Goal: Information Seeking & Learning: Learn about a topic

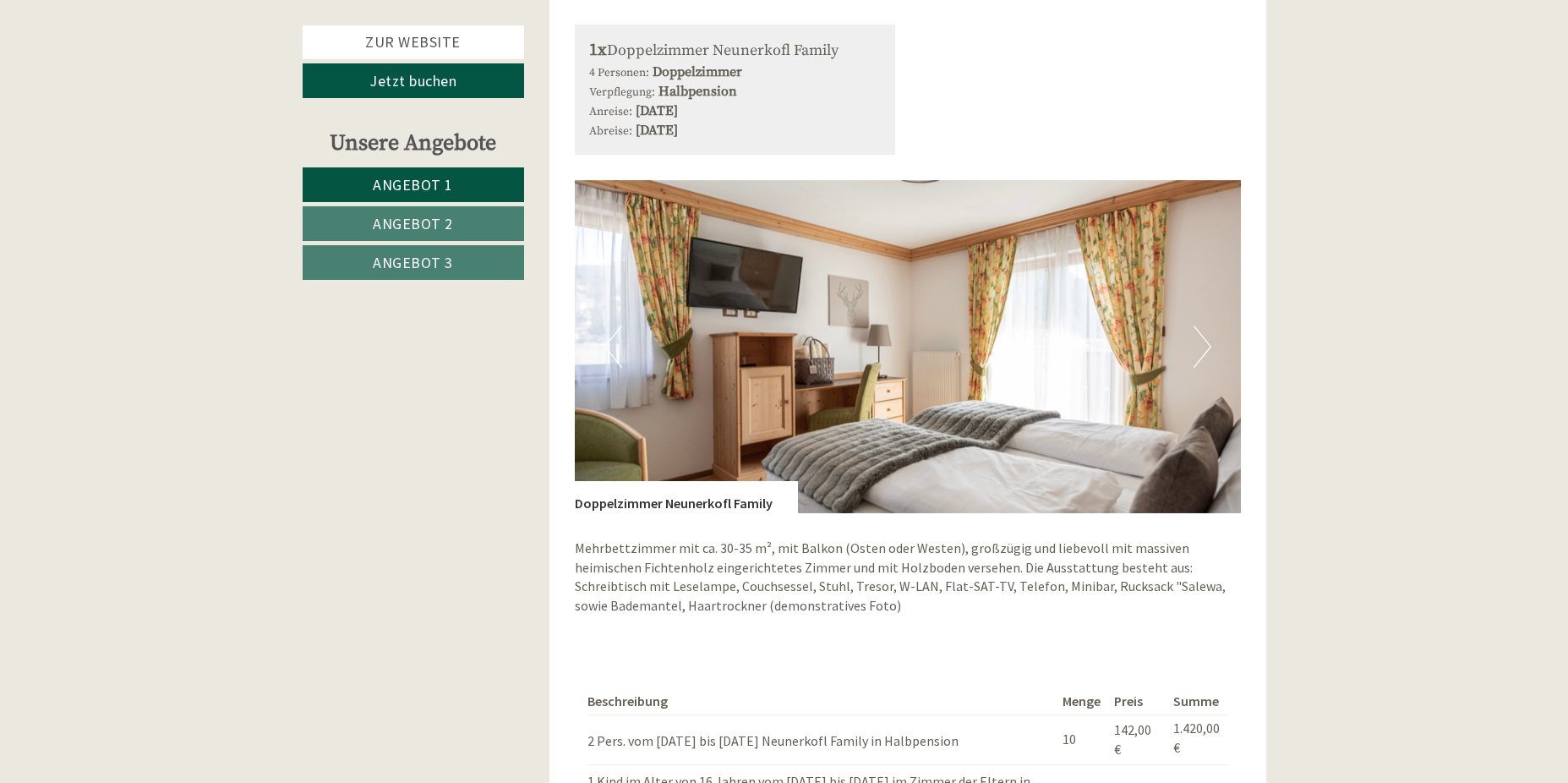
scroll to position [1437, 0]
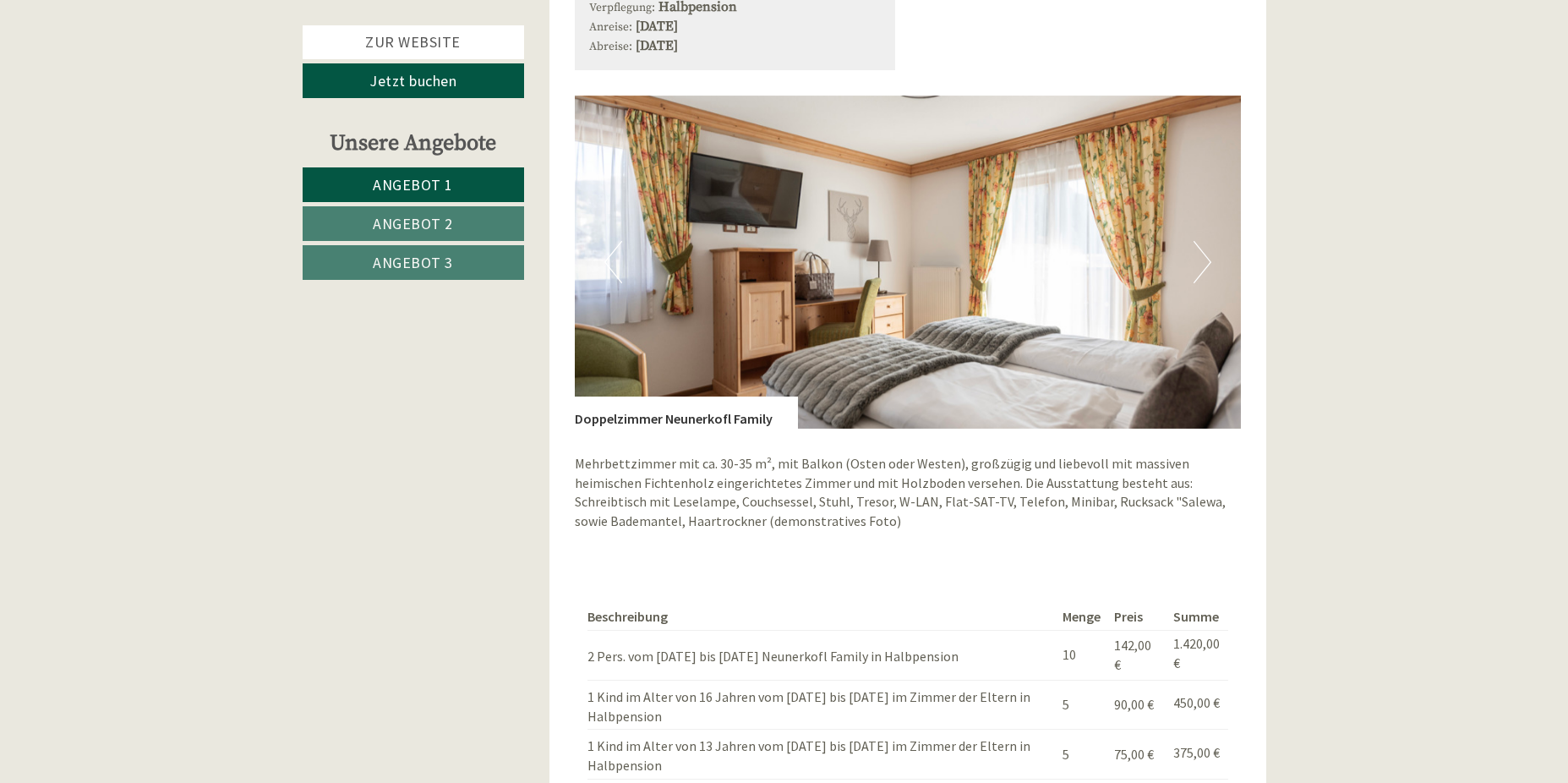
click at [1208, 262] on button "Next" at bounding box center [1202, 262] width 18 height 42
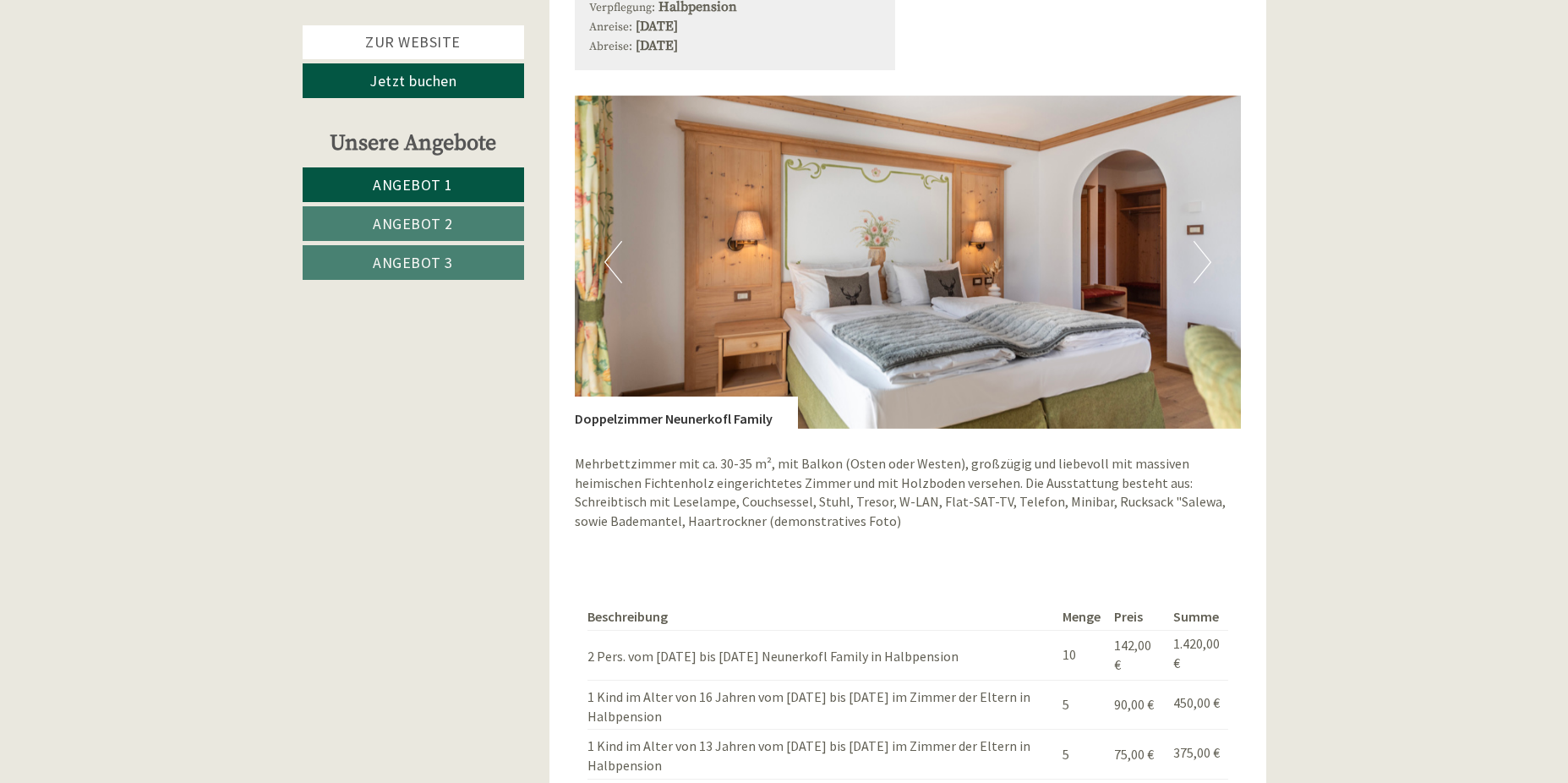
click at [1202, 262] on button "Next" at bounding box center [1202, 262] width 18 height 42
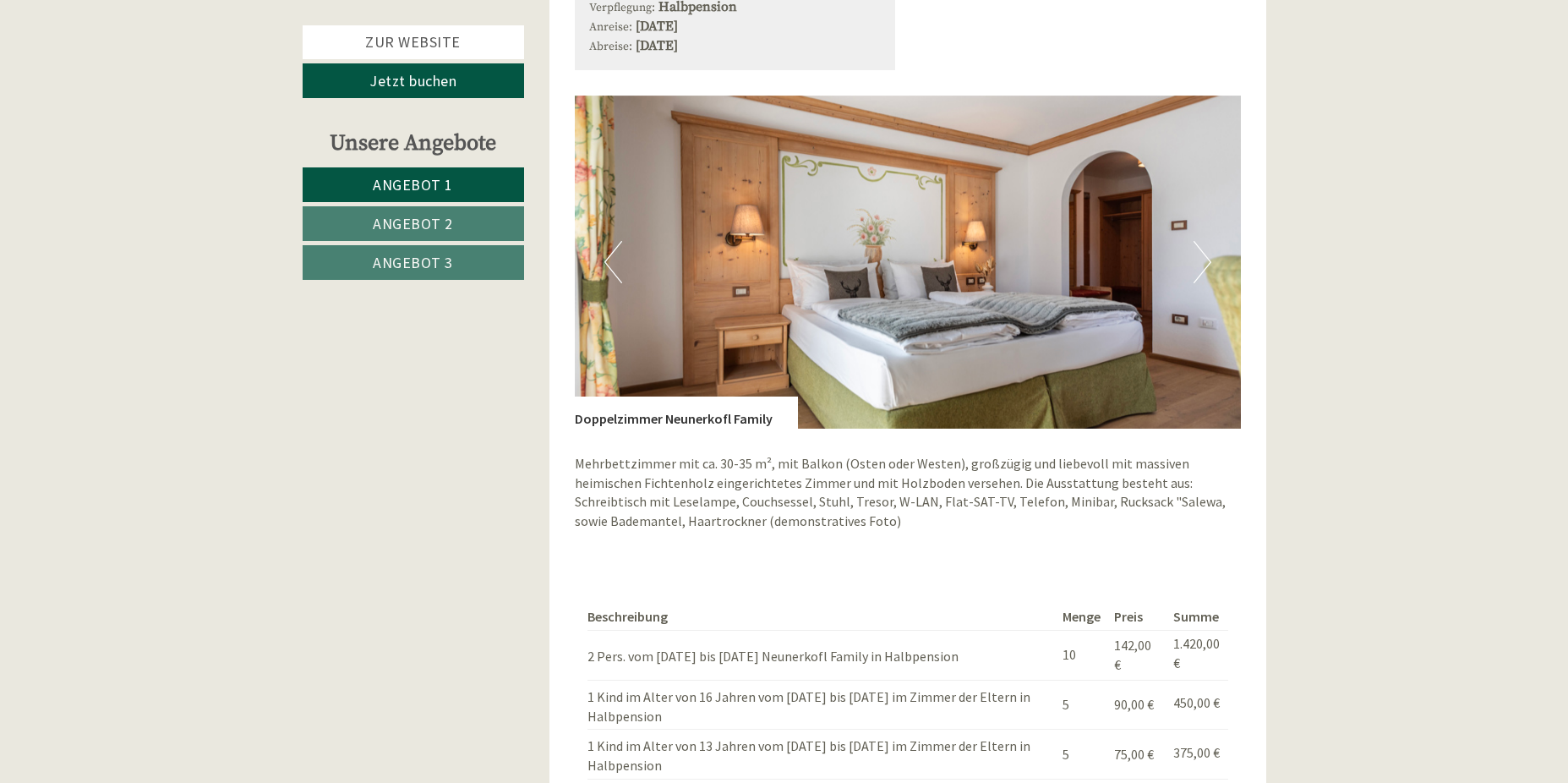
click at [1202, 262] on button "Next" at bounding box center [1202, 262] width 18 height 42
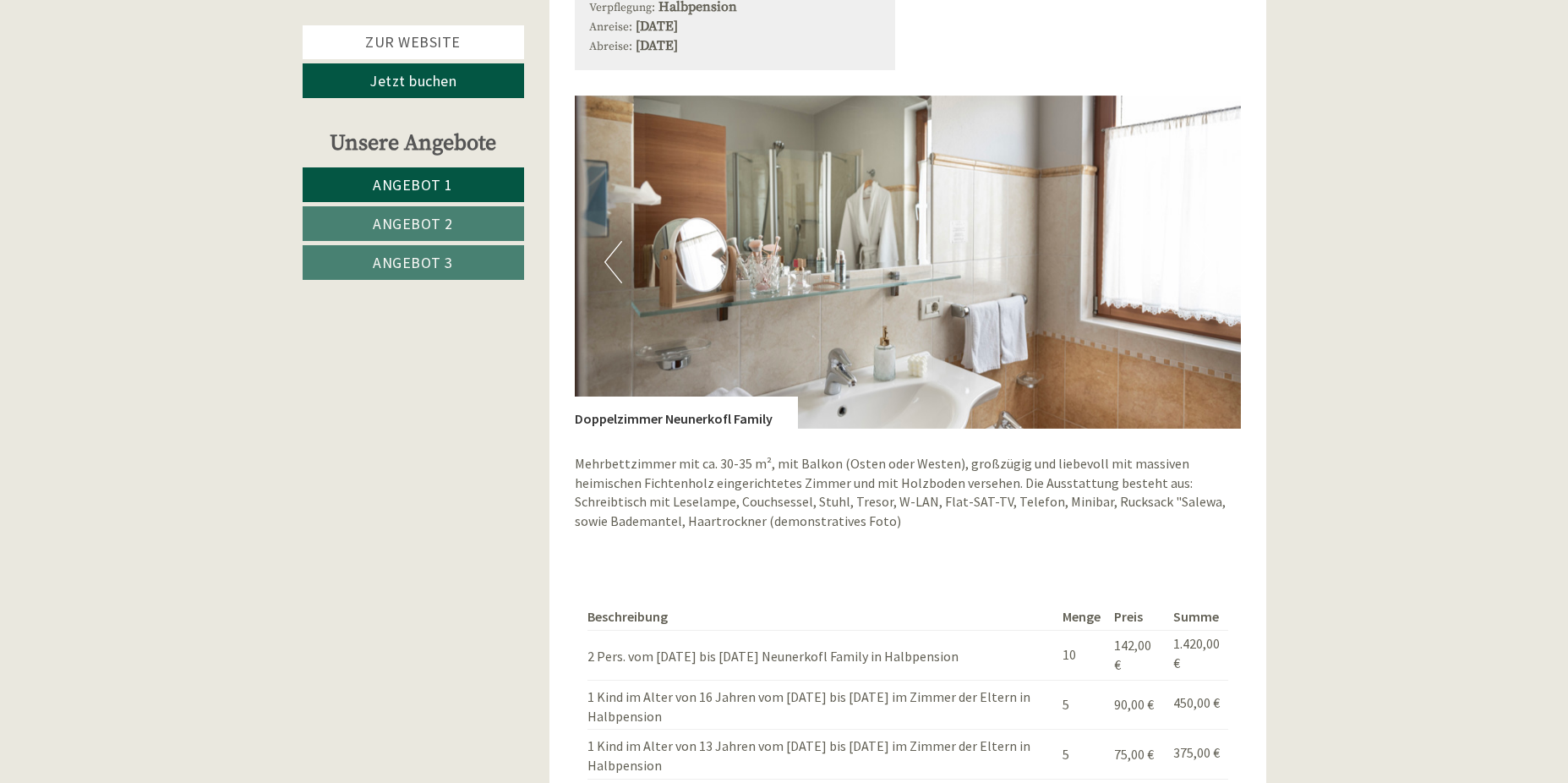
click at [1202, 262] on button "Next" at bounding box center [1202, 262] width 18 height 42
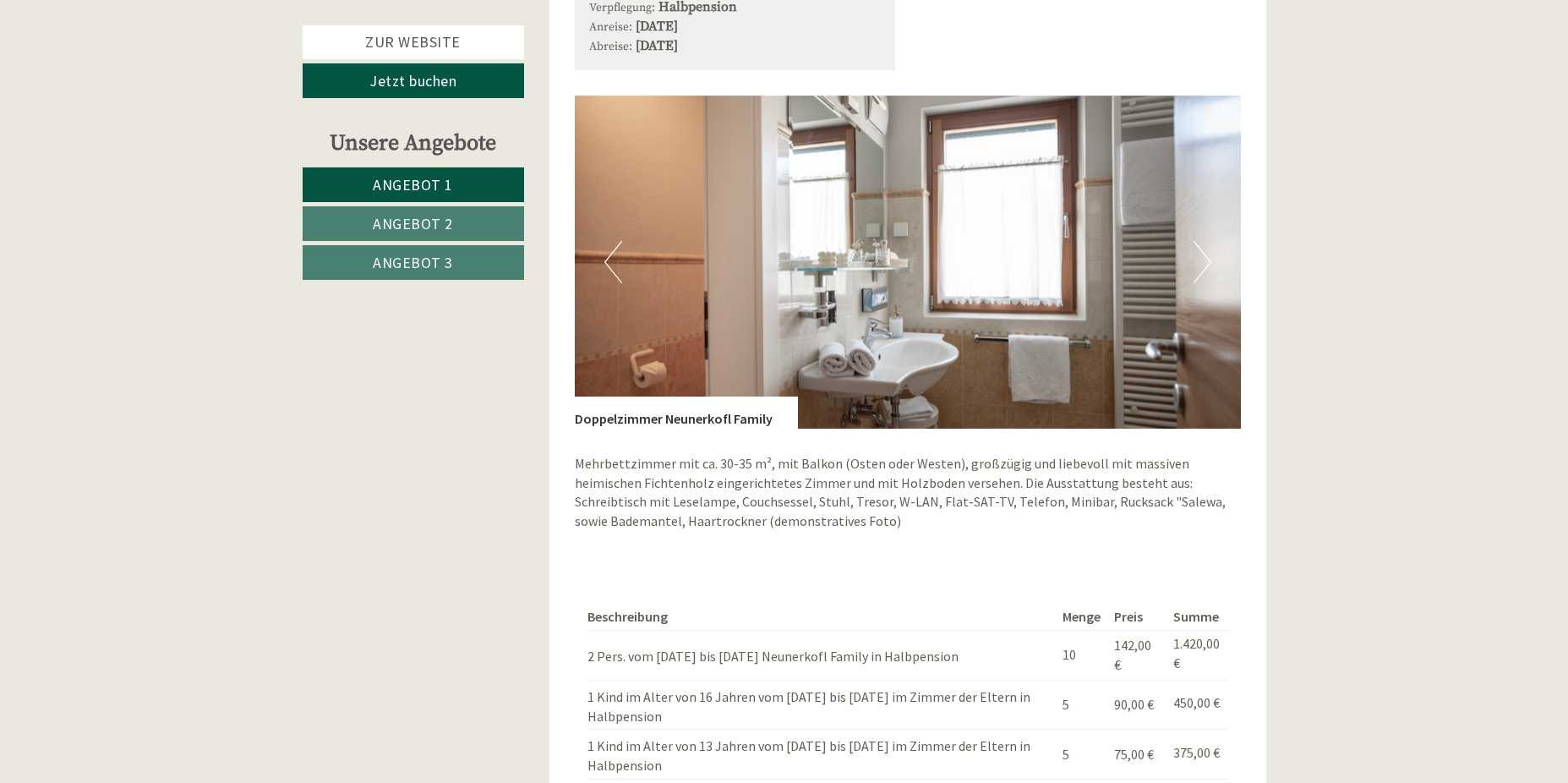
click at [1202, 262] on button "Next" at bounding box center [1202, 262] width 18 height 42
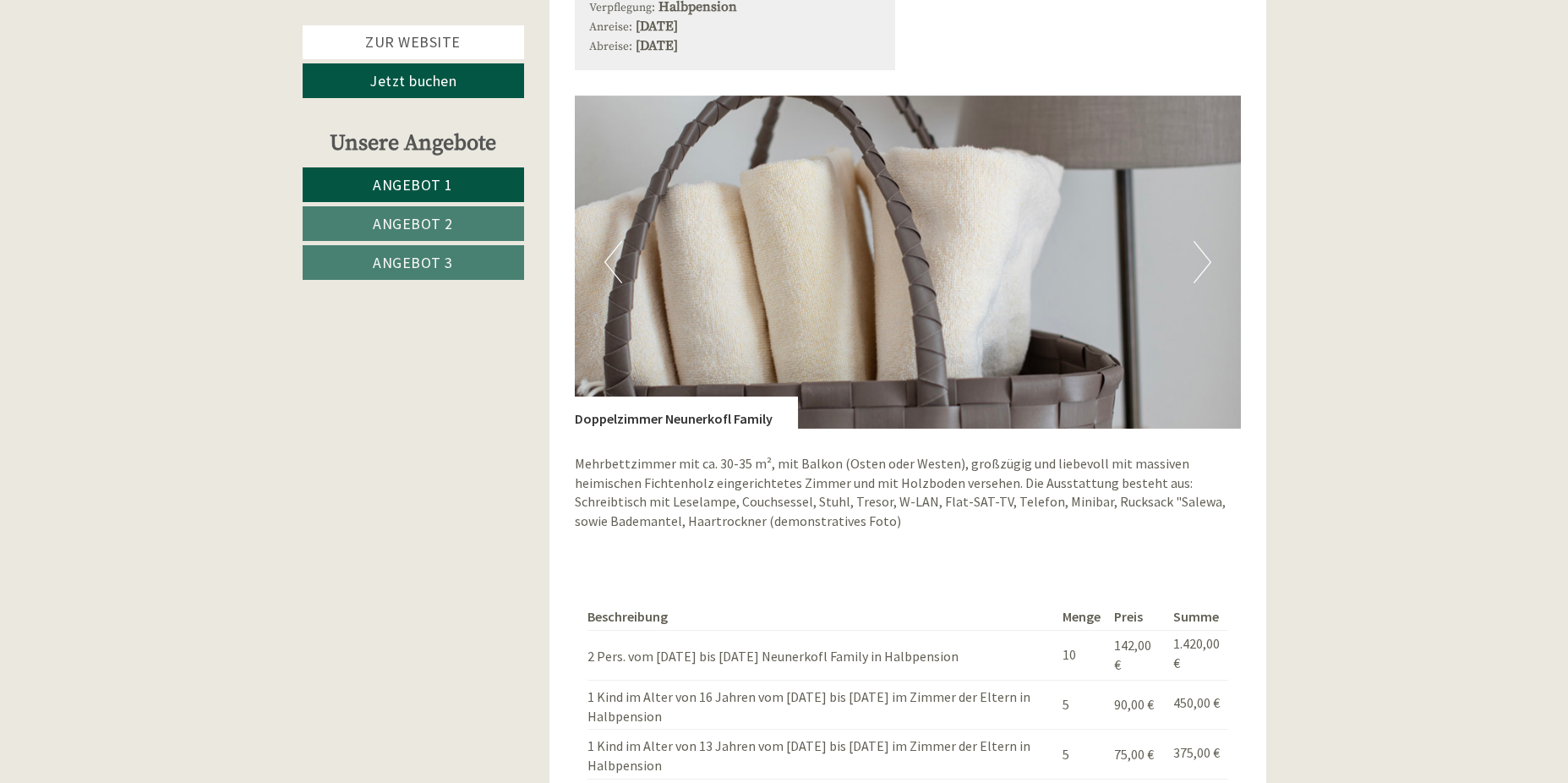
click at [1202, 262] on button "Next" at bounding box center [1202, 262] width 18 height 42
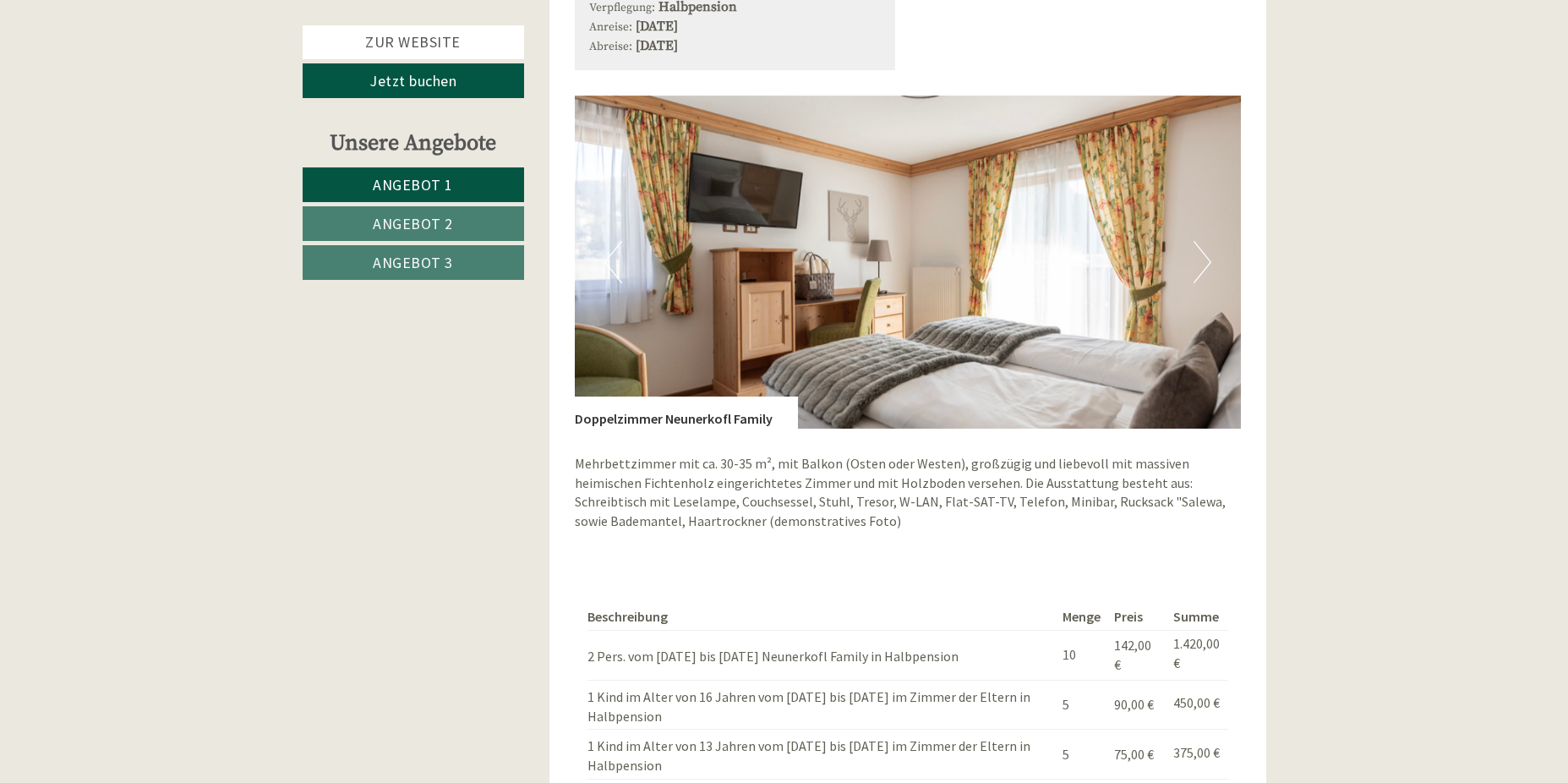
click at [1202, 262] on button "Next" at bounding box center [1202, 262] width 18 height 42
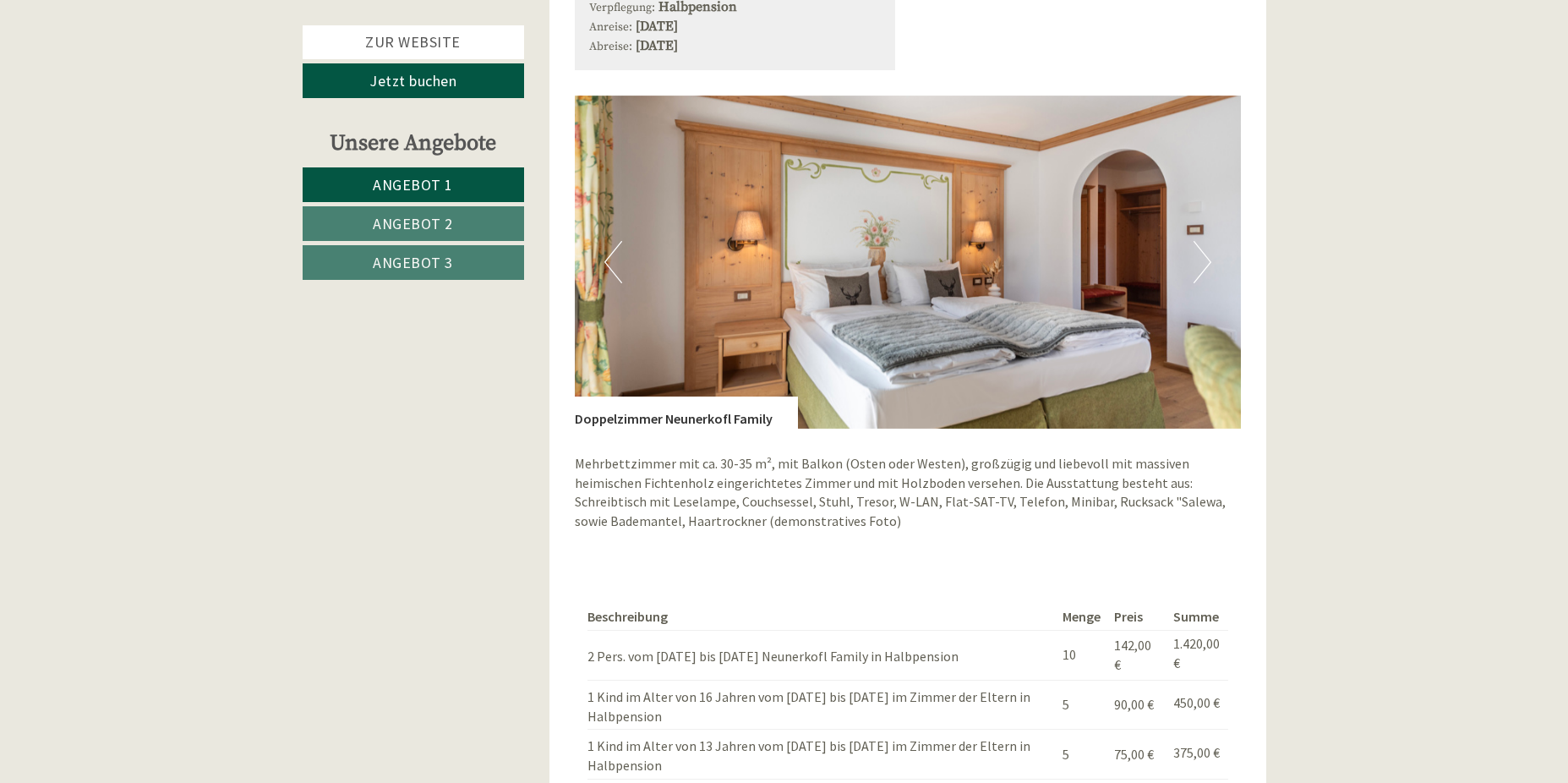
click at [1197, 262] on button "Next" at bounding box center [1202, 262] width 18 height 42
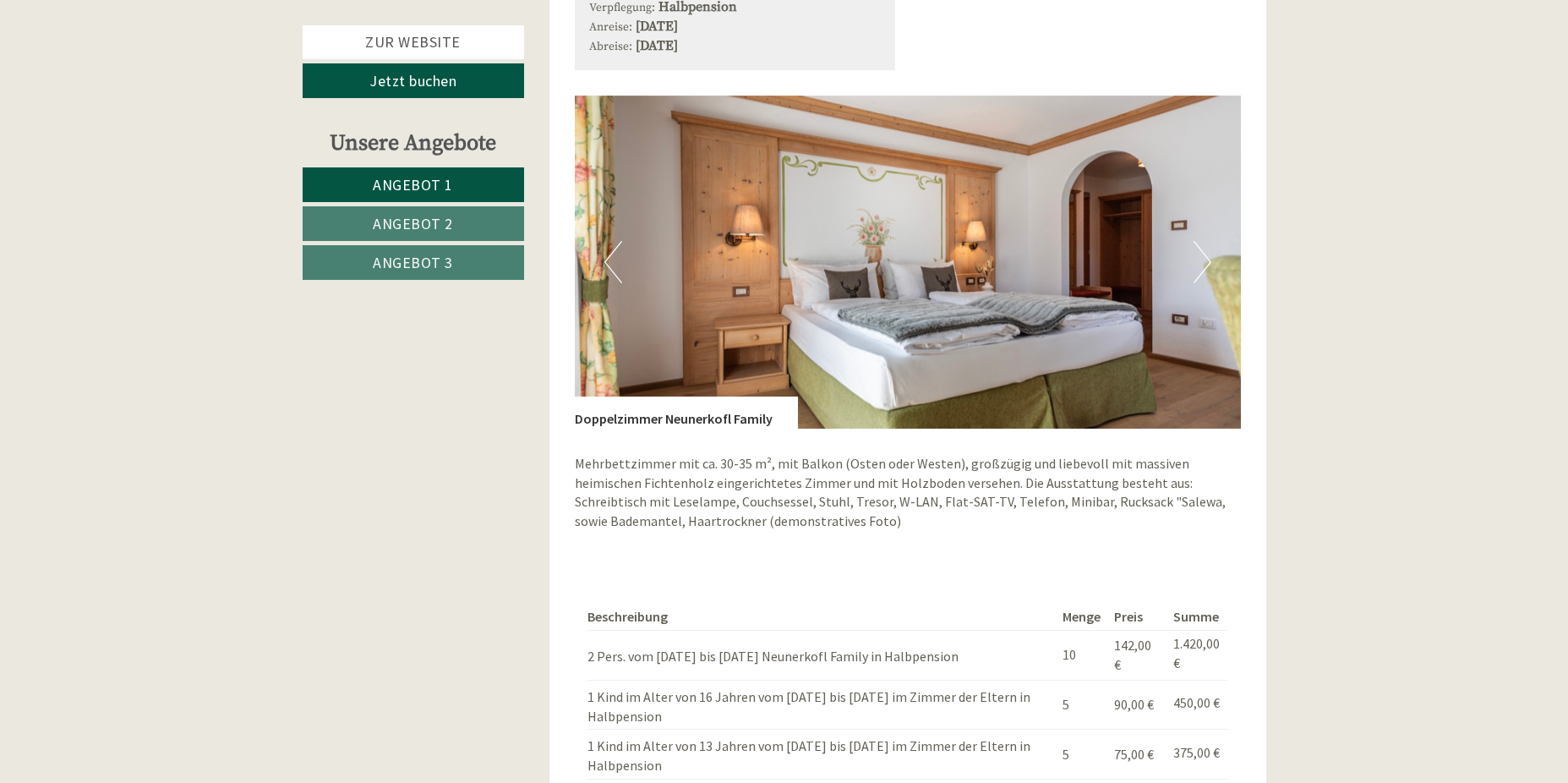
click at [1195, 262] on button "Next" at bounding box center [1202, 262] width 18 height 42
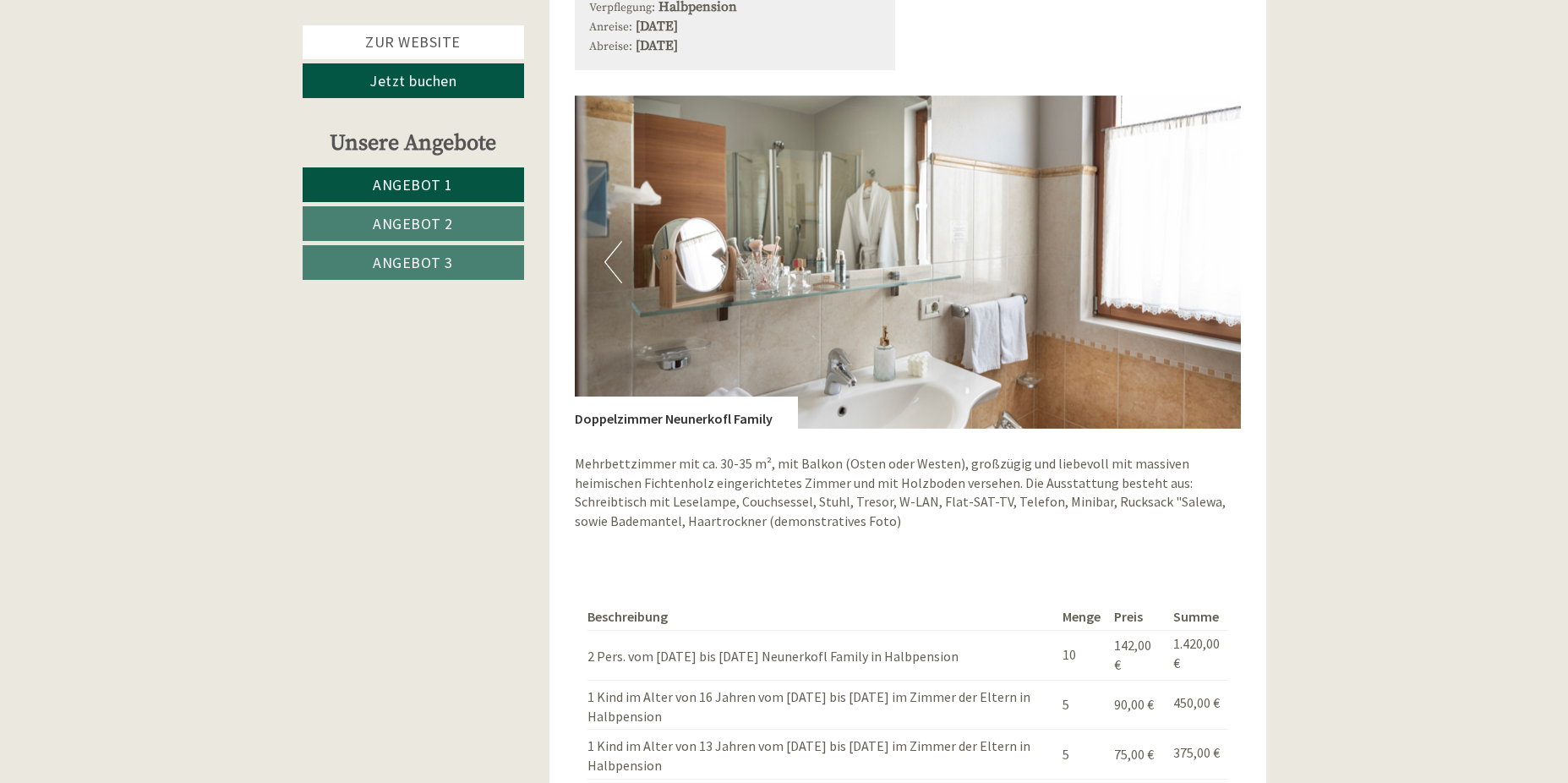
click at [1194, 262] on button "Next" at bounding box center [1202, 262] width 18 height 42
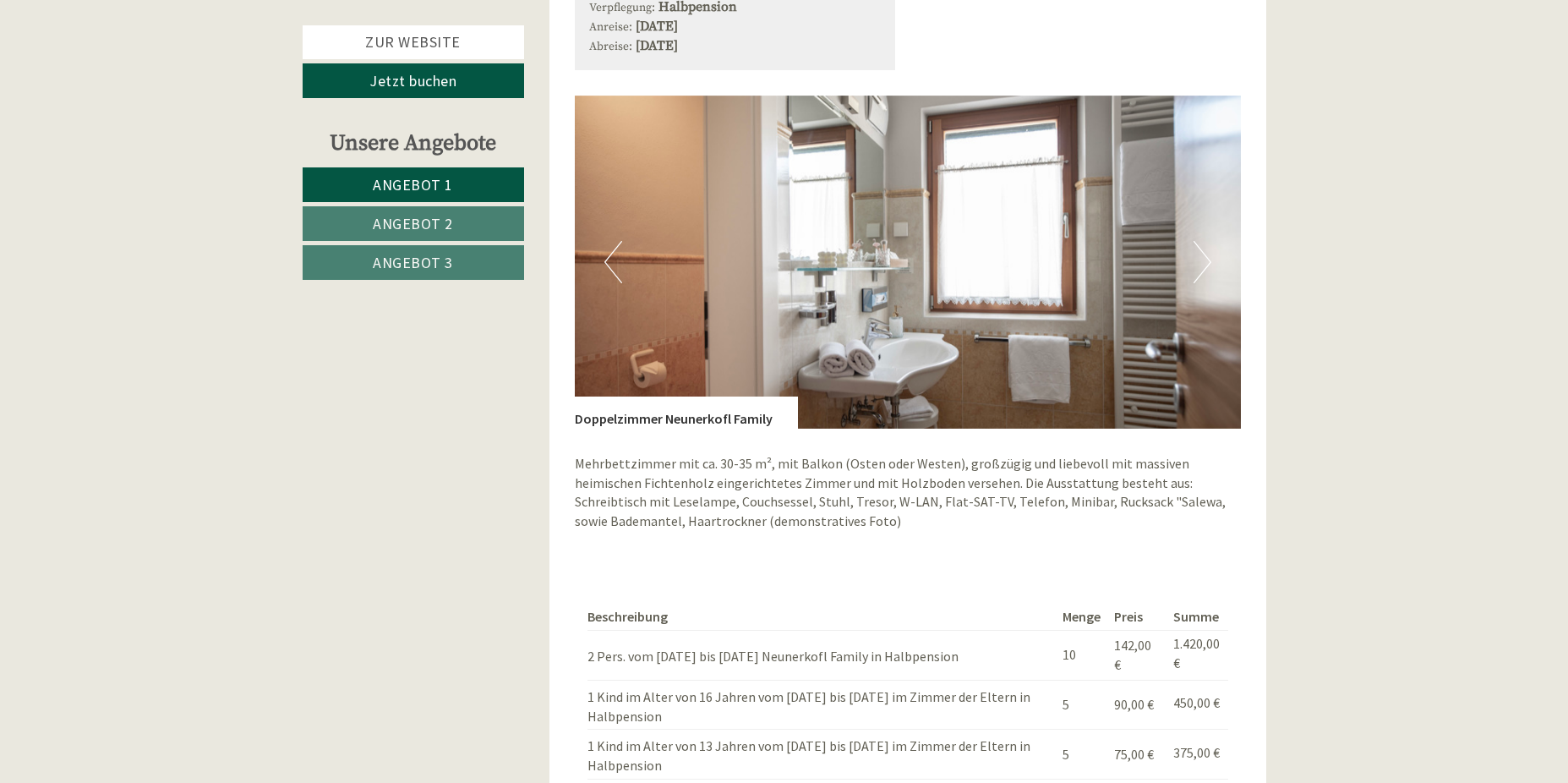
click at [492, 228] on link "Angebot 2" at bounding box center [413, 223] width 221 height 35
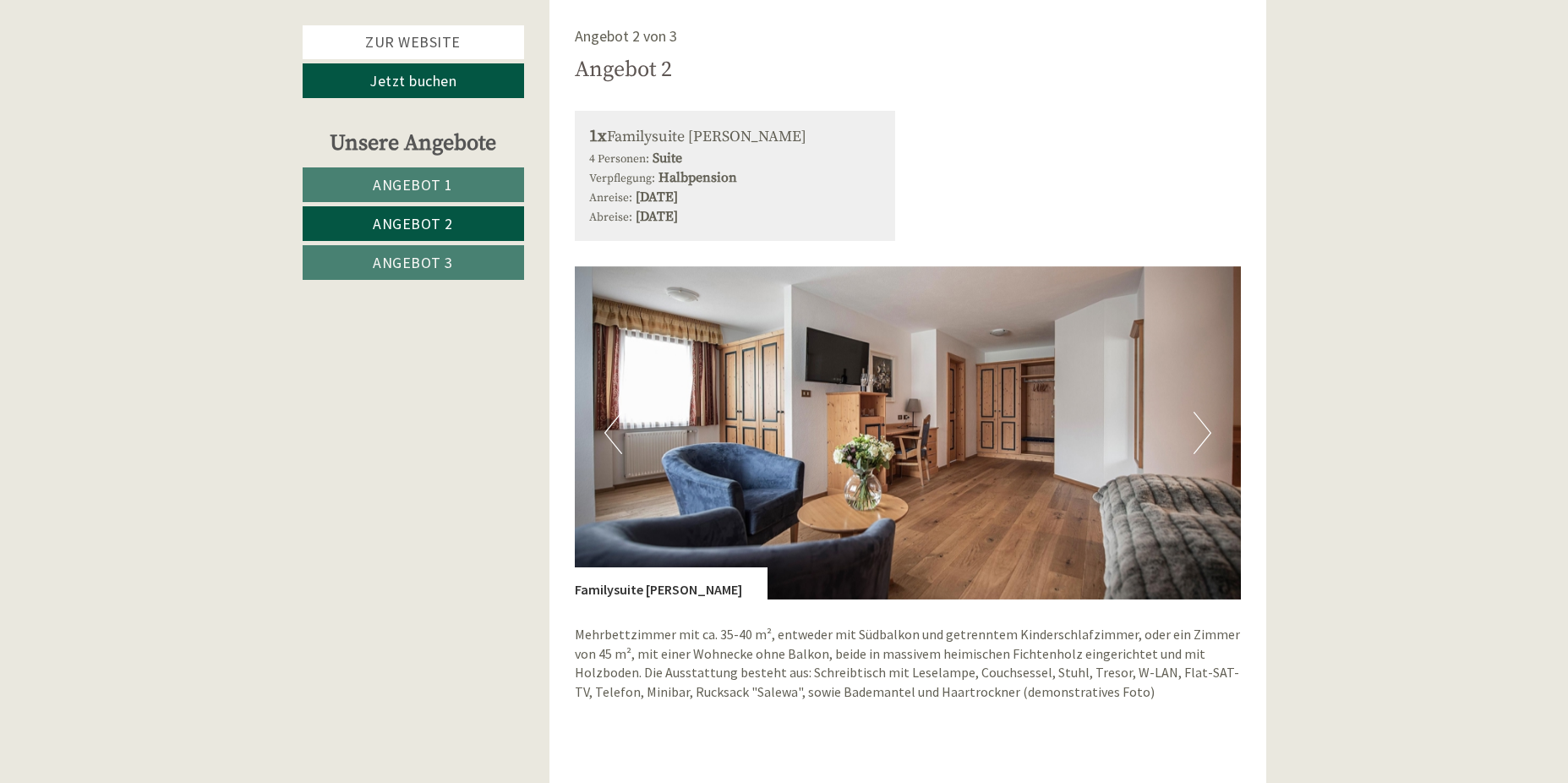
click at [1196, 426] on button "Next" at bounding box center [1202, 433] width 18 height 42
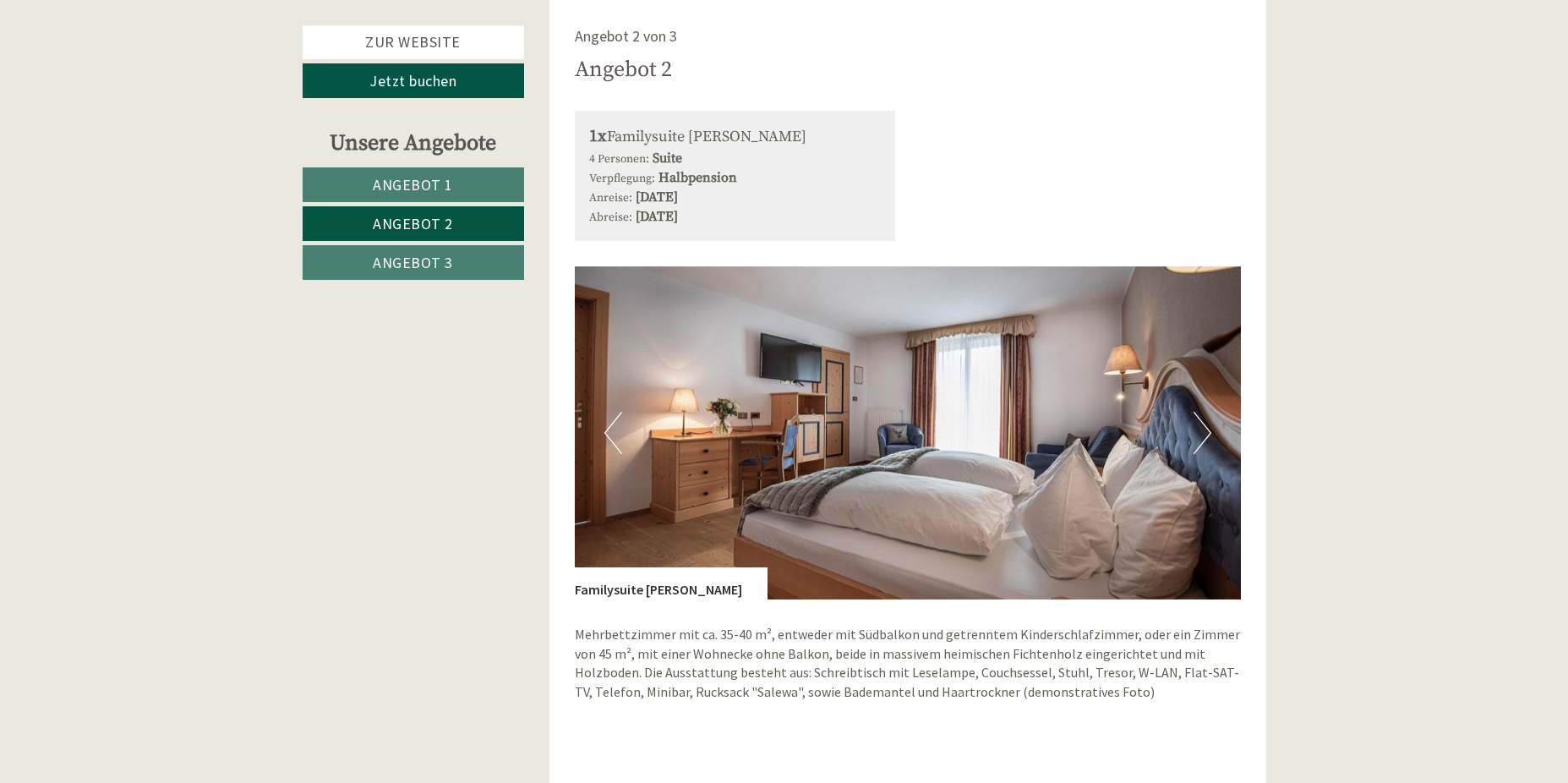
click at [1196, 426] on button "Next" at bounding box center [1202, 433] width 18 height 42
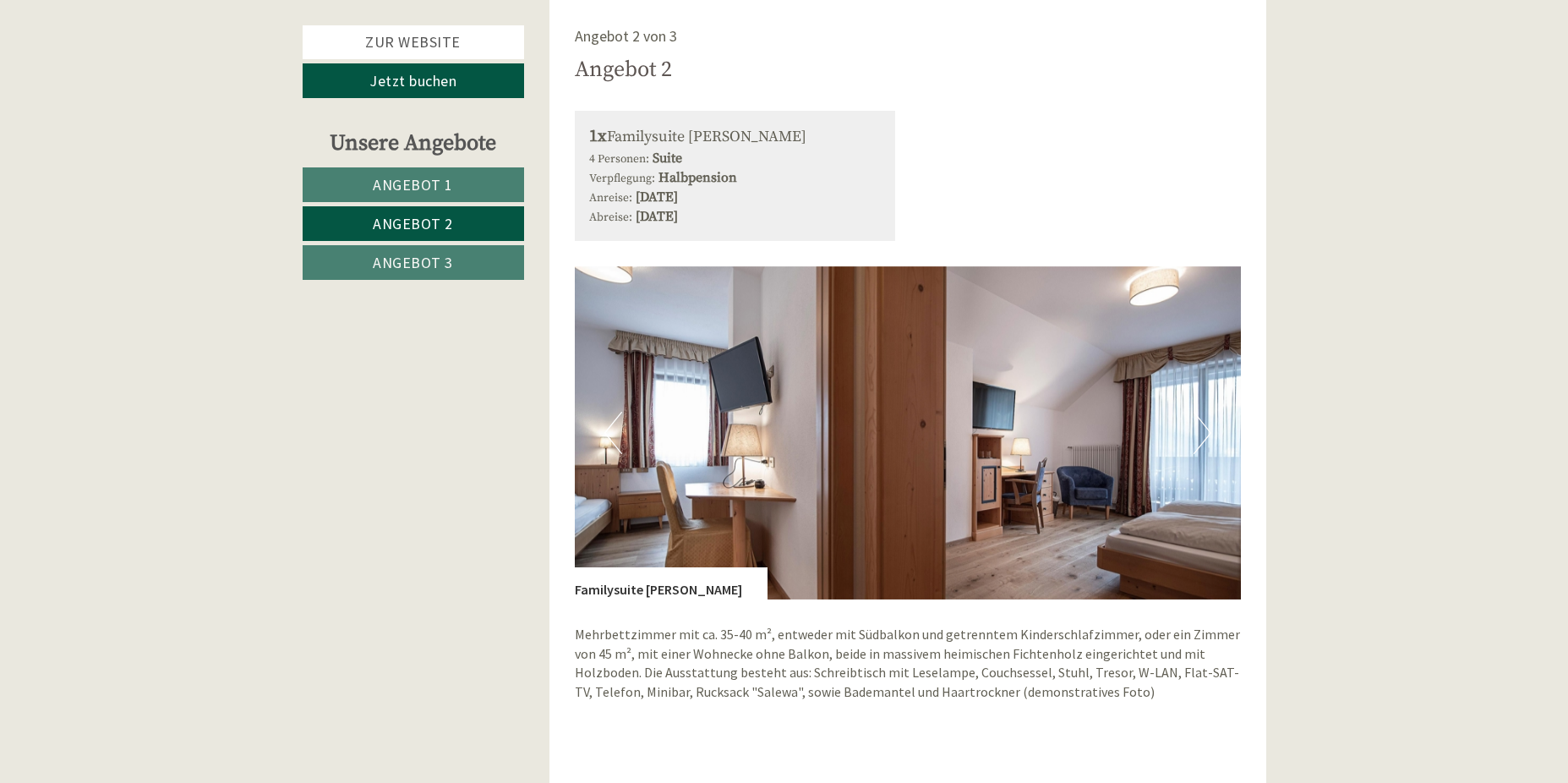
click at [1196, 426] on button "Next" at bounding box center [1202, 433] width 18 height 42
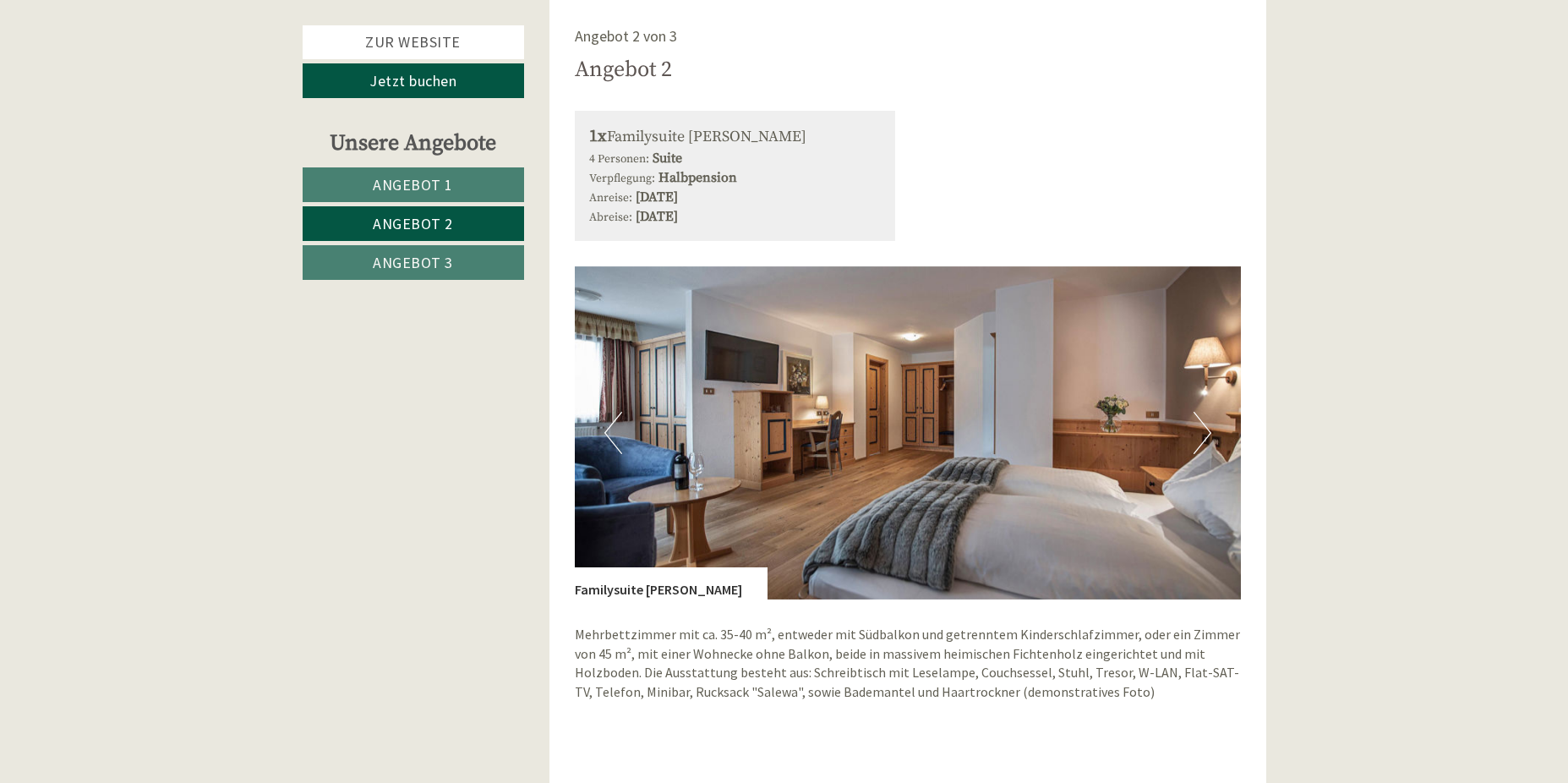
click at [1196, 426] on button "Next" at bounding box center [1202, 433] width 18 height 42
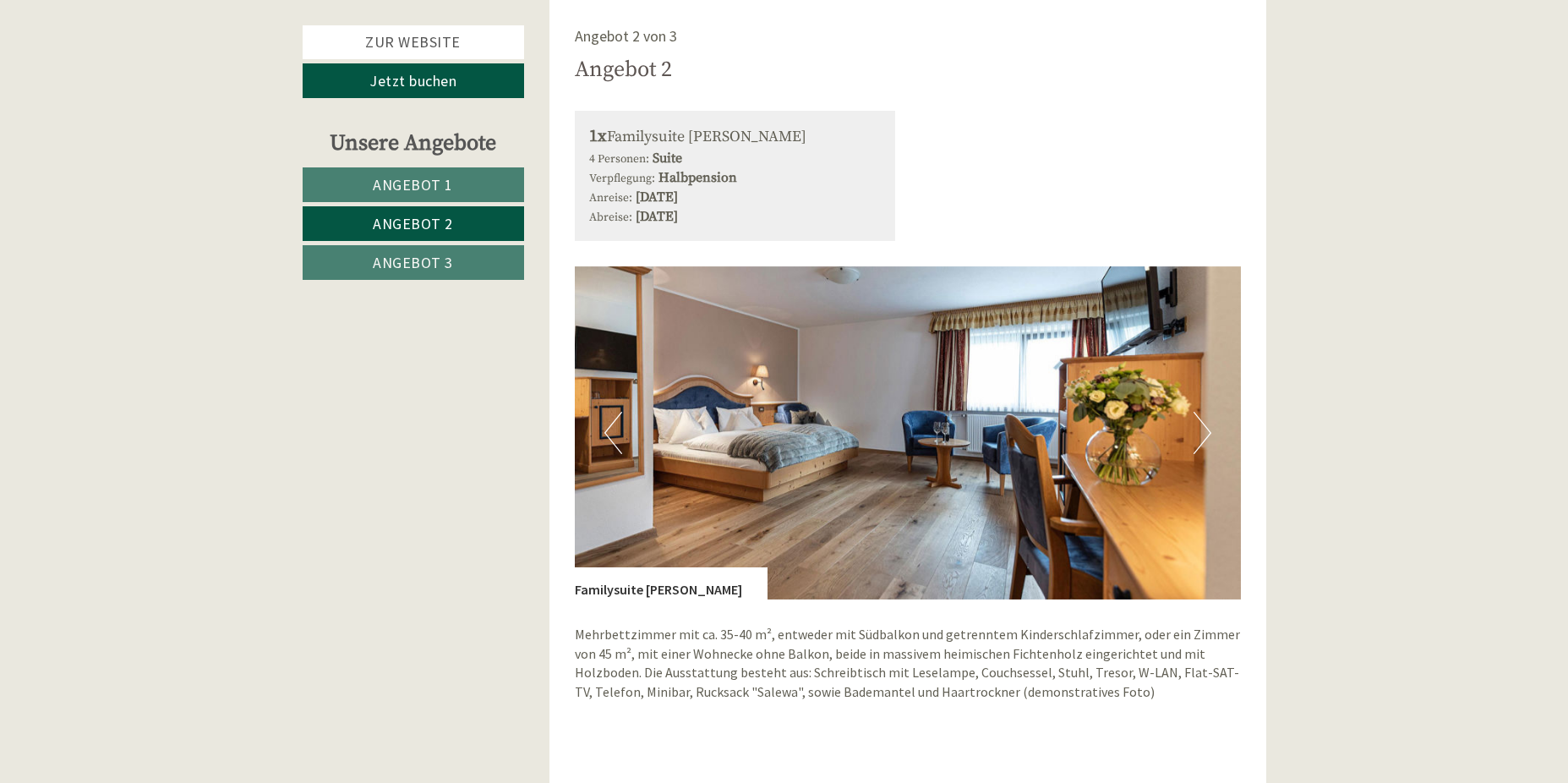
click at [1196, 426] on button "Next" at bounding box center [1202, 433] width 18 height 42
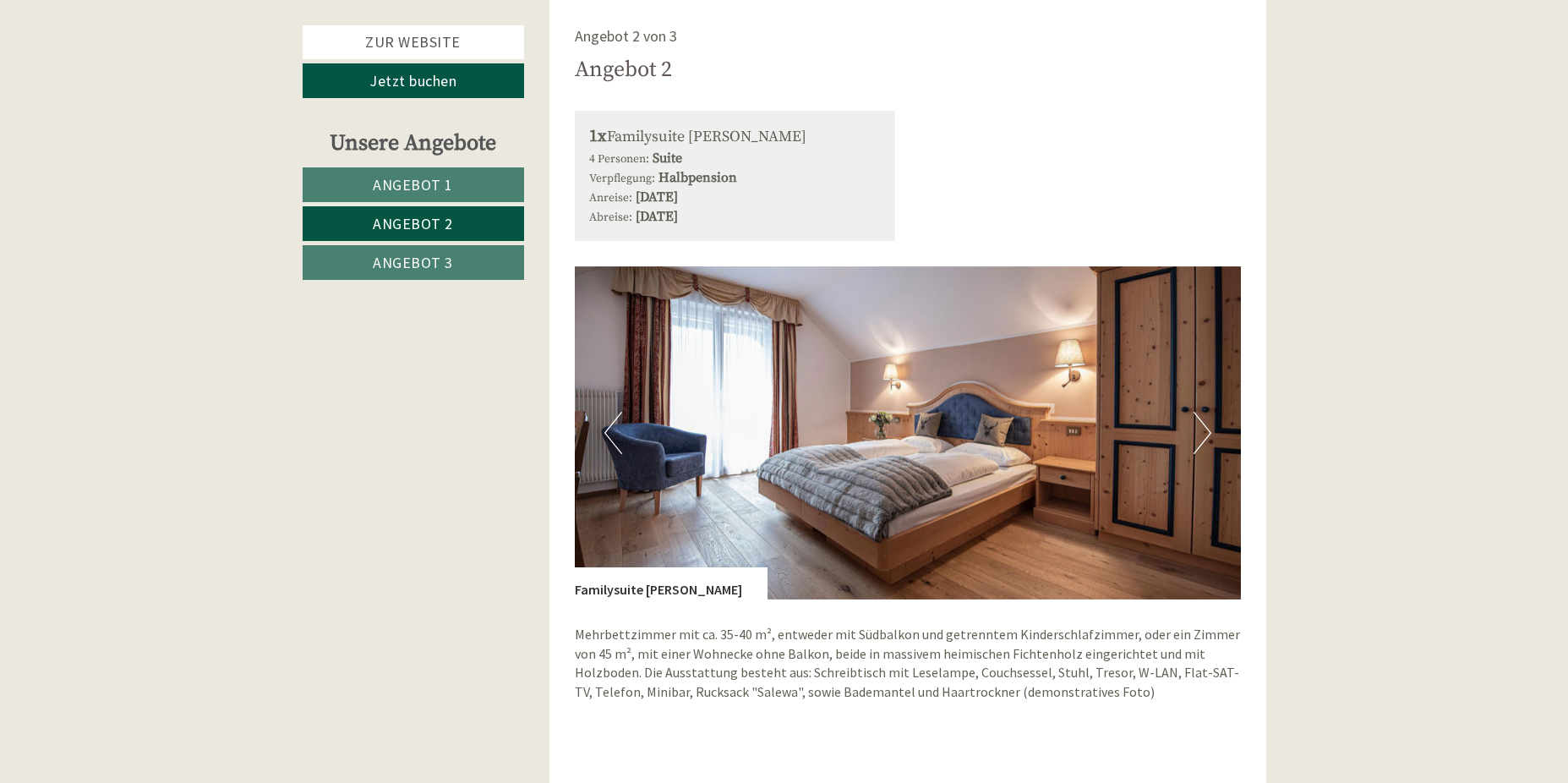
click at [1196, 426] on button "Next" at bounding box center [1202, 433] width 18 height 42
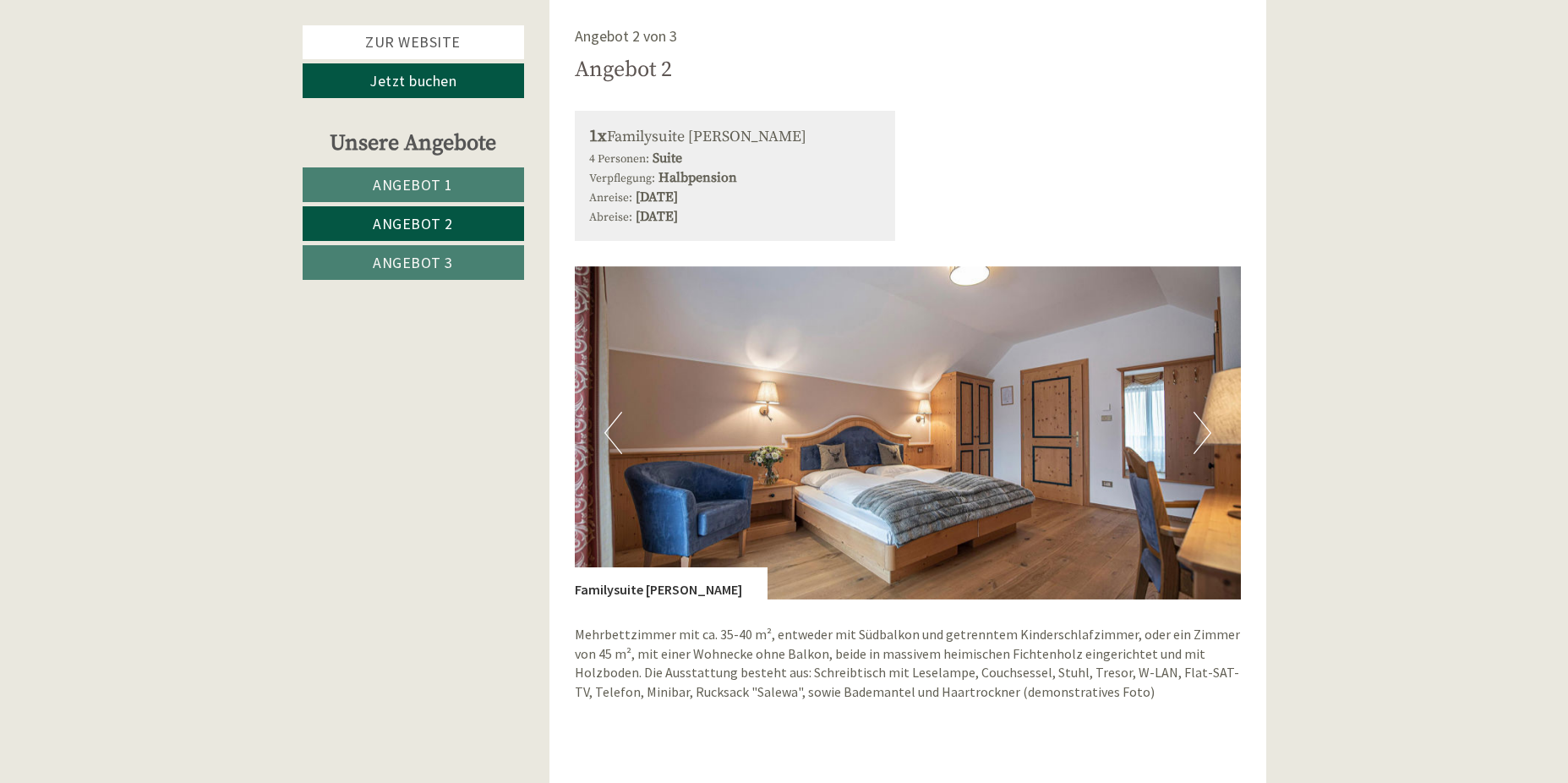
click at [1196, 426] on button "Next" at bounding box center [1202, 433] width 18 height 42
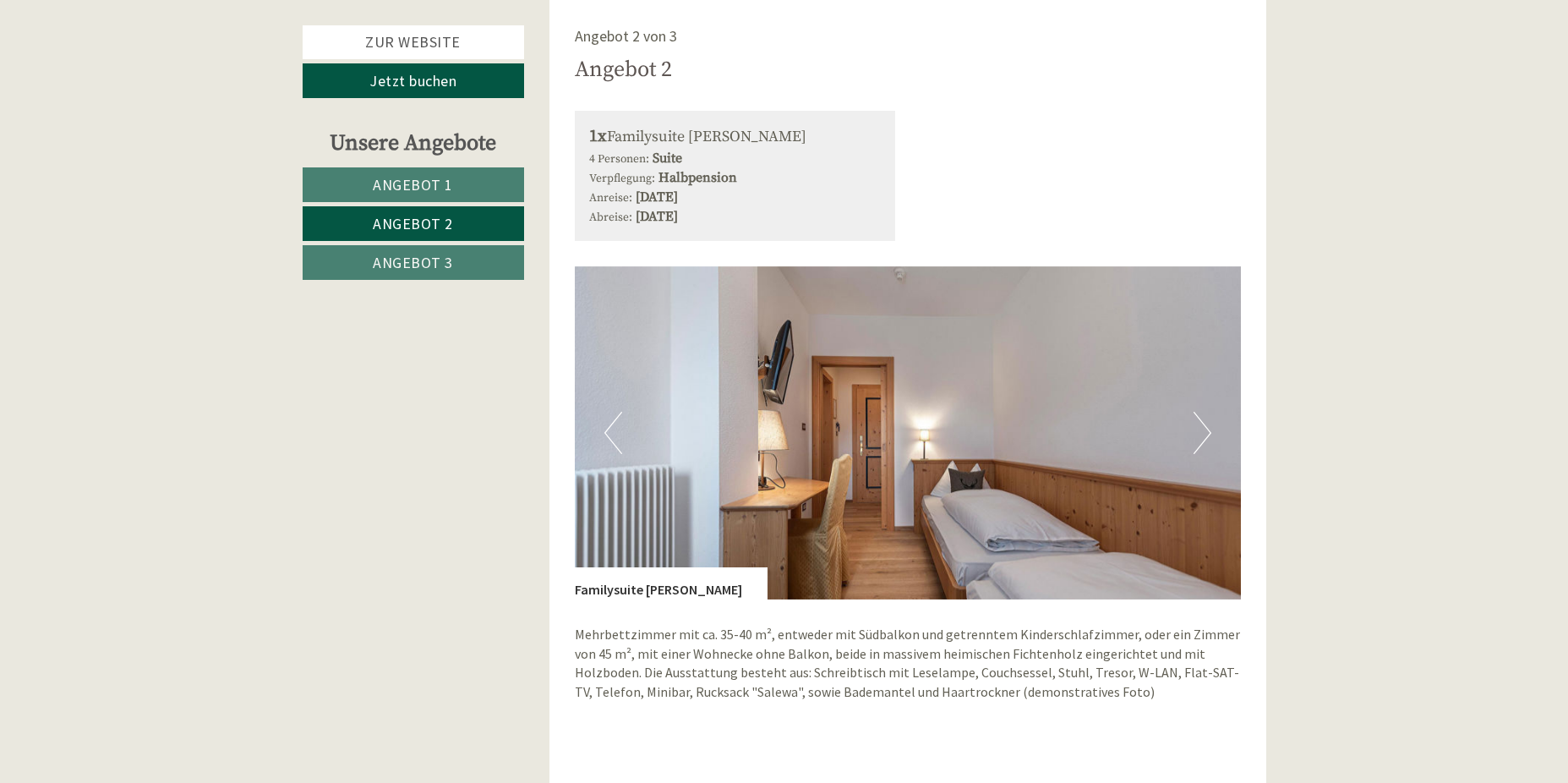
click at [1196, 426] on button "Next" at bounding box center [1202, 433] width 18 height 42
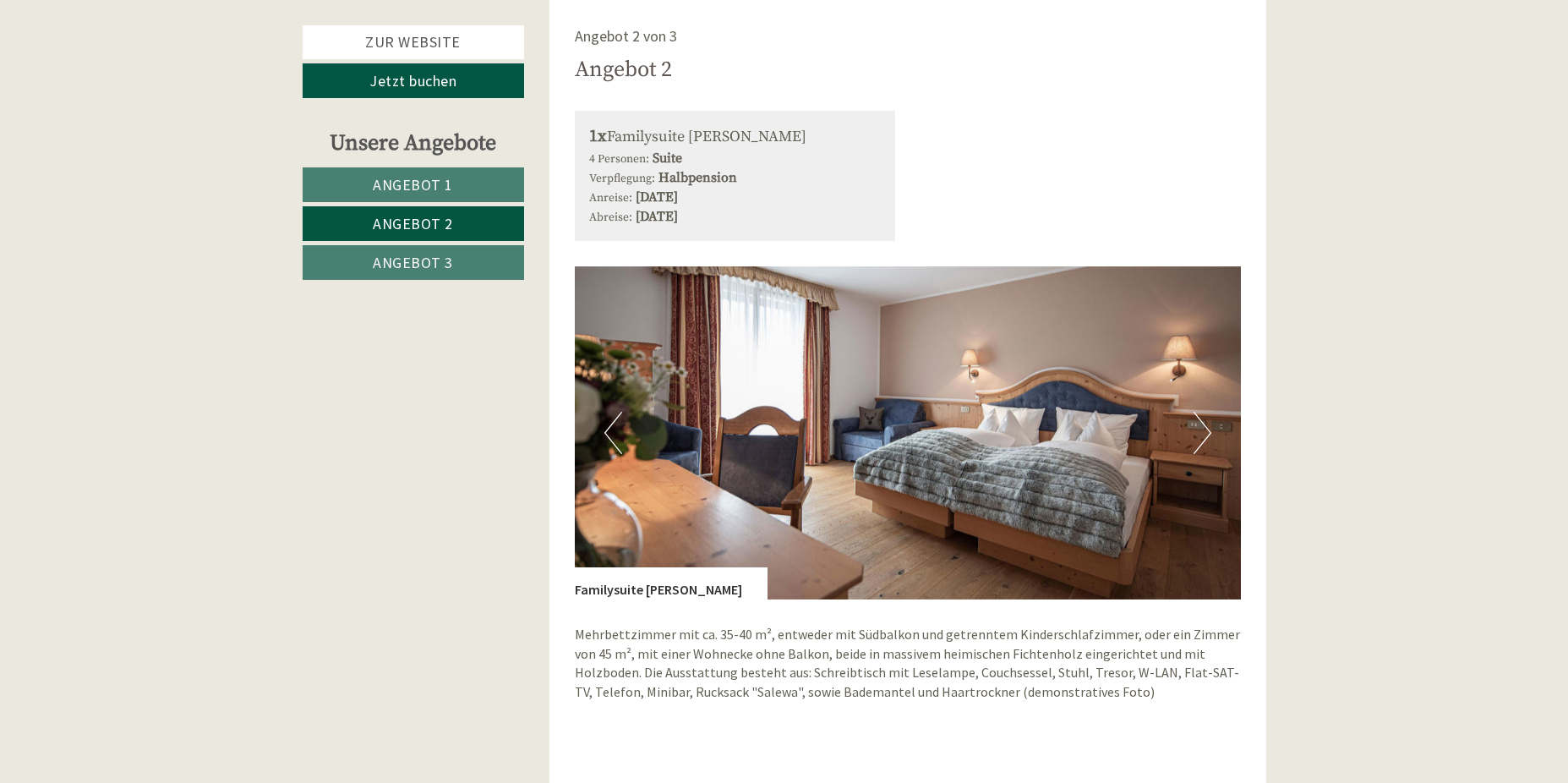
click at [1196, 426] on button "Next" at bounding box center [1202, 433] width 18 height 42
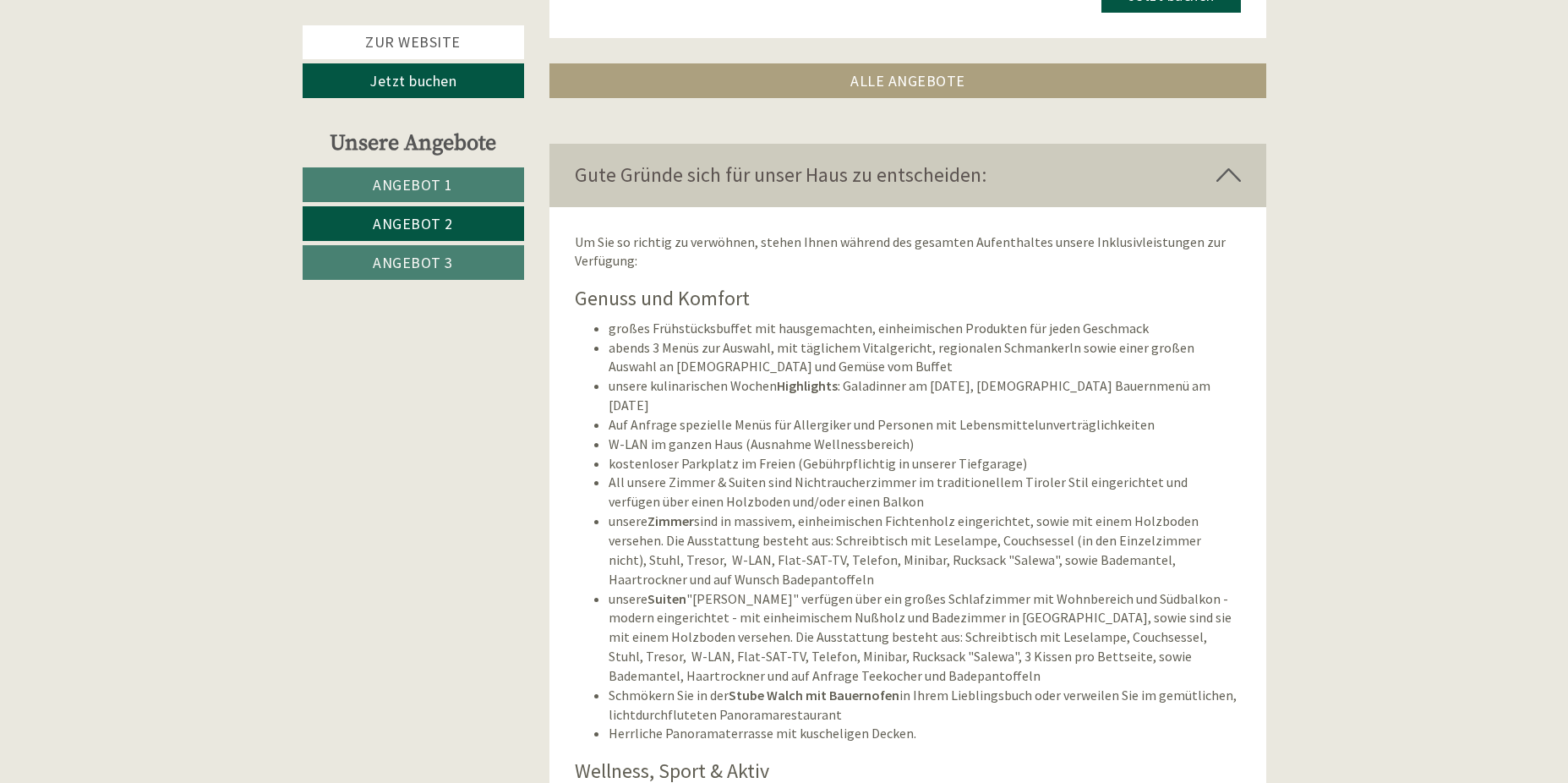
click at [472, 258] on link "Angebot 3" at bounding box center [413, 262] width 221 height 35
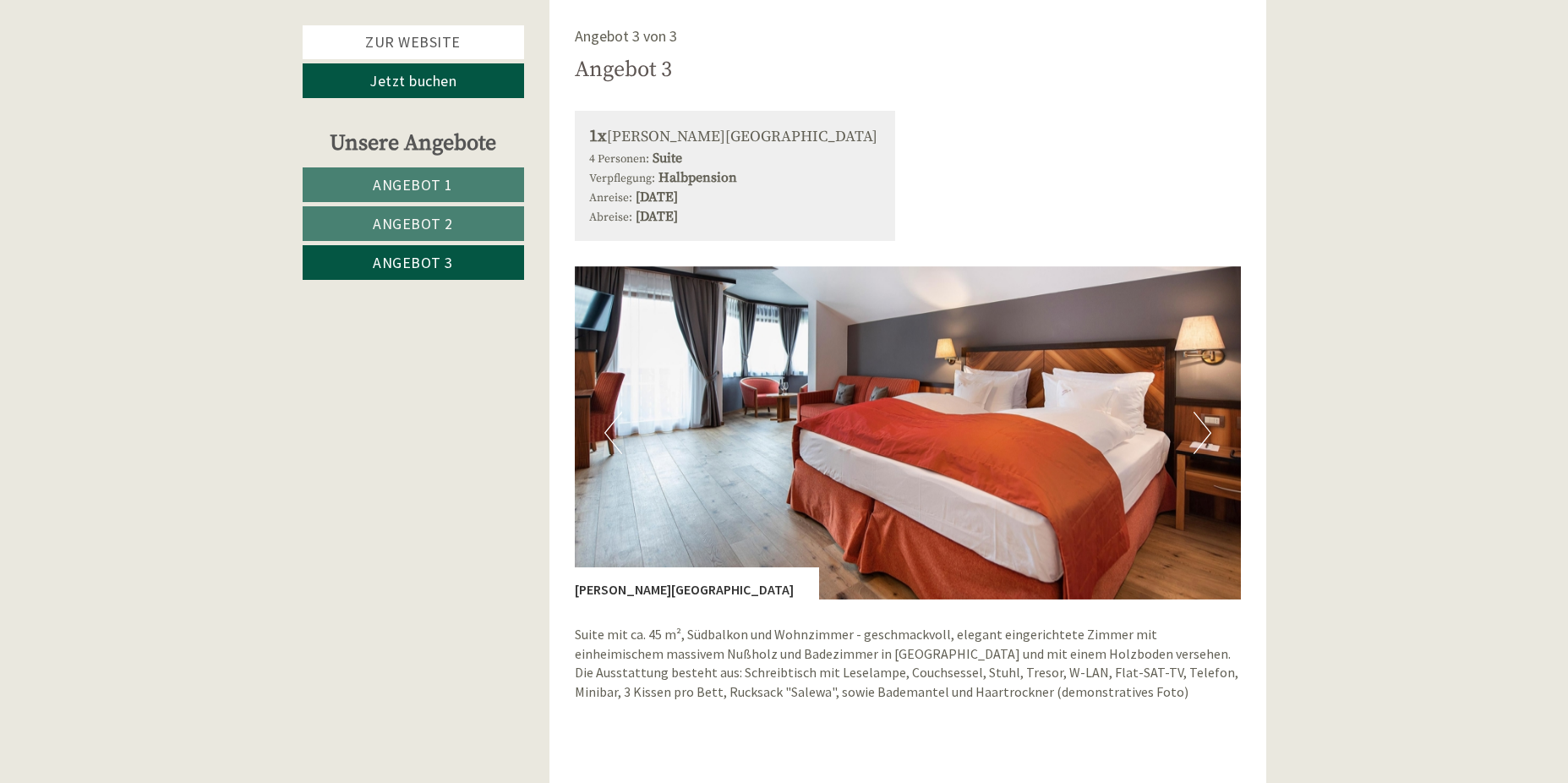
click at [1208, 422] on button "Next" at bounding box center [1202, 433] width 18 height 42
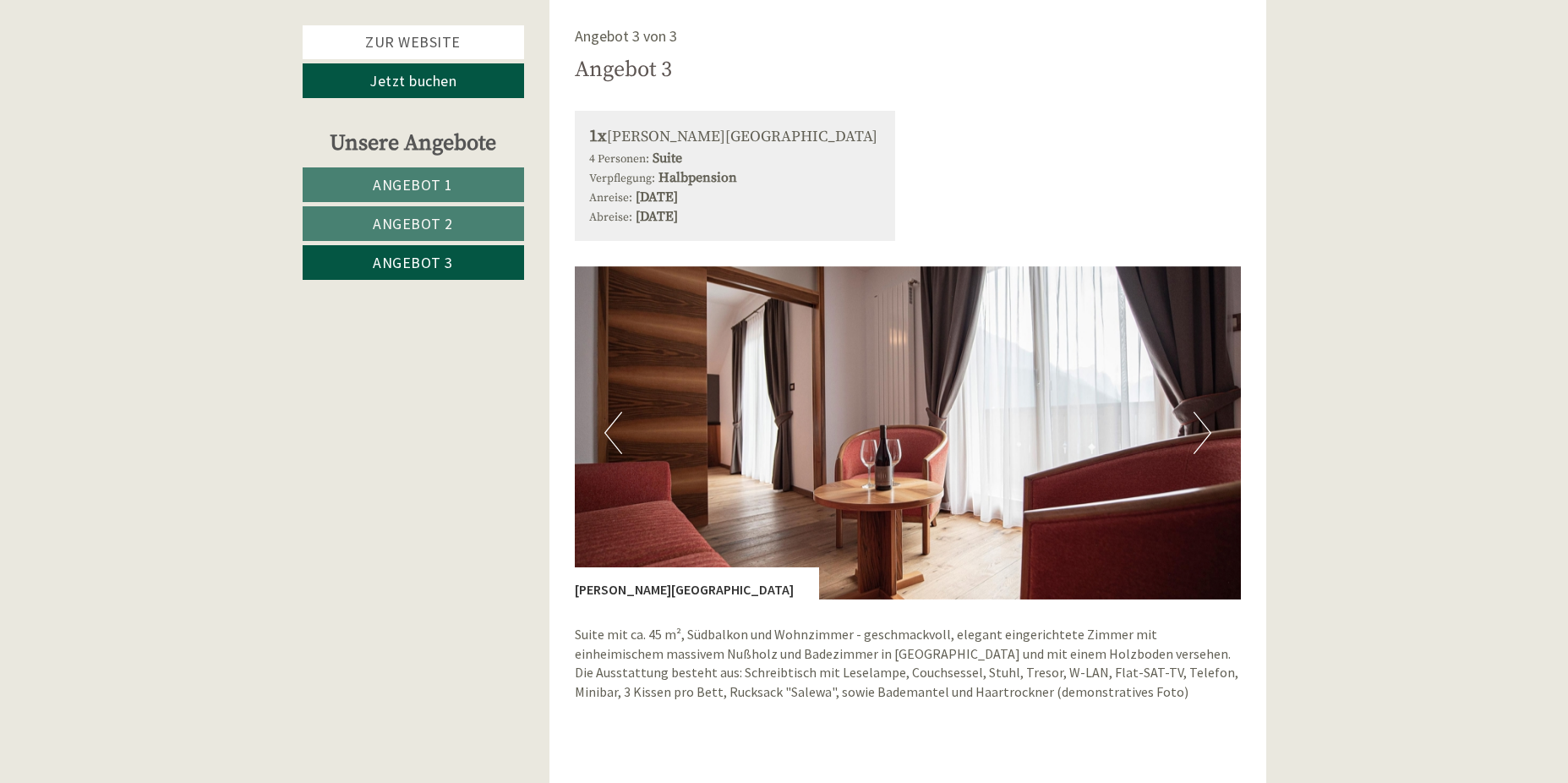
click at [1208, 422] on button "Next" at bounding box center [1202, 433] width 18 height 42
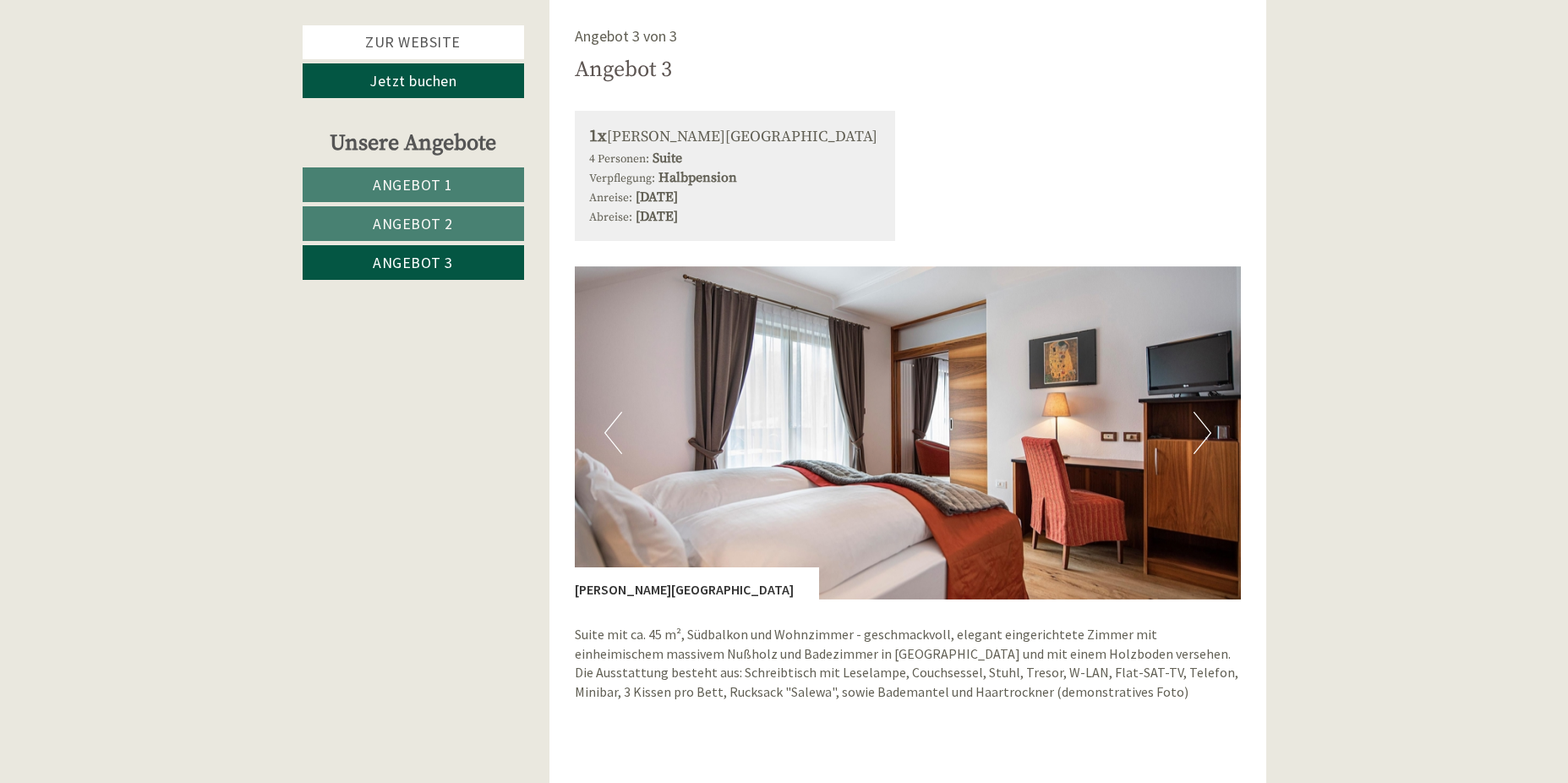
click at [1208, 422] on button "Next" at bounding box center [1202, 433] width 18 height 42
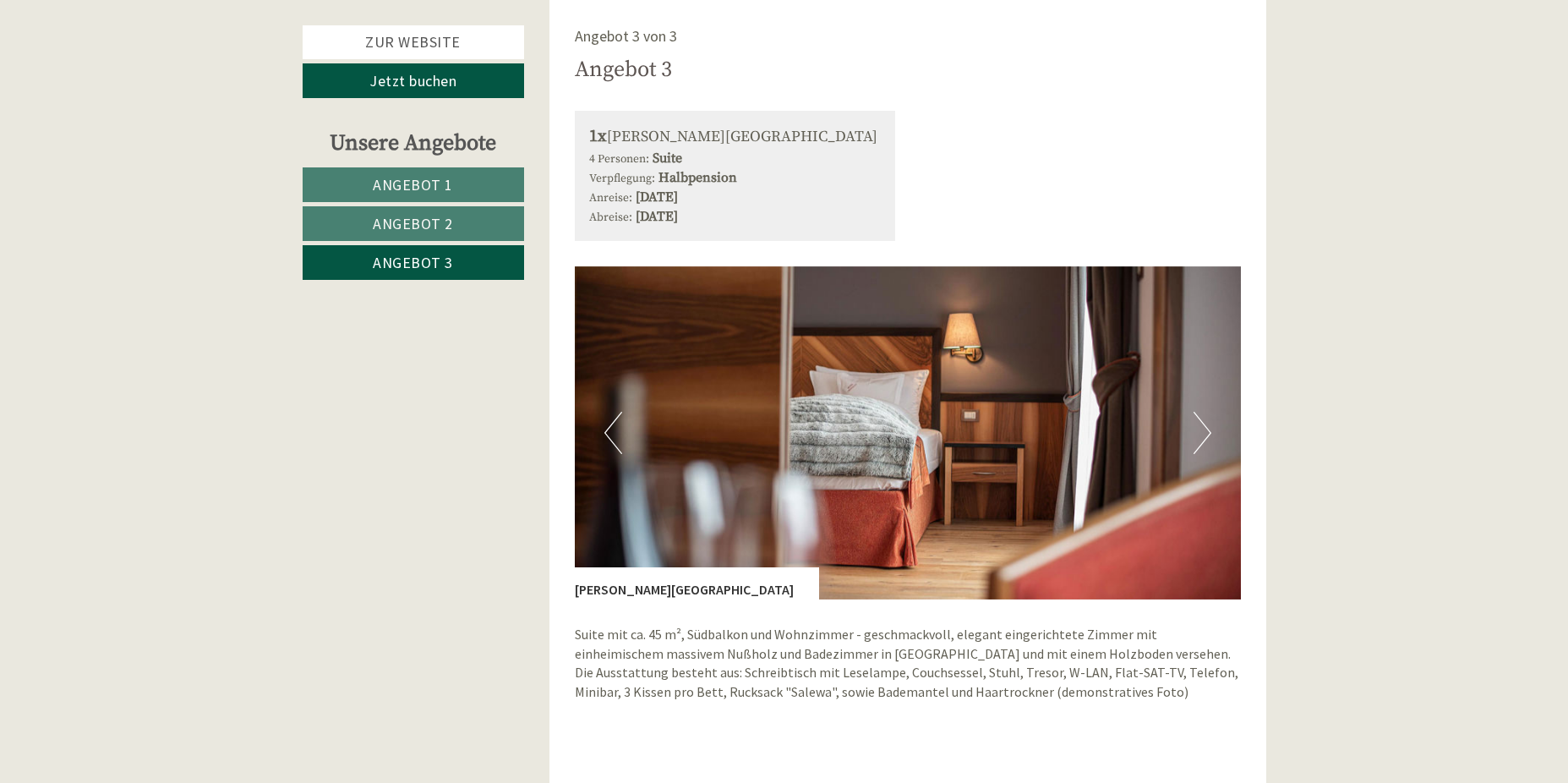
click at [1208, 422] on button "Next" at bounding box center [1202, 433] width 18 height 42
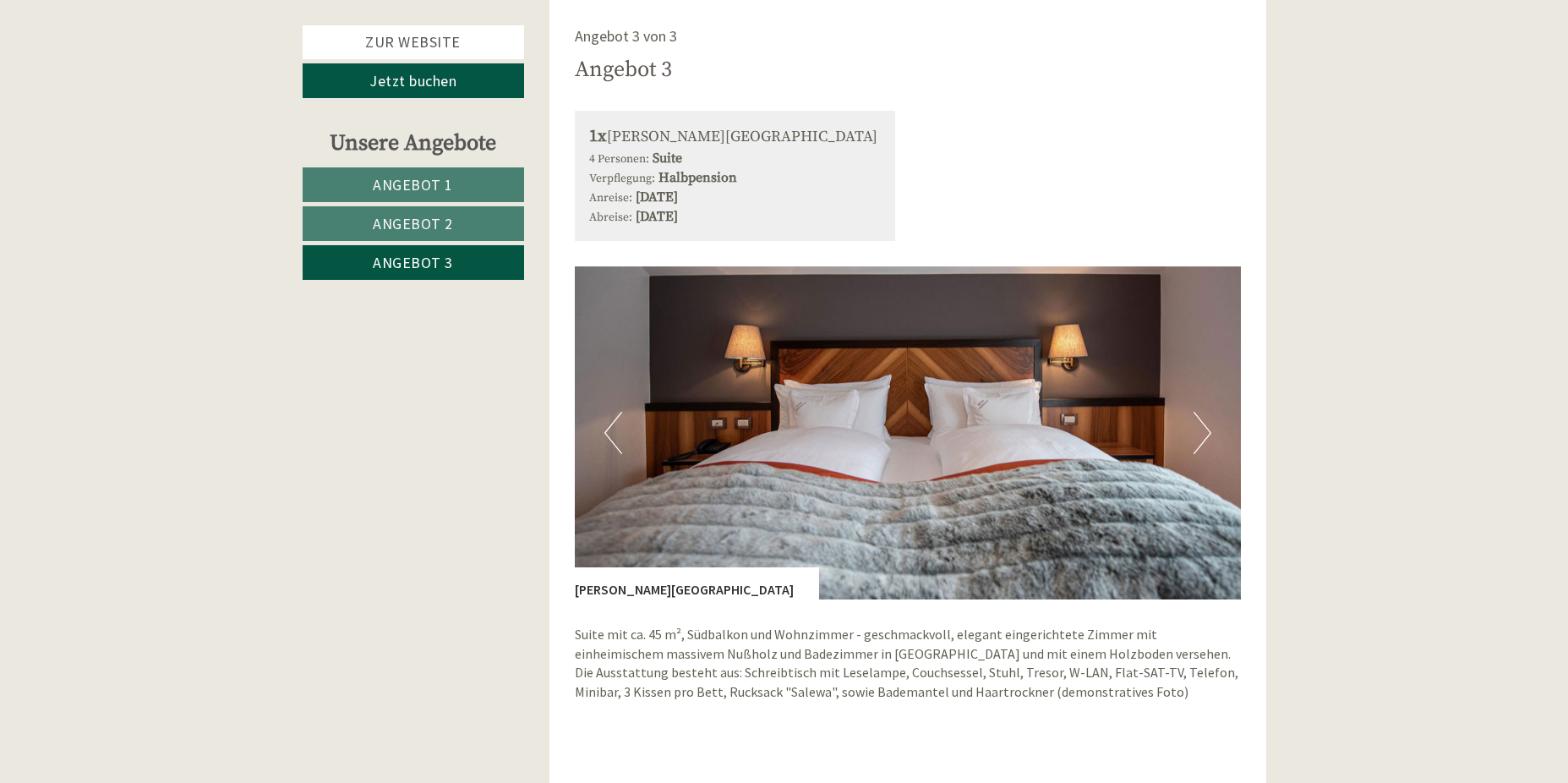
click at [1208, 422] on button "Next" at bounding box center [1202, 433] width 18 height 42
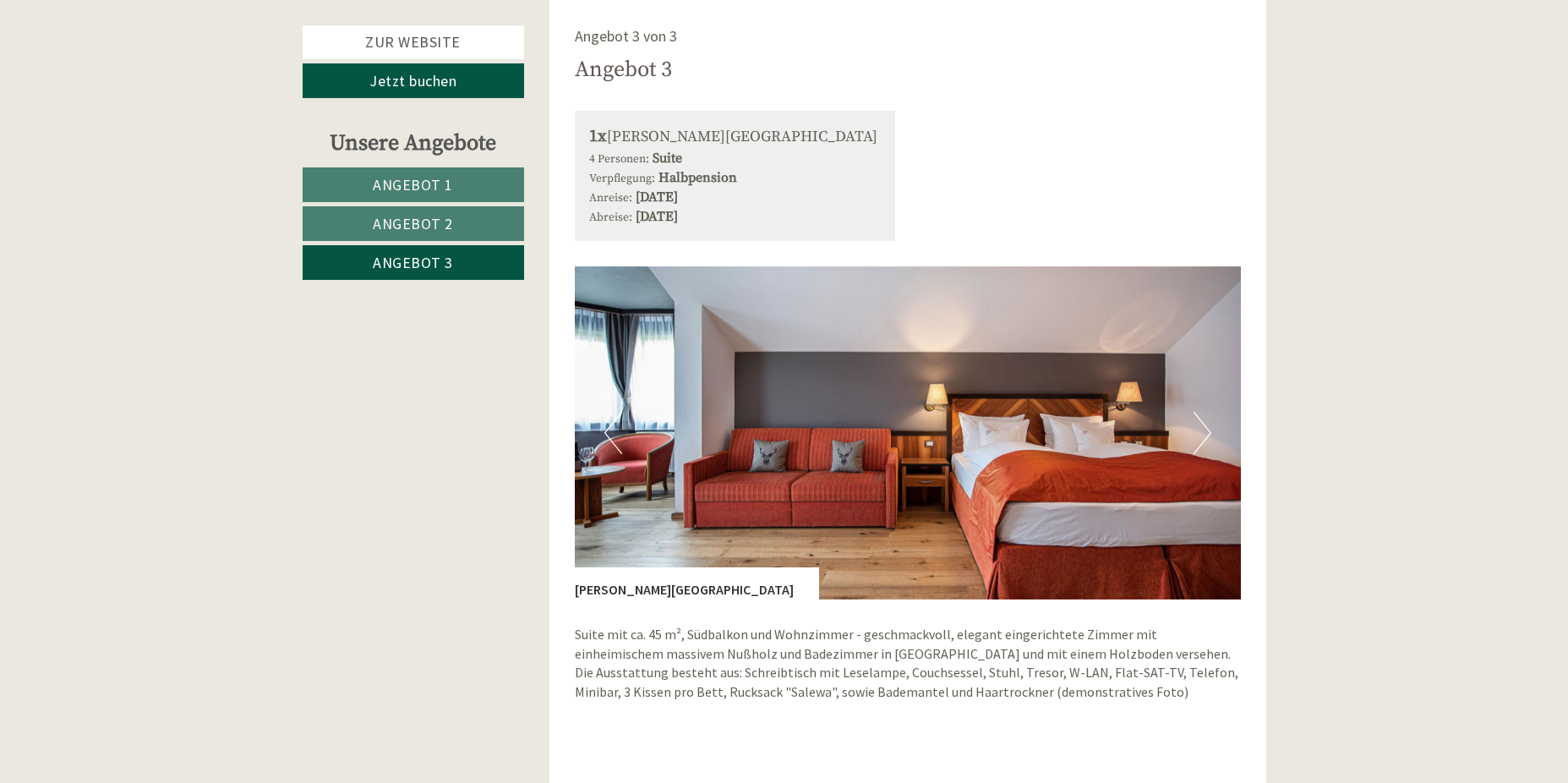
click at [1208, 422] on button "Next" at bounding box center [1202, 433] width 18 height 42
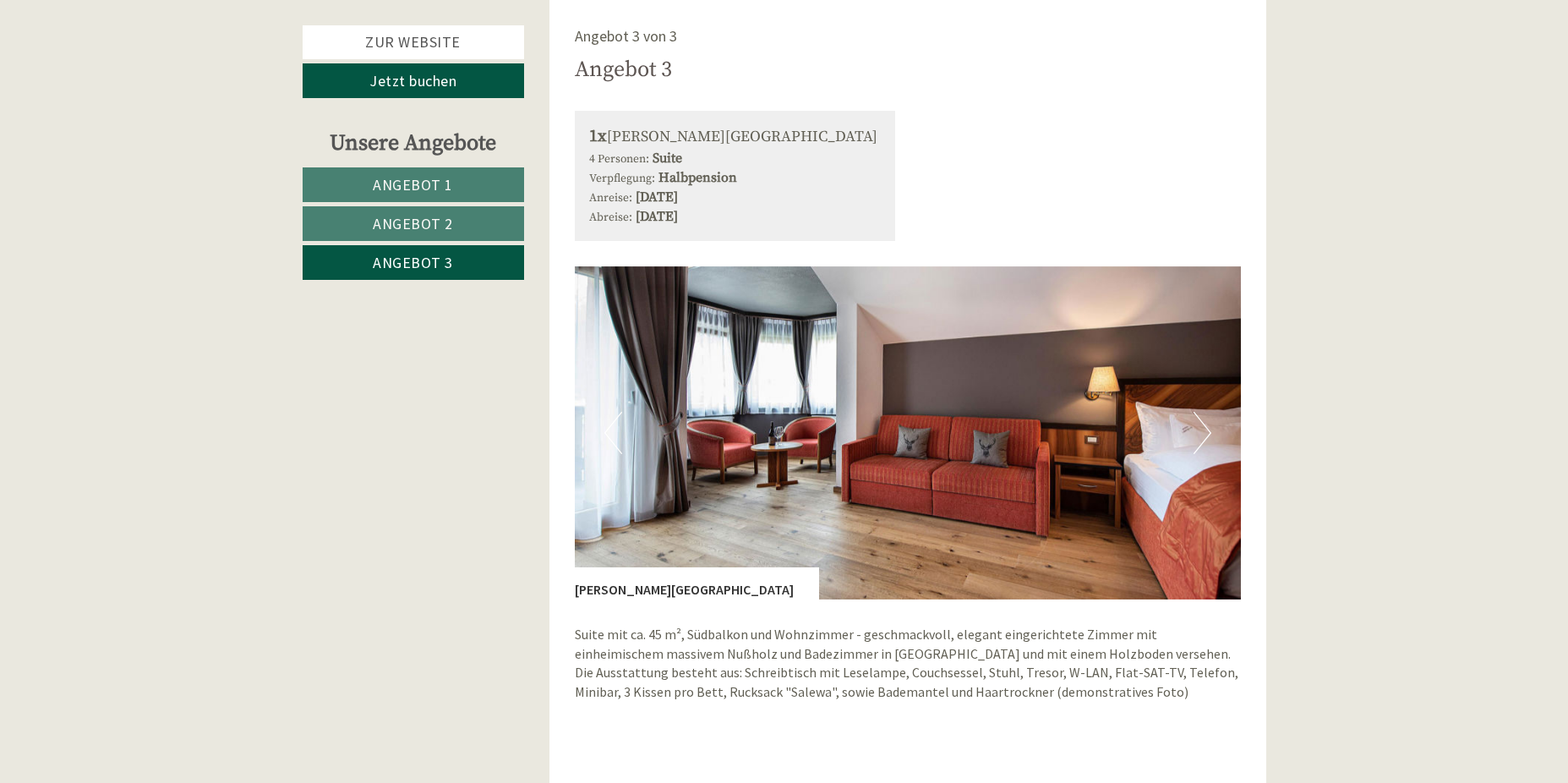
click at [1208, 422] on button "Next" at bounding box center [1202, 433] width 18 height 42
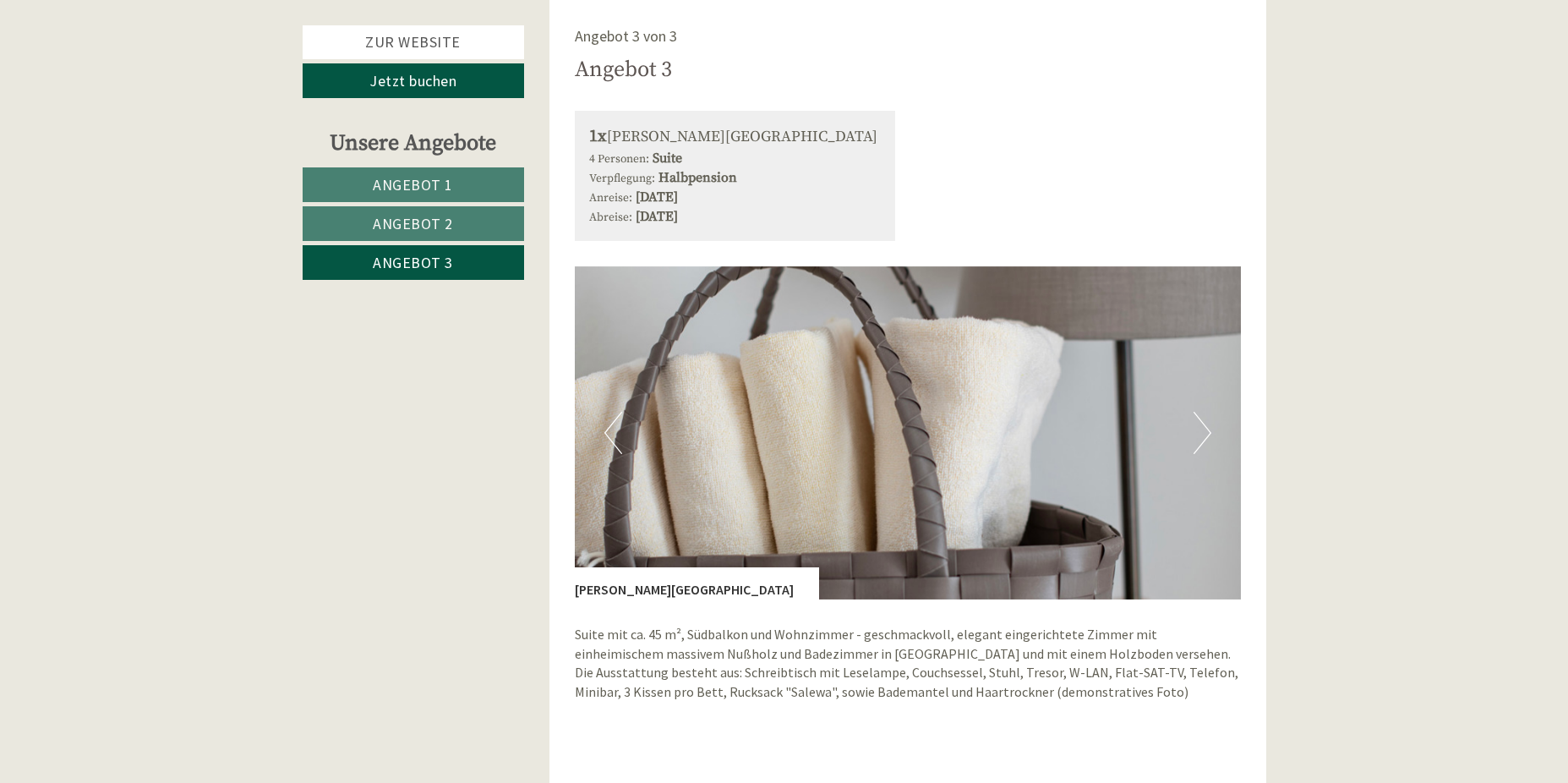
click at [1208, 422] on button "Next" at bounding box center [1202, 433] width 18 height 42
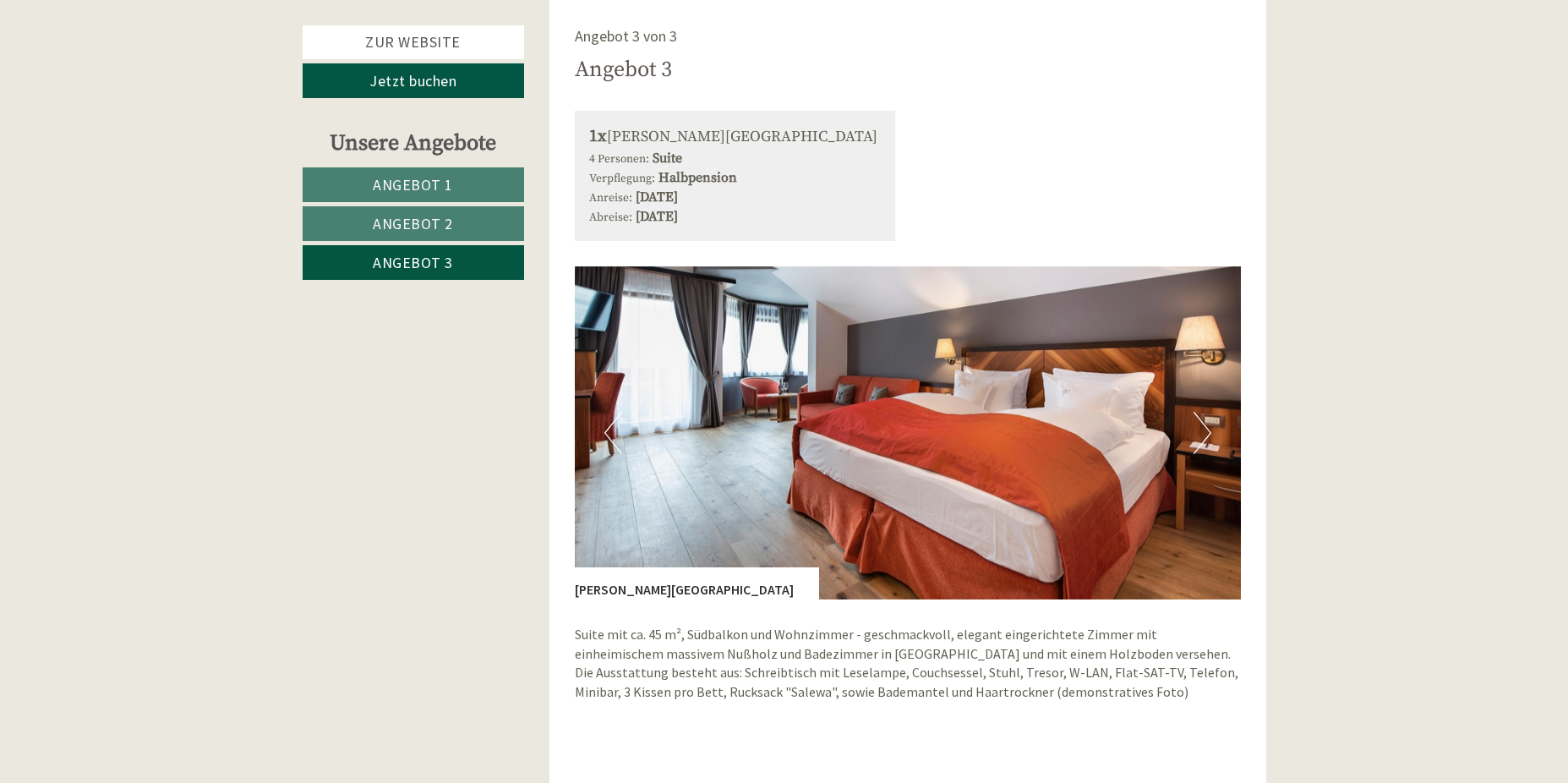
click at [1208, 422] on button "Next" at bounding box center [1202, 433] width 18 height 42
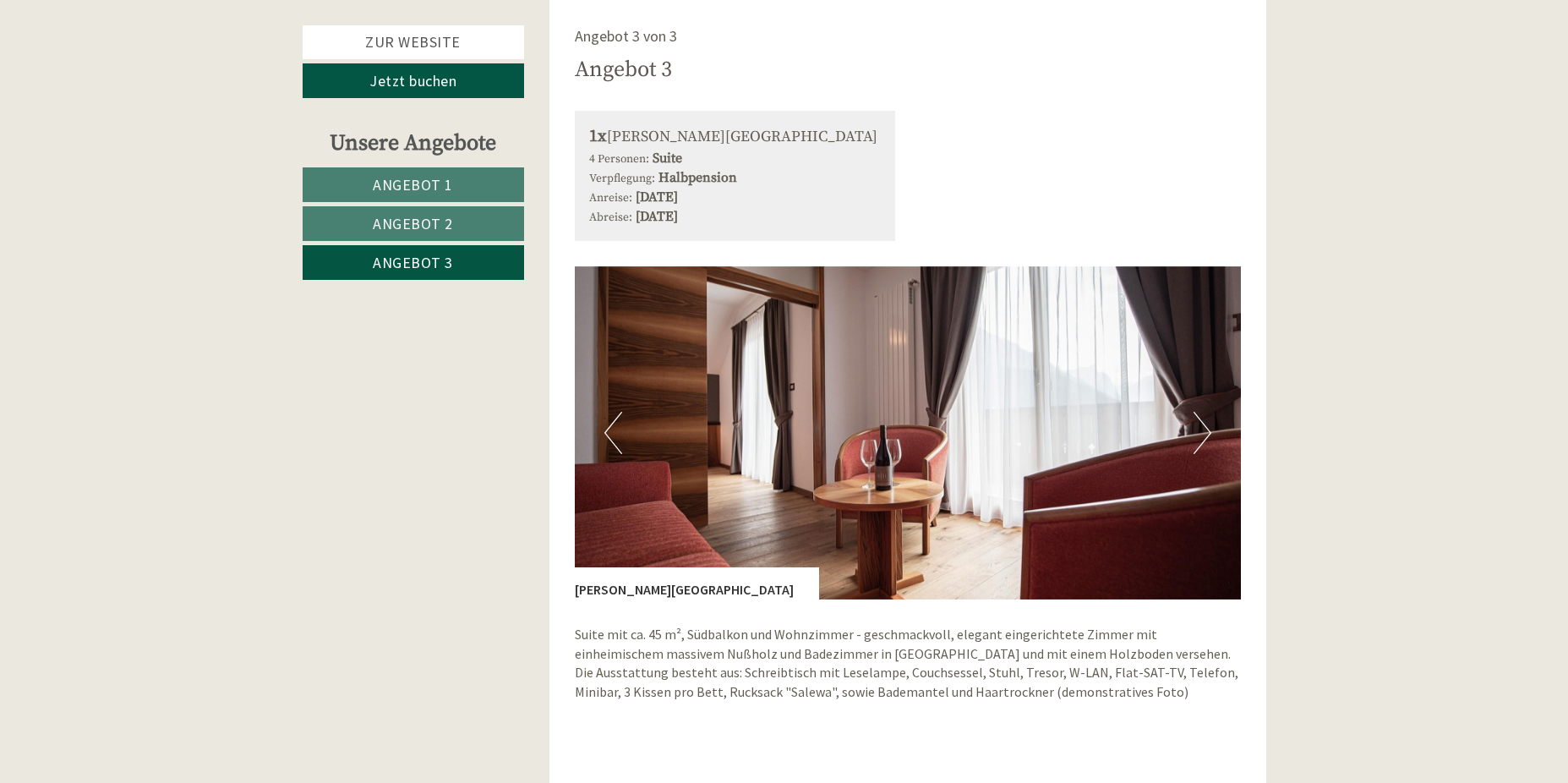
click at [1208, 422] on button "Next" at bounding box center [1202, 433] width 18 height 42
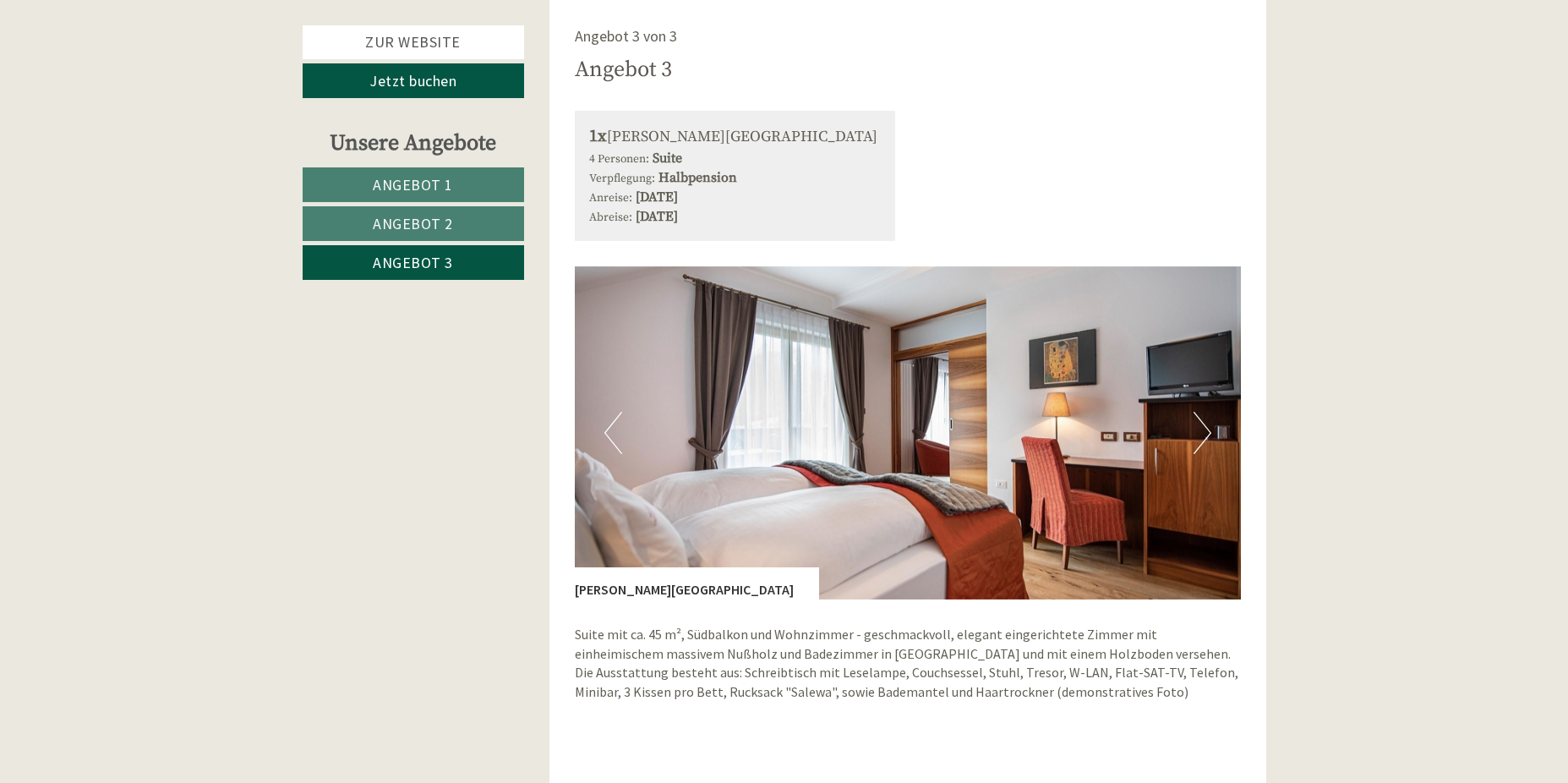
click at [469, 222] on link "Angebot 2" at bounding box center [413, 223] width 221 height 35
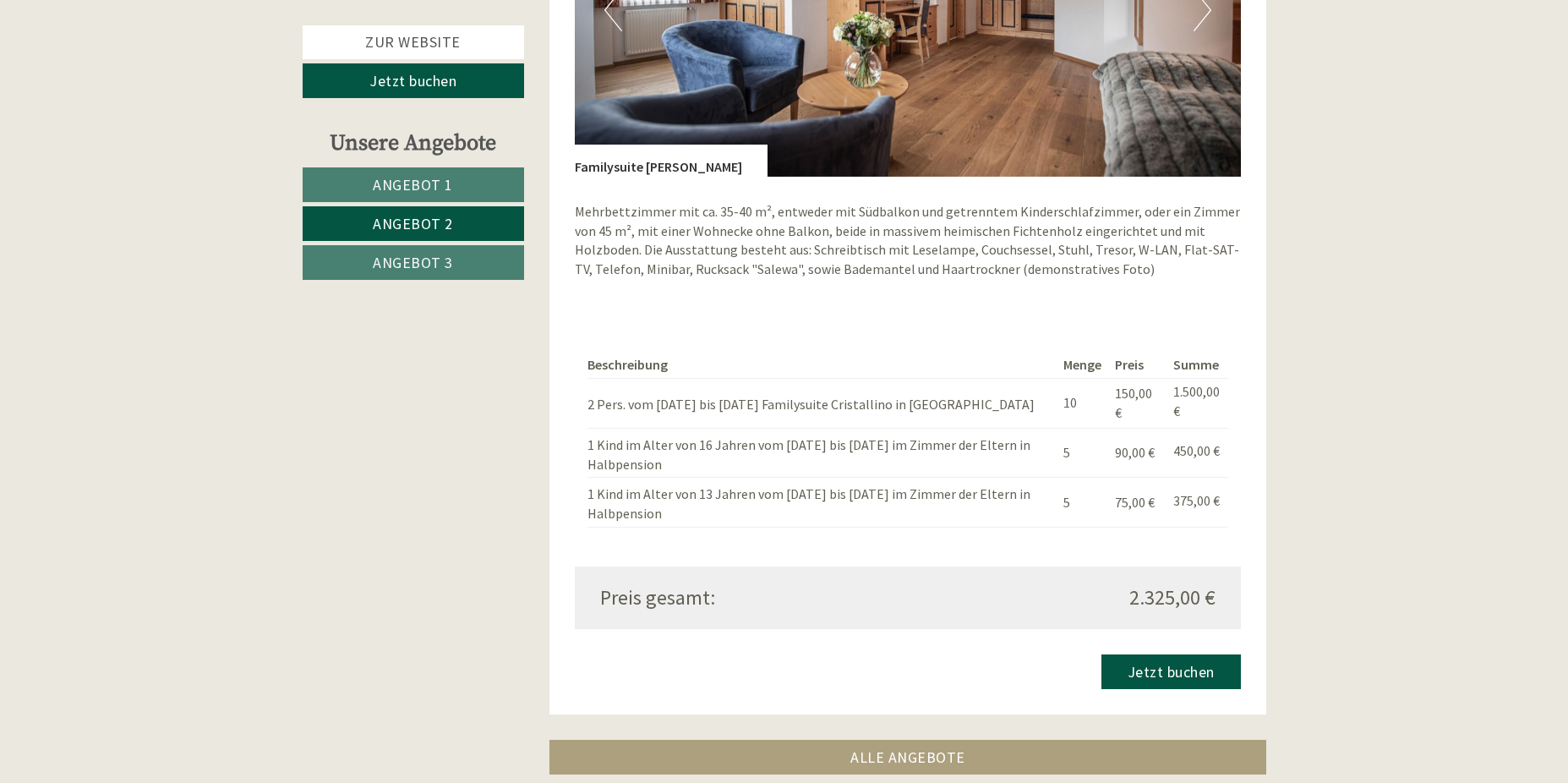
scroll to position [1604, 0]
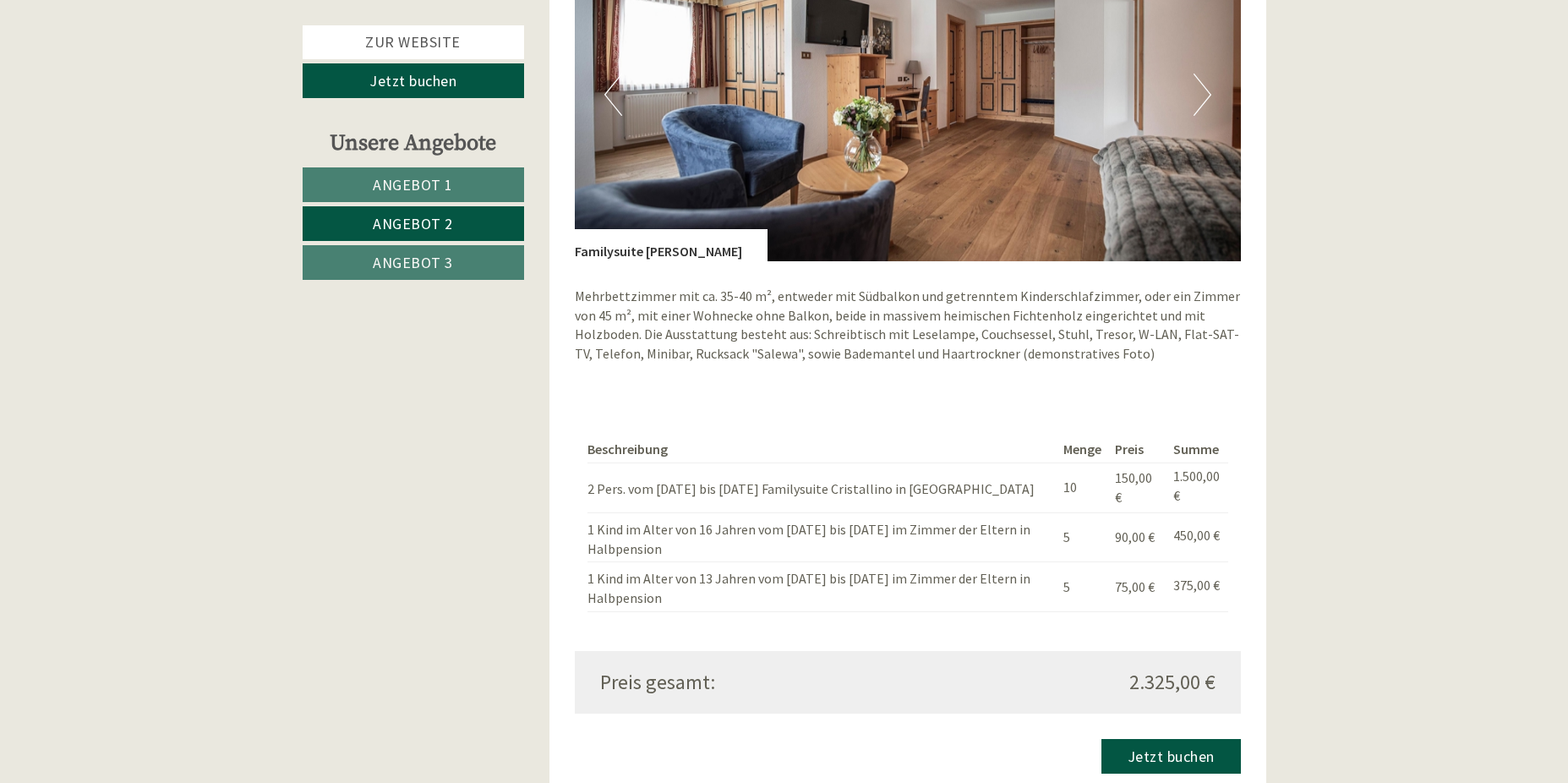
click at [1206, 101] on button "Next" at bounding box center [1202, 94] width 18 height 42
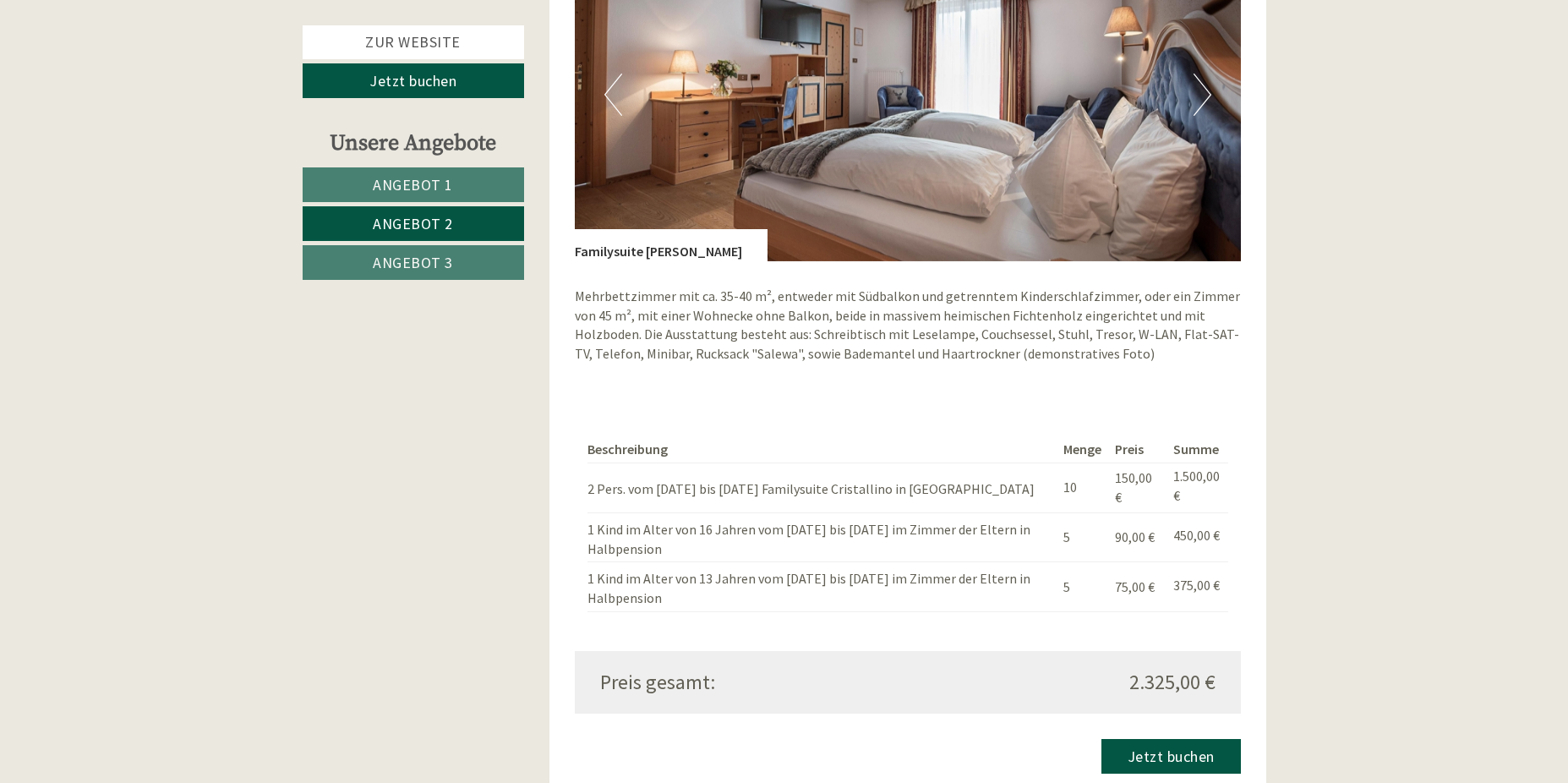
click at [611, 107] on button "Previous" at bounding box center [613, 94] width 18 height 42
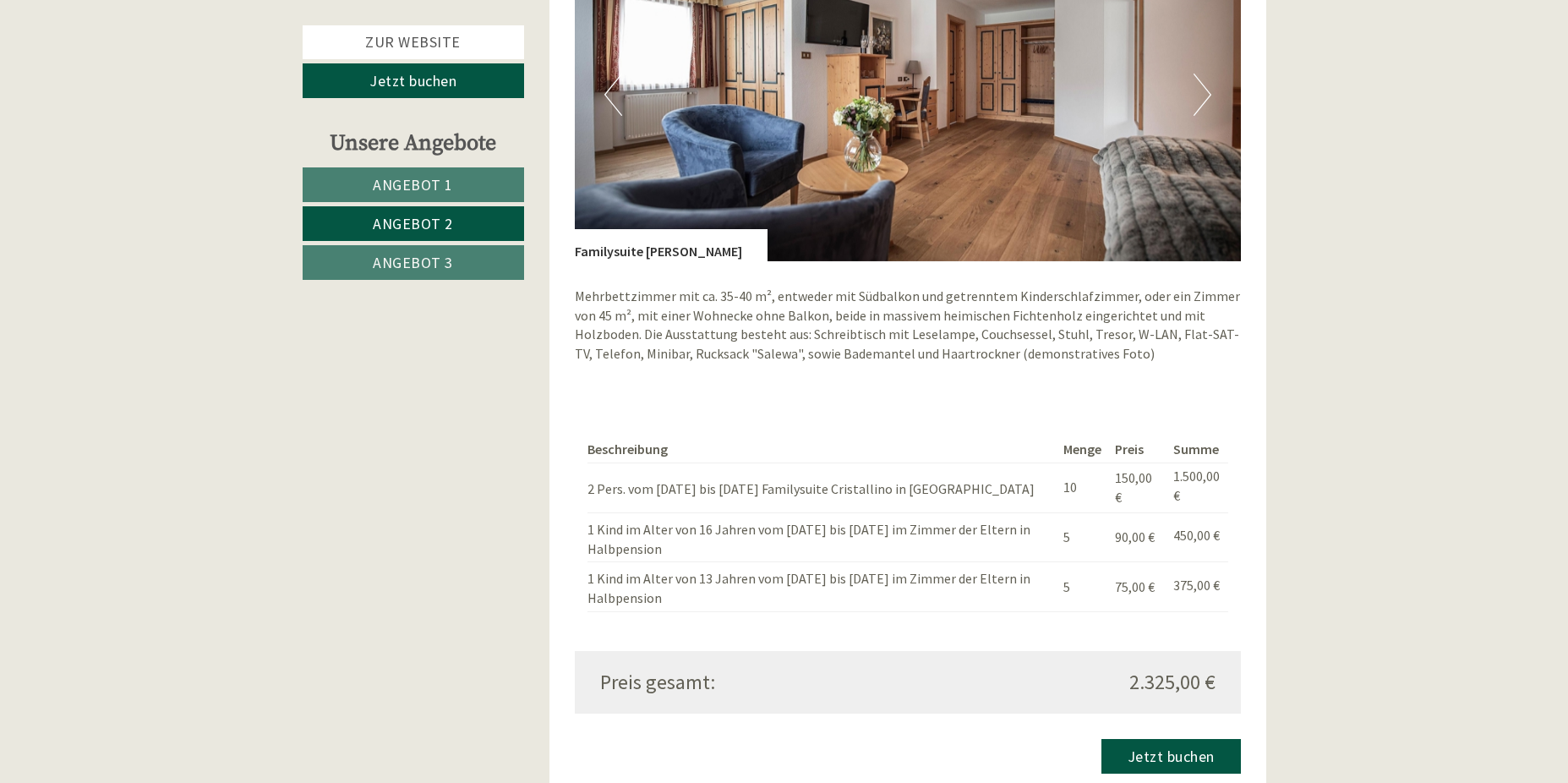
click at [1200, 88] on button "Next" at bounding box center [1202, 94] width 18 height 42
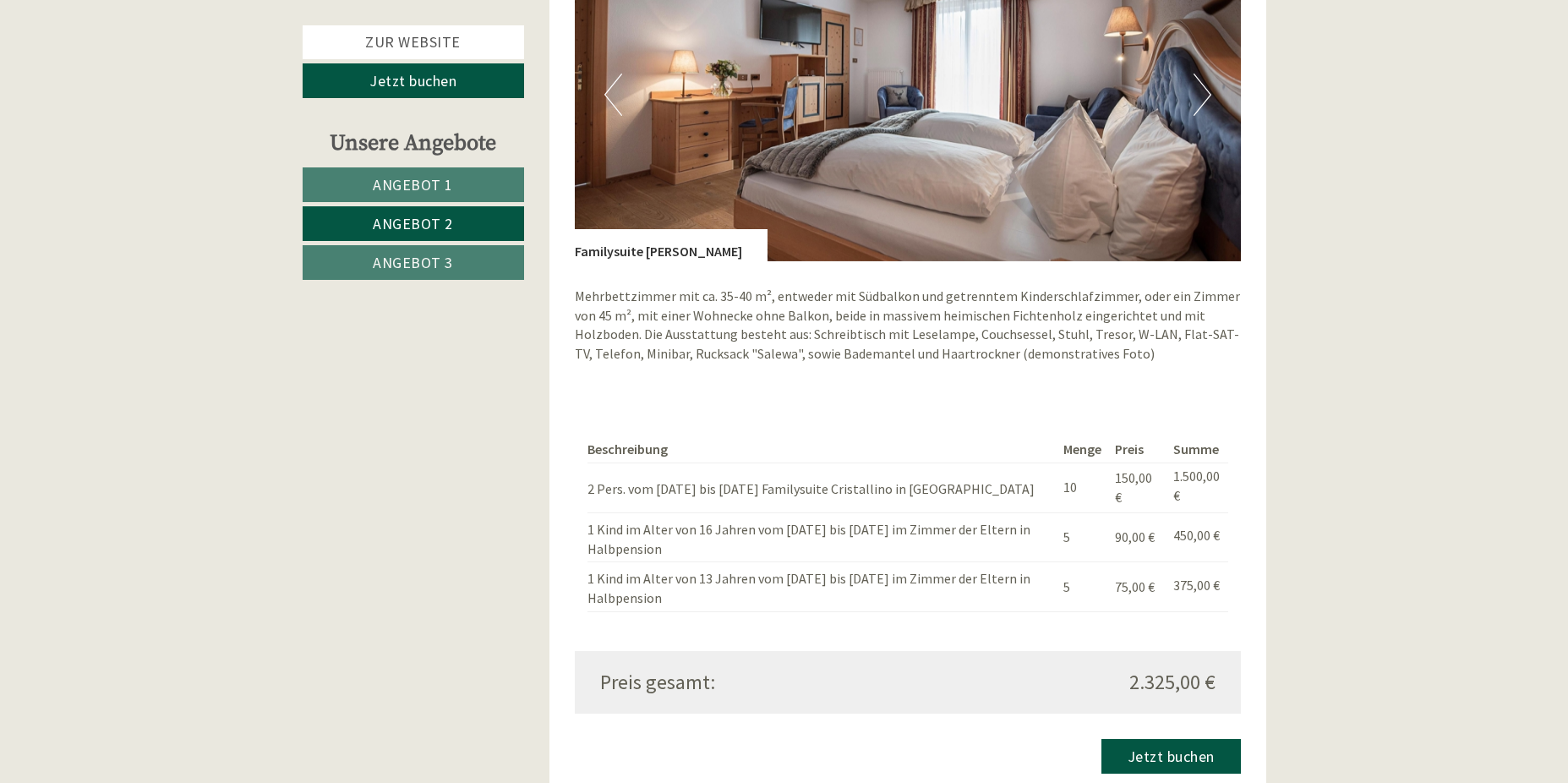
click at [1200, 88] on button "Next" at bounding box center [1202, 94] width 18 height 42
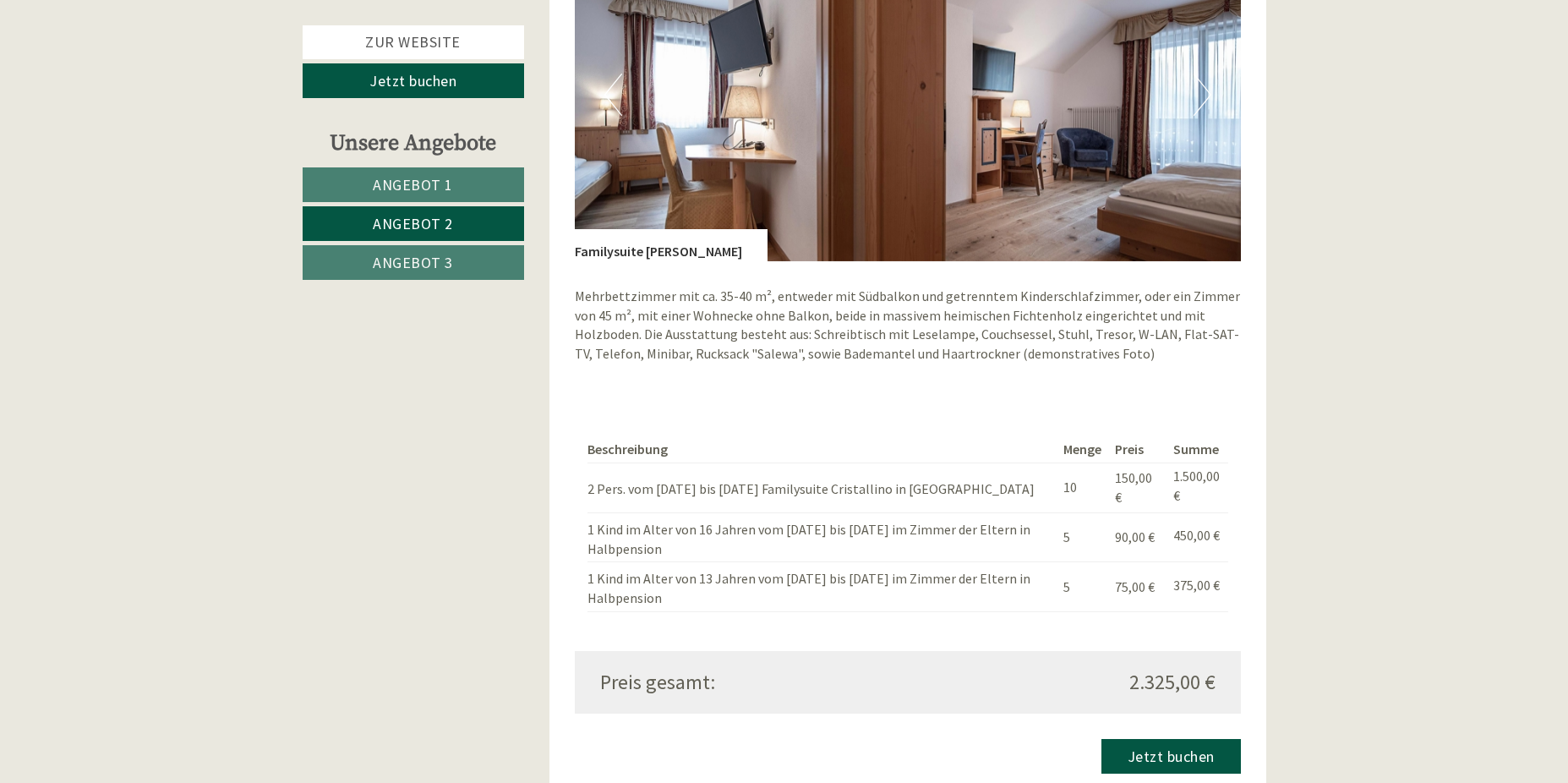
click at [1200, 88] on button "Next" at bounding box center [1202, 94] width 18 height 42
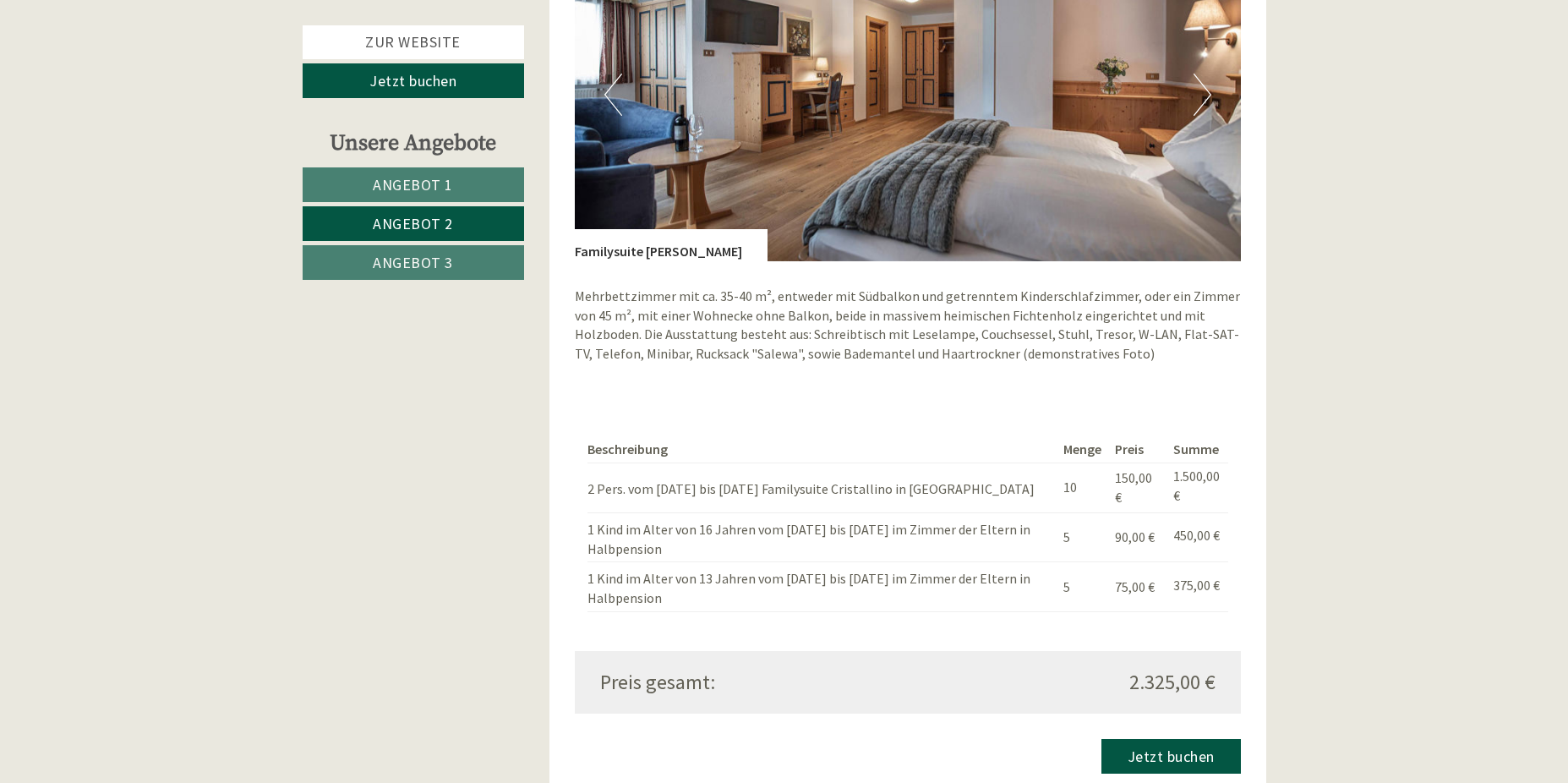
click at [1200, 88] on button "Next" at bounding box center [1202, 94] width 18 height 42
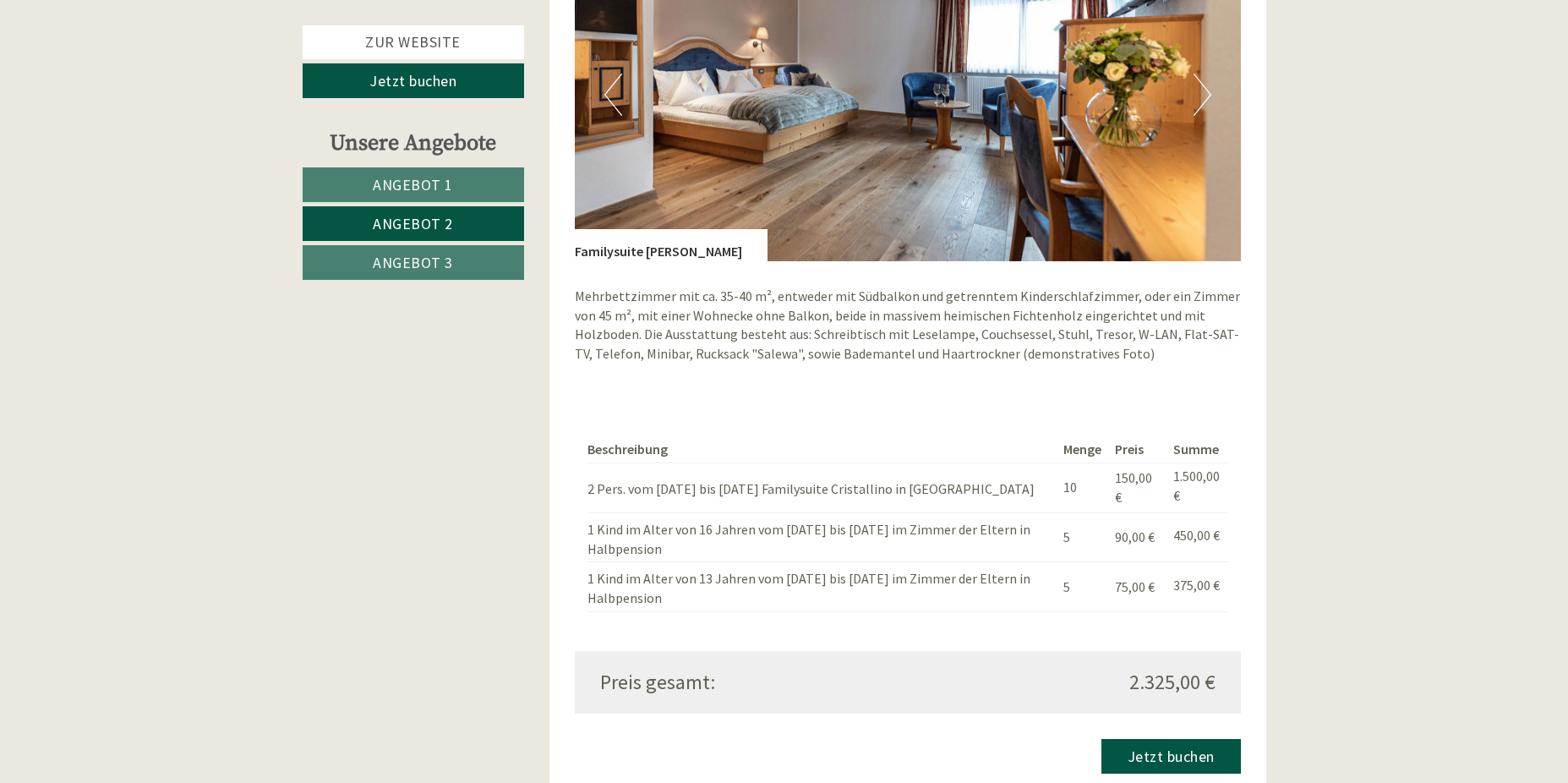
click at [1200, 88] on button "Next" at bounding box center [1202, 94] width 18 height 42
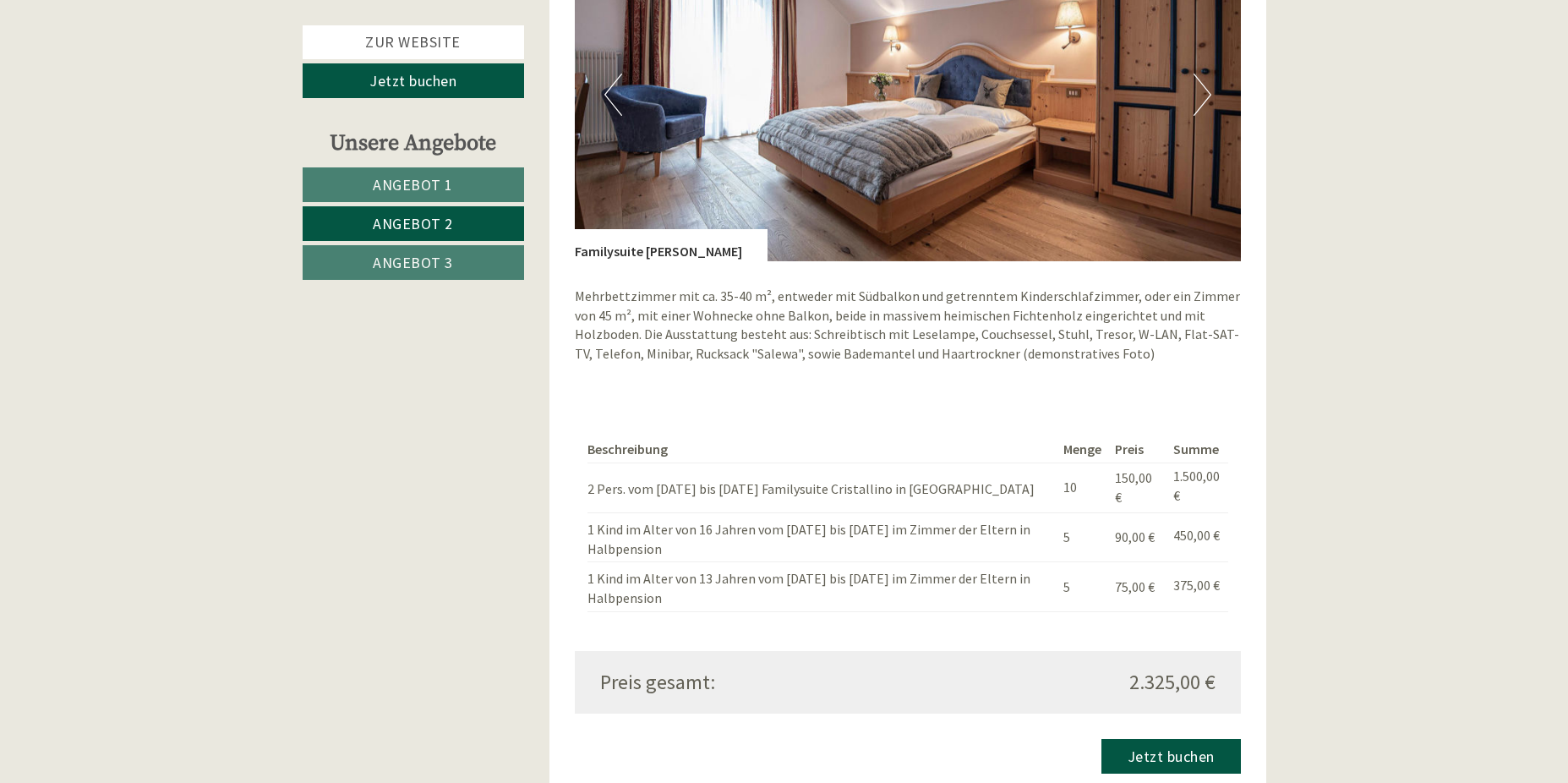
click at [1200, 88] on button "Next" at bounding box center [1202, 94] width 18 height 42
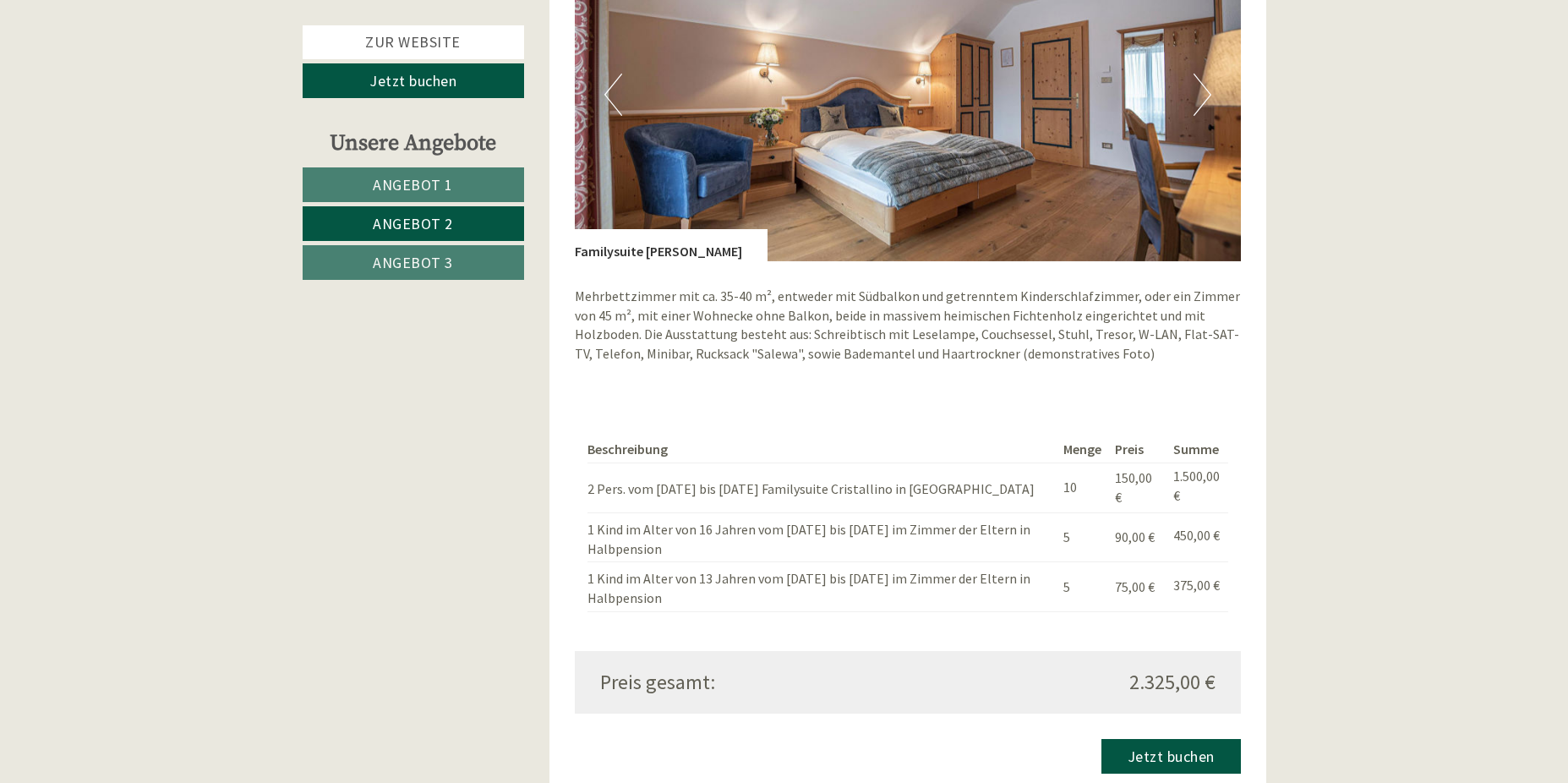
click at [1200, 88] on button "Next" at bounding box center [1202, 94] width 18 height 42
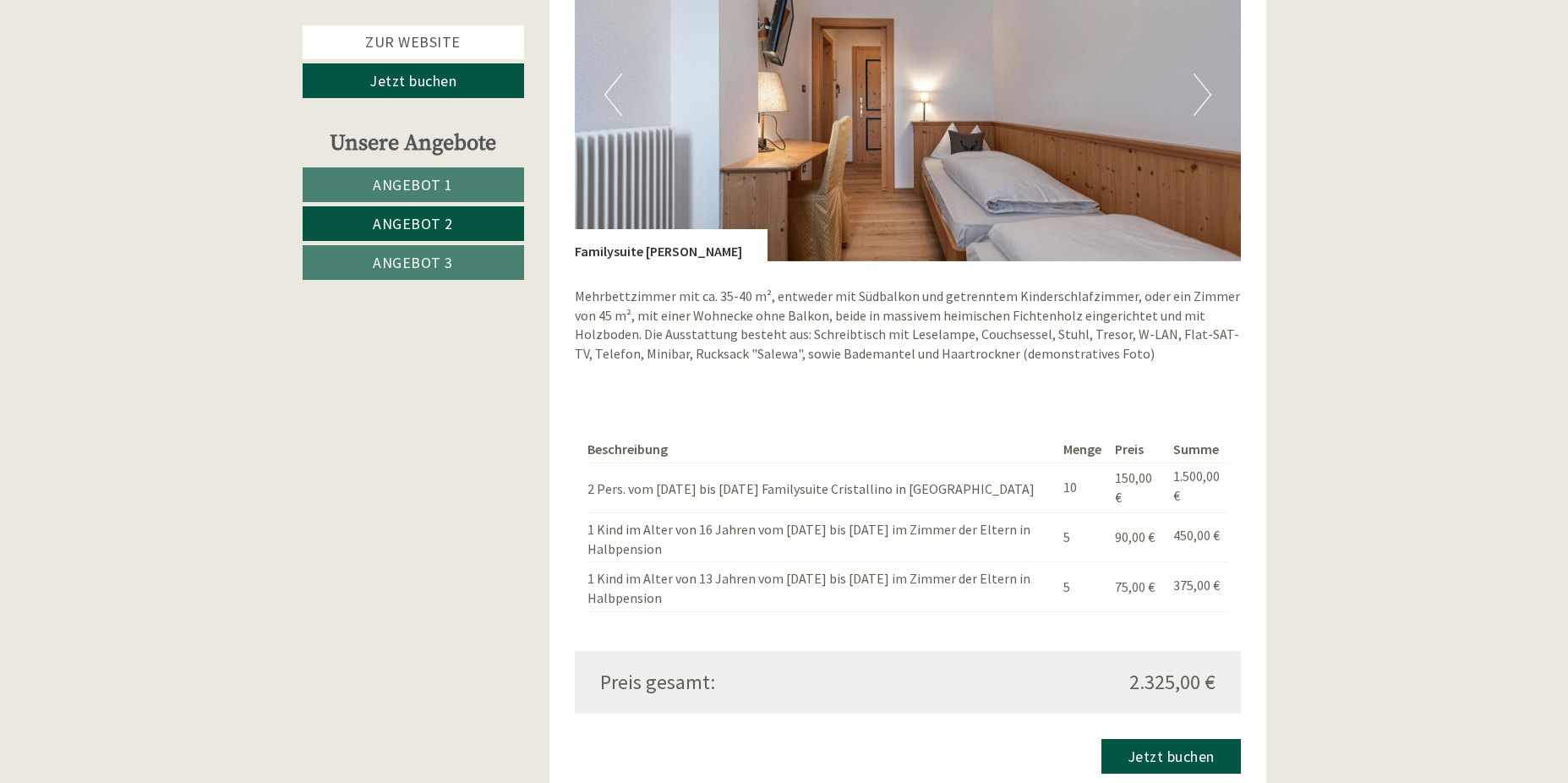
click at [1200, 88] on button "Next" at bounding box center [1202, 94] width 18 height 42
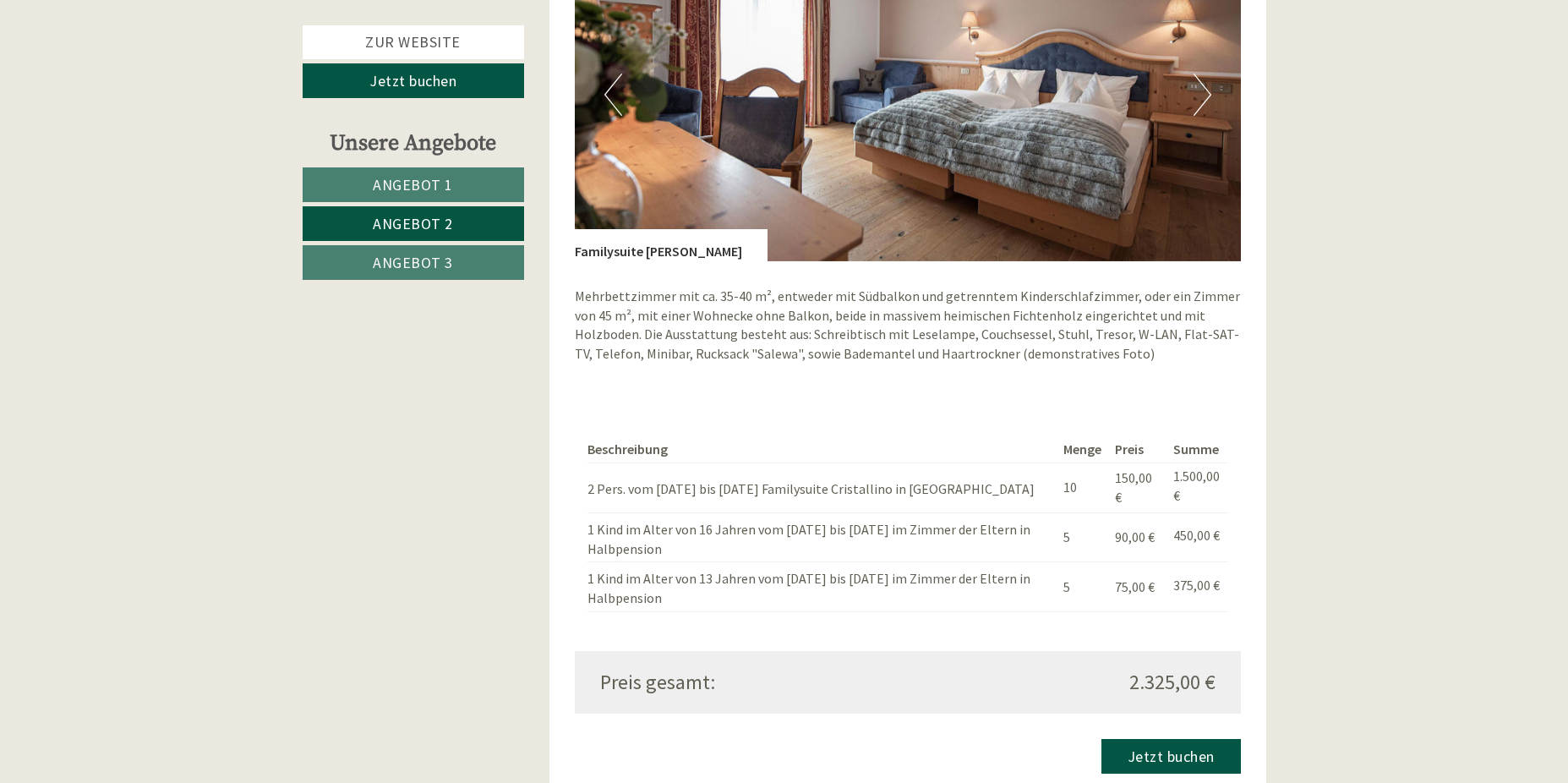
click at [1200, 88] on button "Next" at bounding box center [1202, 94] width 18 height 42
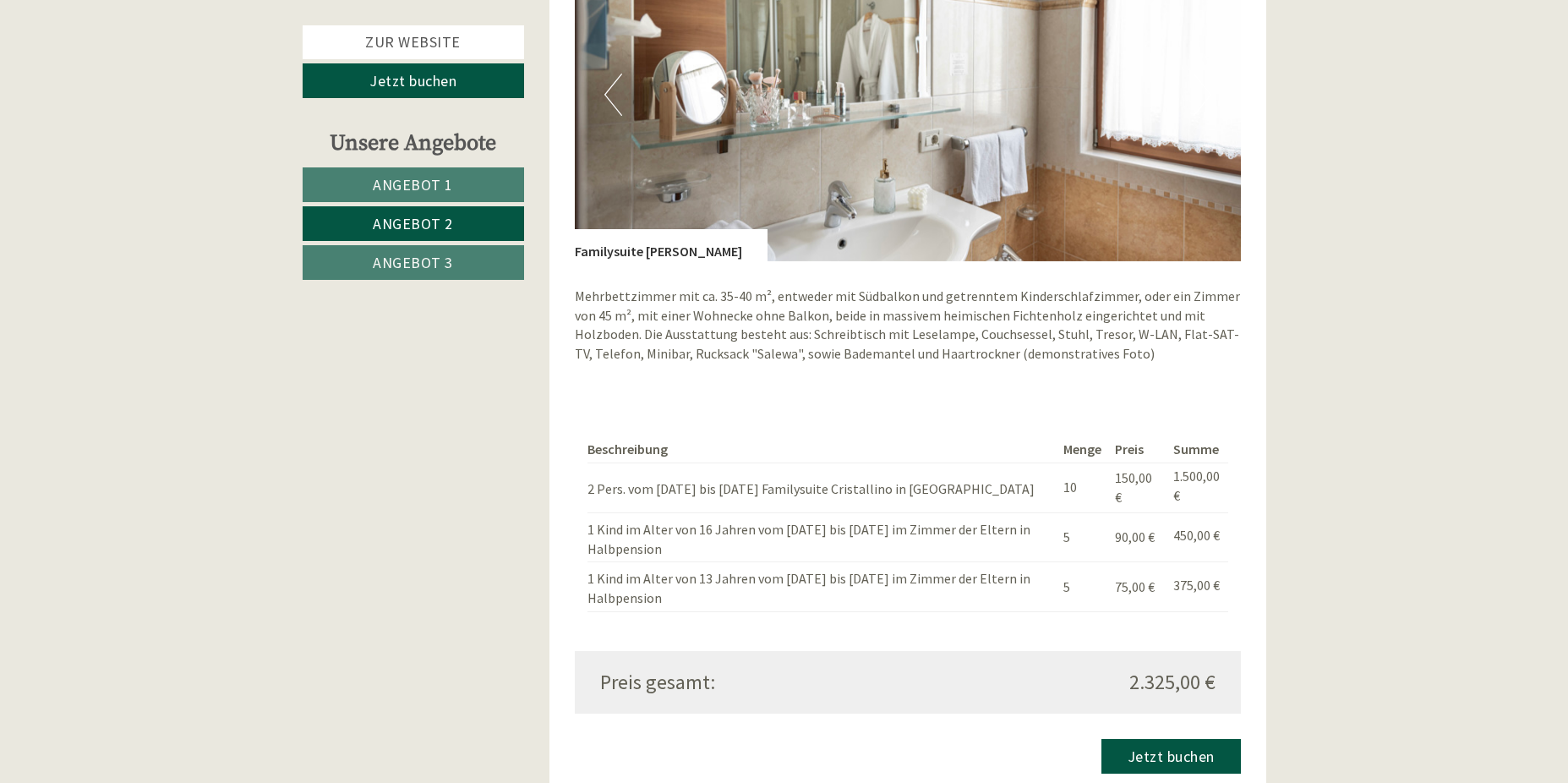
click at [1200, 88] on button "Next" at bounding box center [1202, 94] width 18 height 42
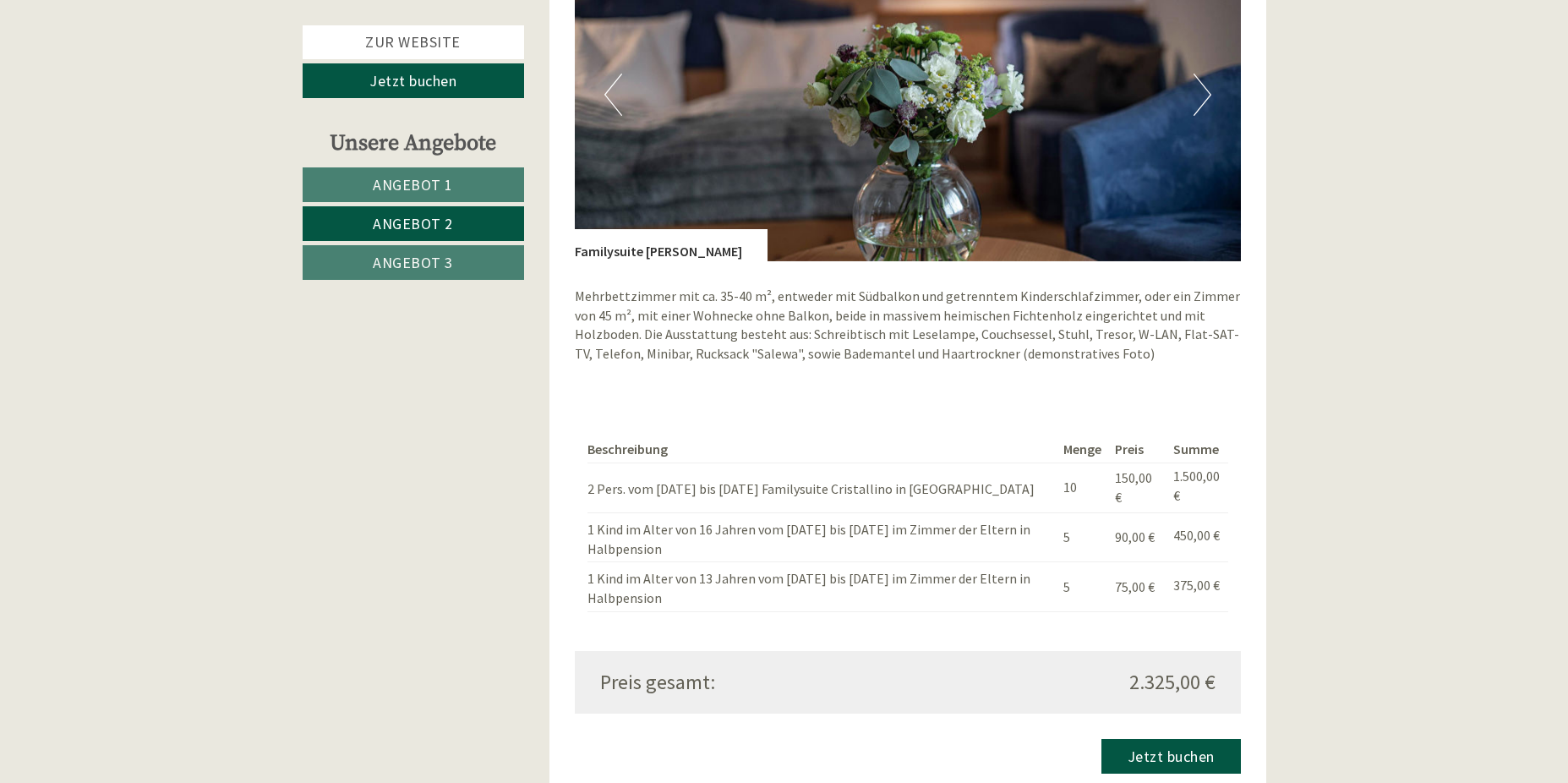
click at [1199, 88] on button "Next" at bounding box center [1202, 94] width 18 height 42
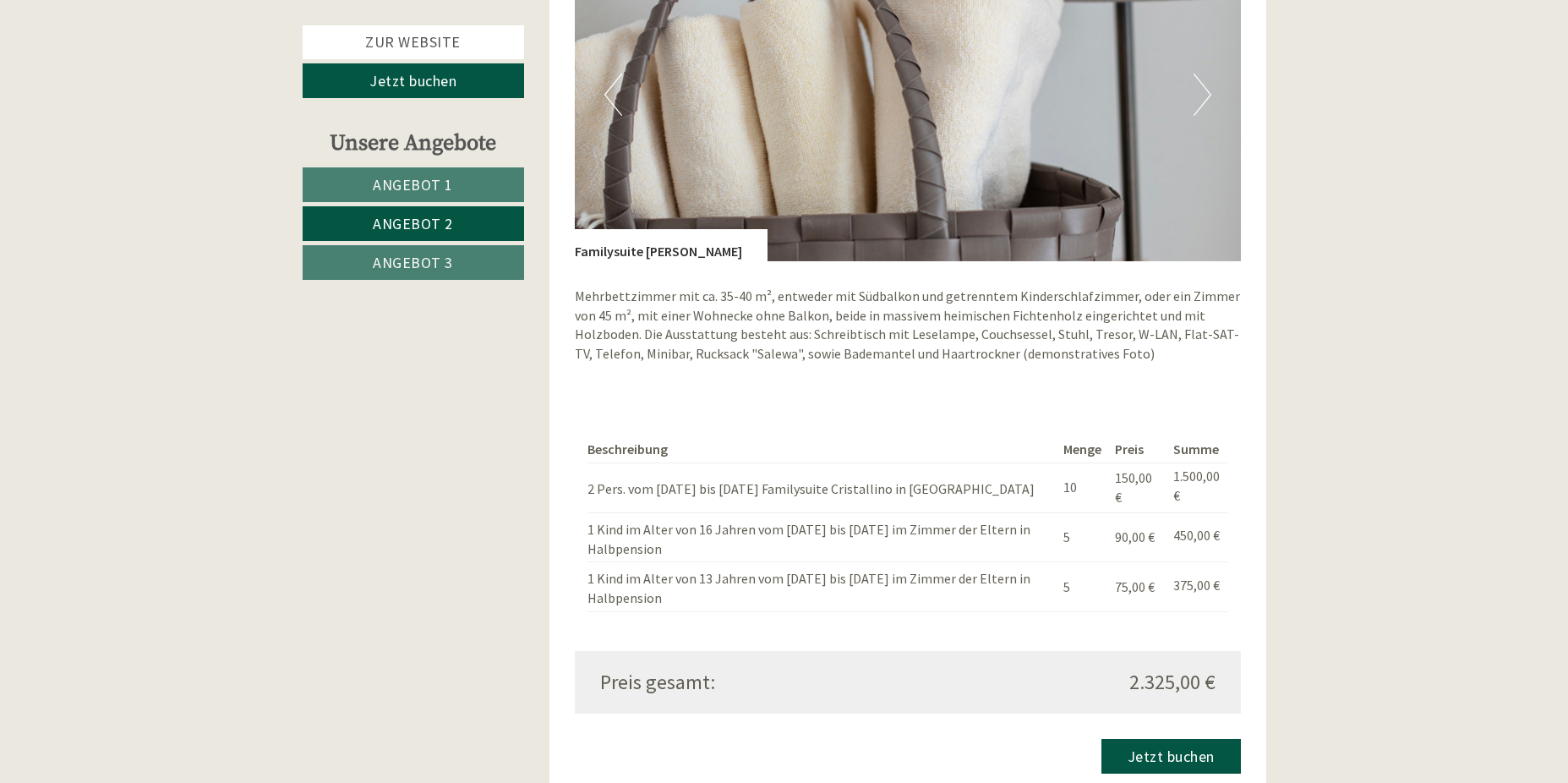
click at [1199, 88] on button "Next" at bounding box center [1202, 94] width 18 height 42
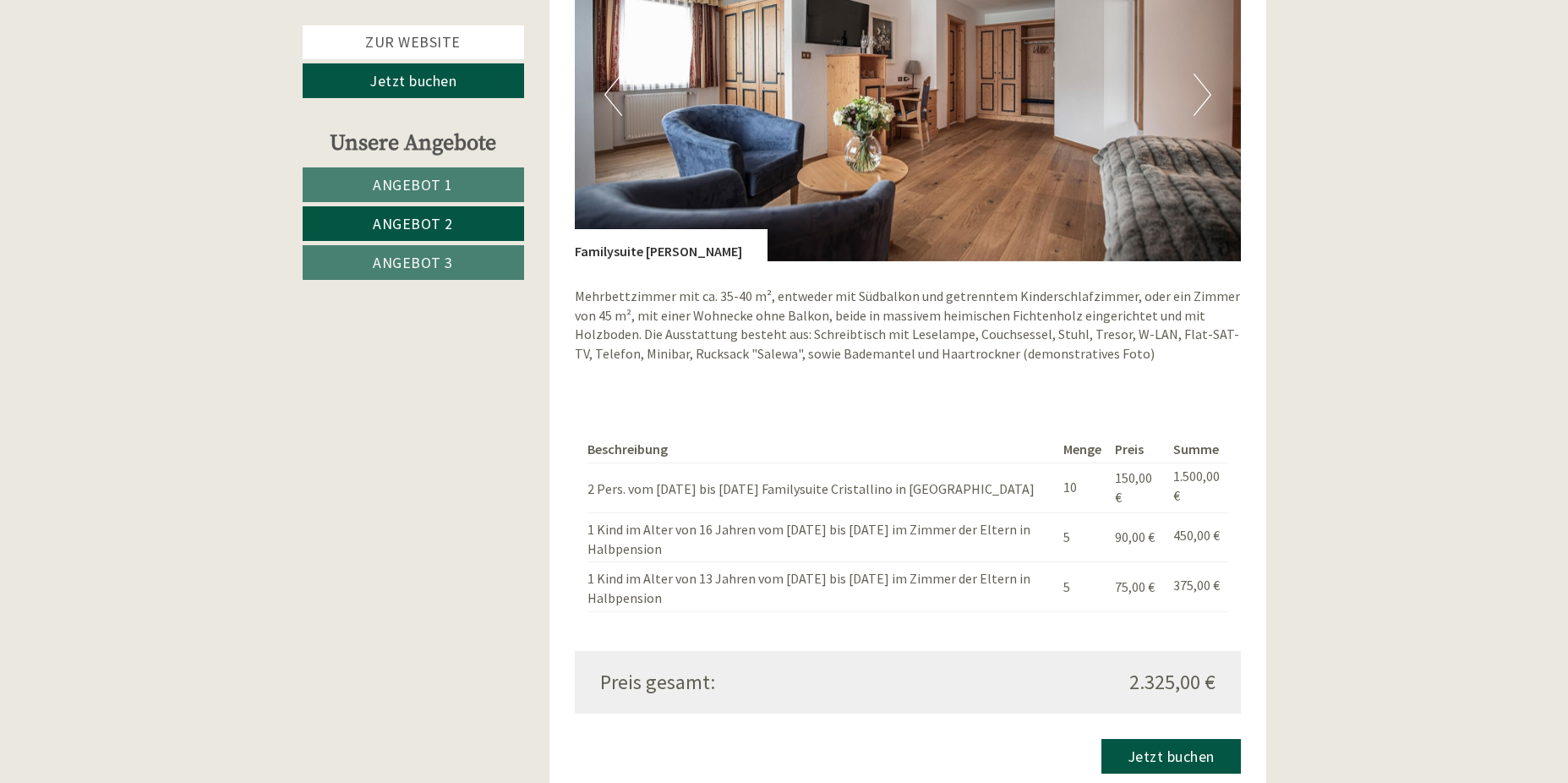
click at [1199, 88] on button "Next" at bounding box center [1202, 94] width 18 height 42
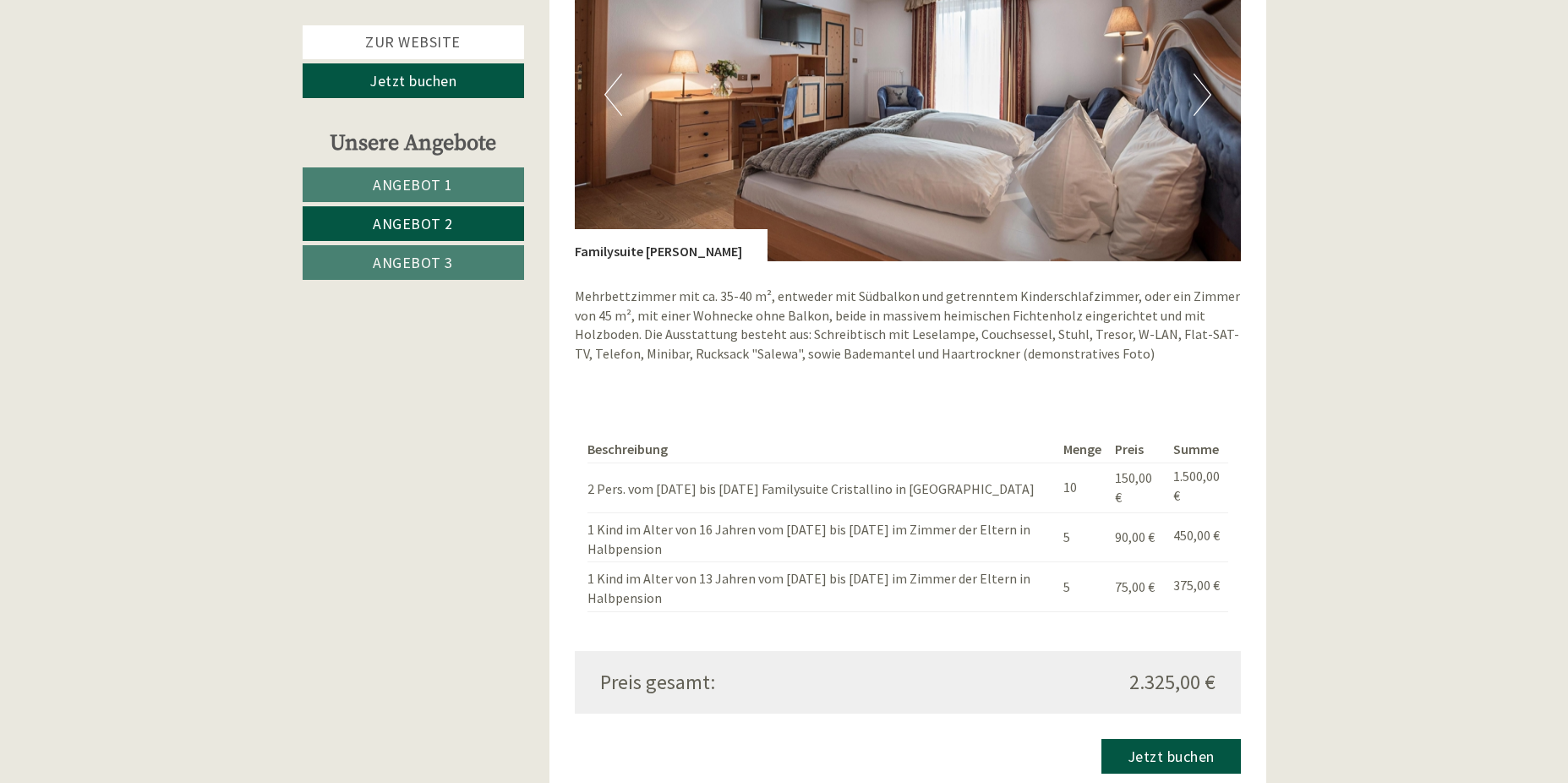
click at [1199, 88] on button "Next" at bounding box center [1202, 94] width 18 height 42
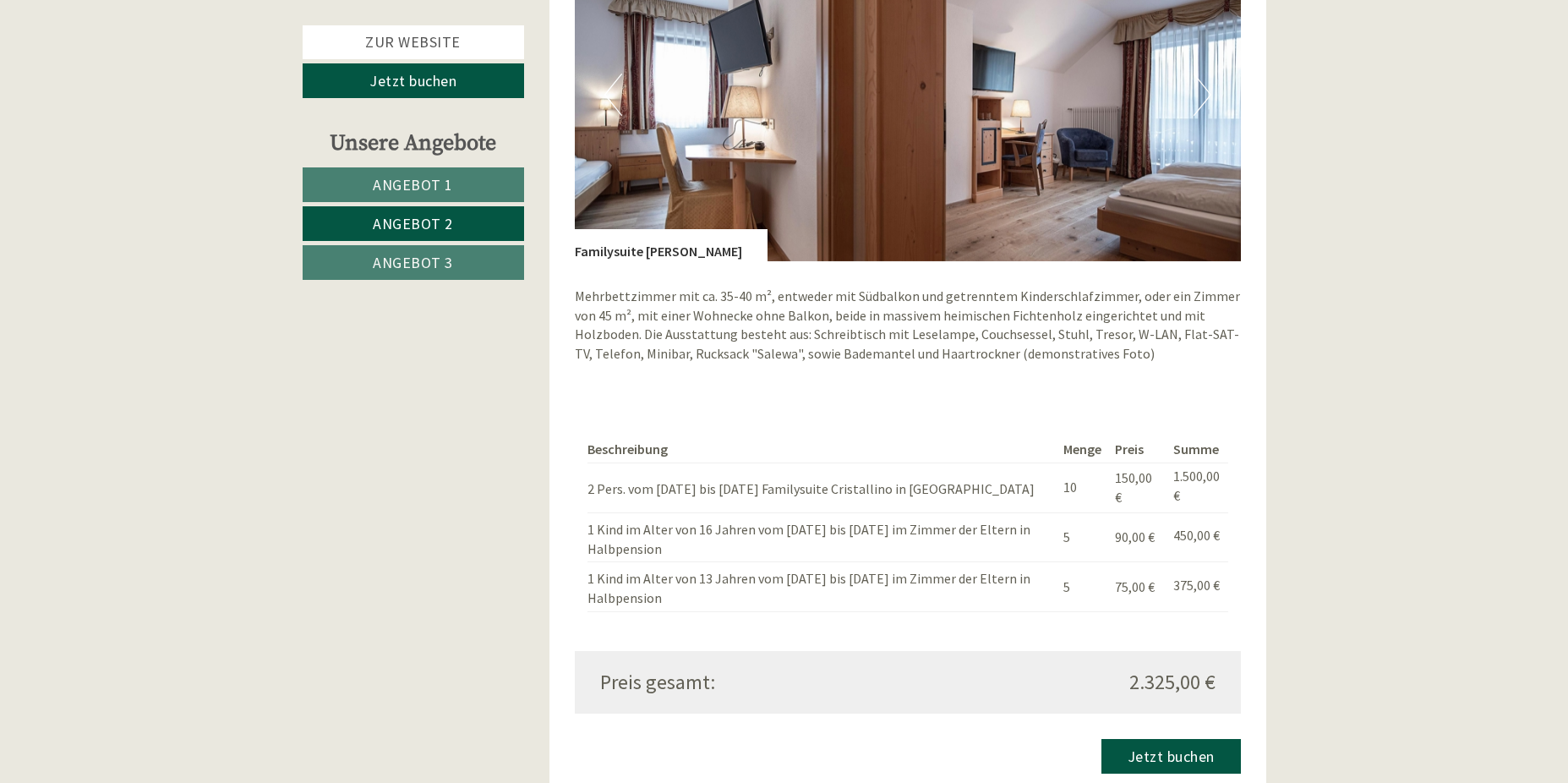
click at [1196, 87] on button "Next" at bounding box center [1202, 94] width 18 height 42
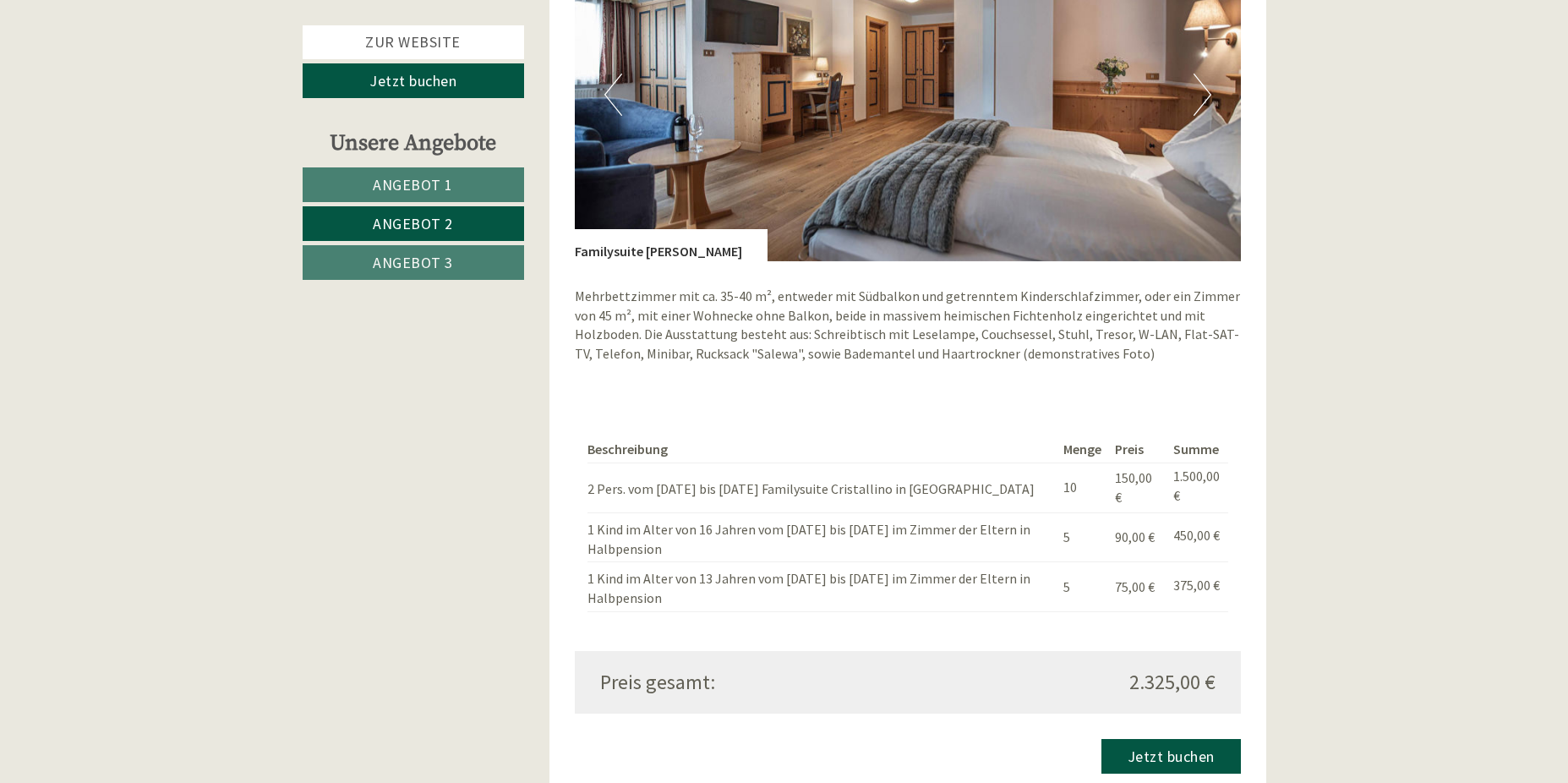
click at [1196, 87] on button "Next" at bounding box center [1202, 94] width 18 height 42
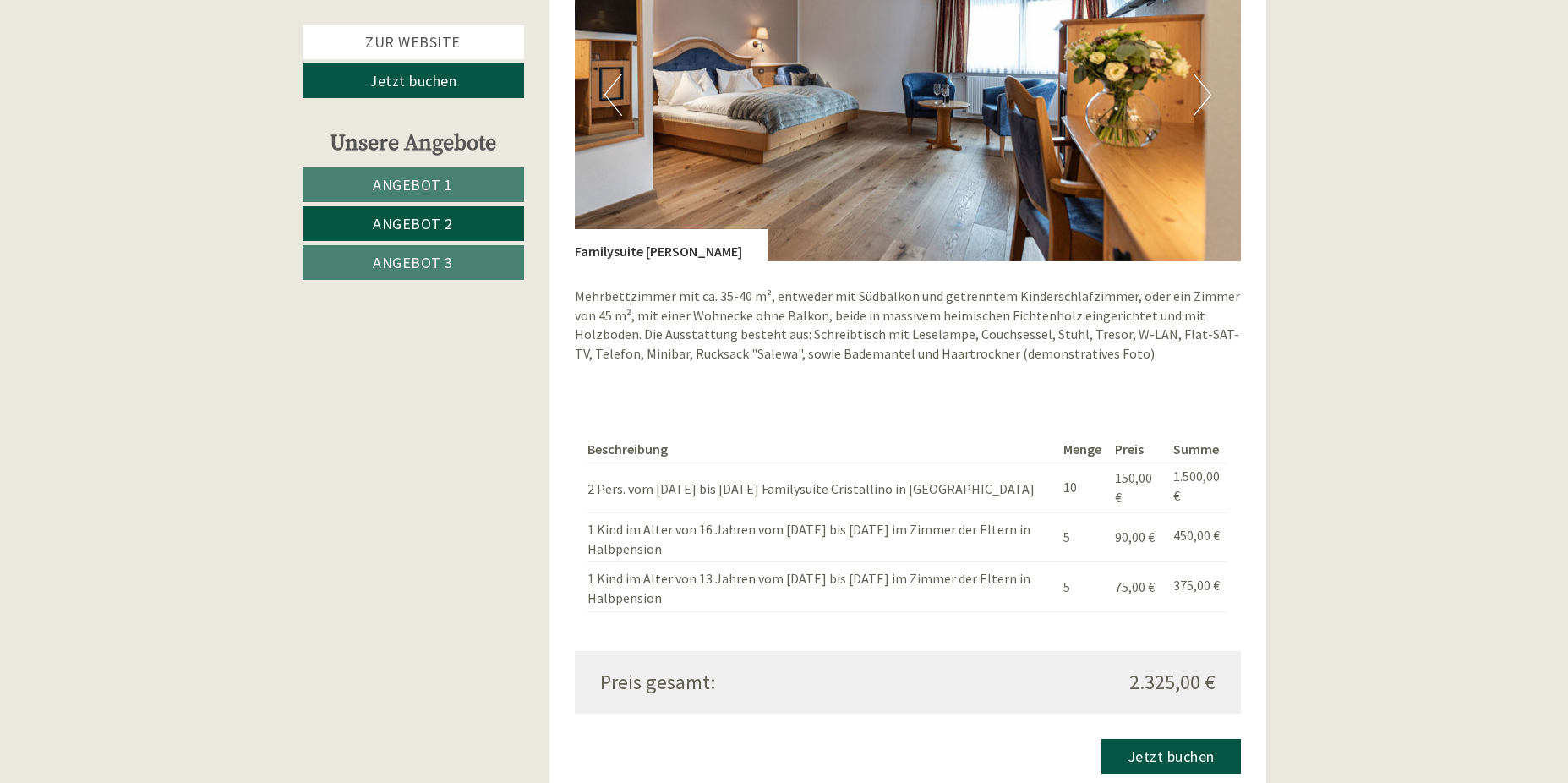
click at [1196, 87] on button "Next" at bounding box center [1202, 94] width 18 height 42
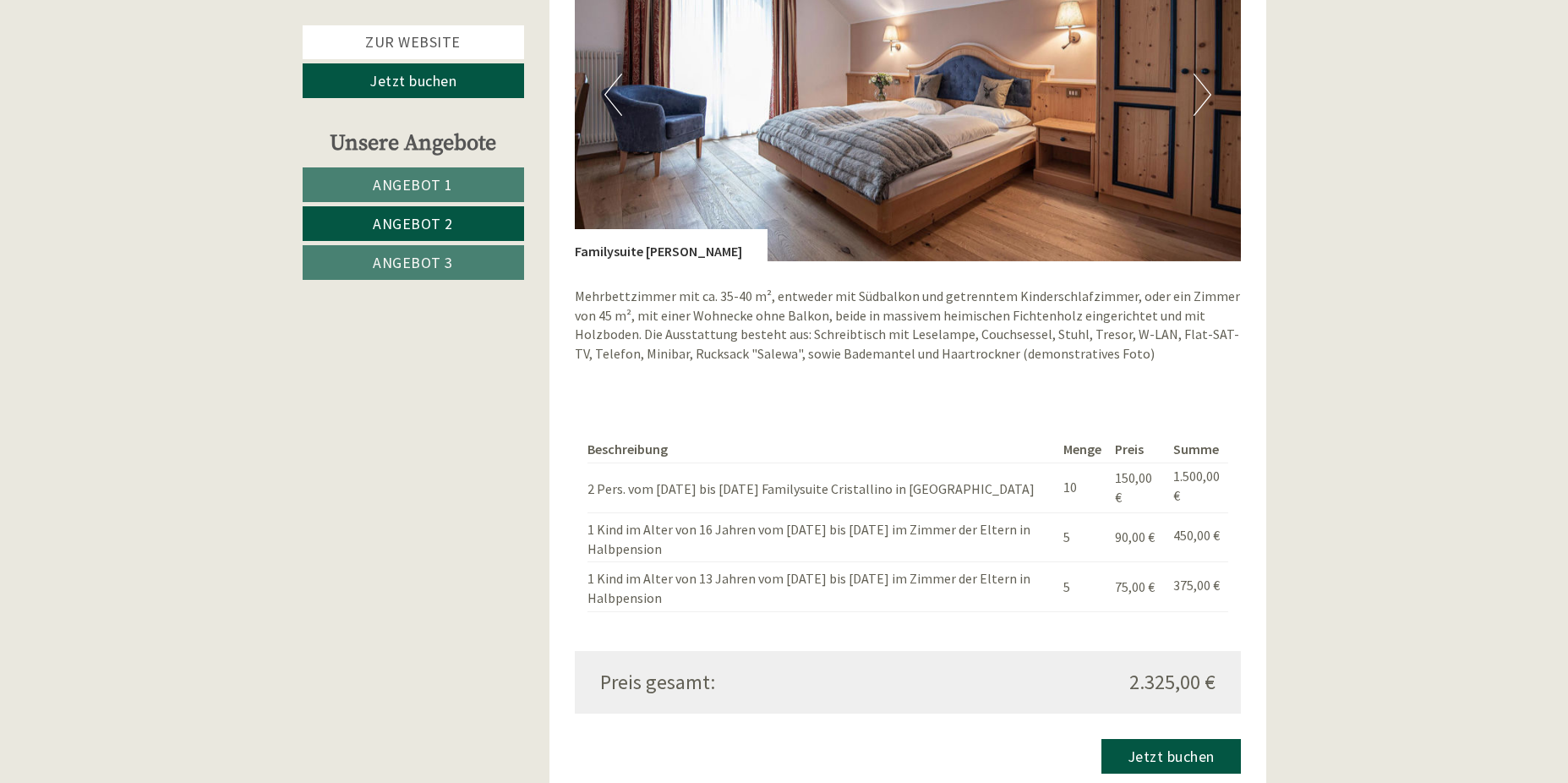
click at [1196, 87] on button "Next" at bounding box center [1202, 94] width 18 height 42
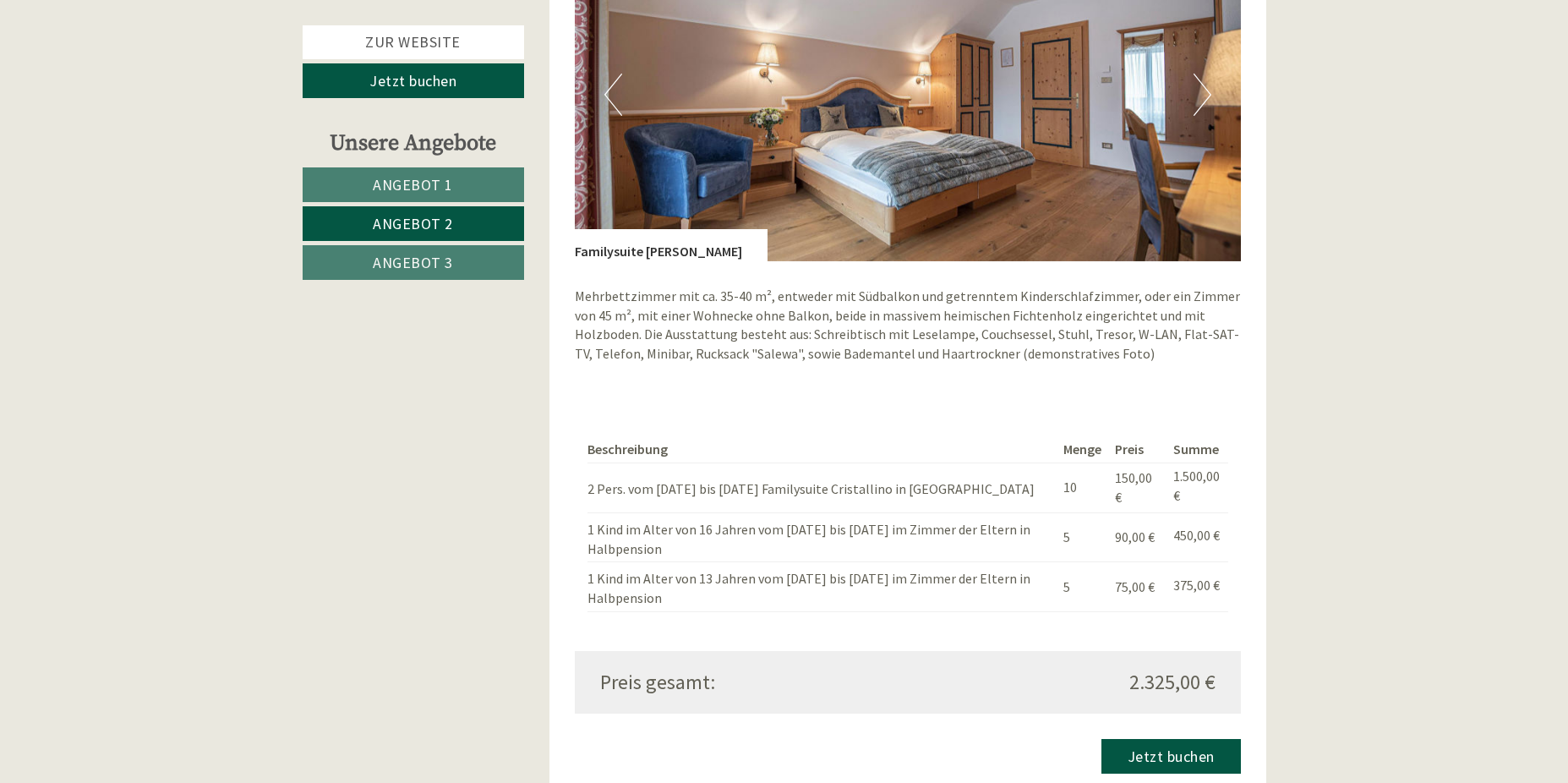
click at [1195, 88] on button "Next" at bounding box center [1202, 94] width 18 height 42
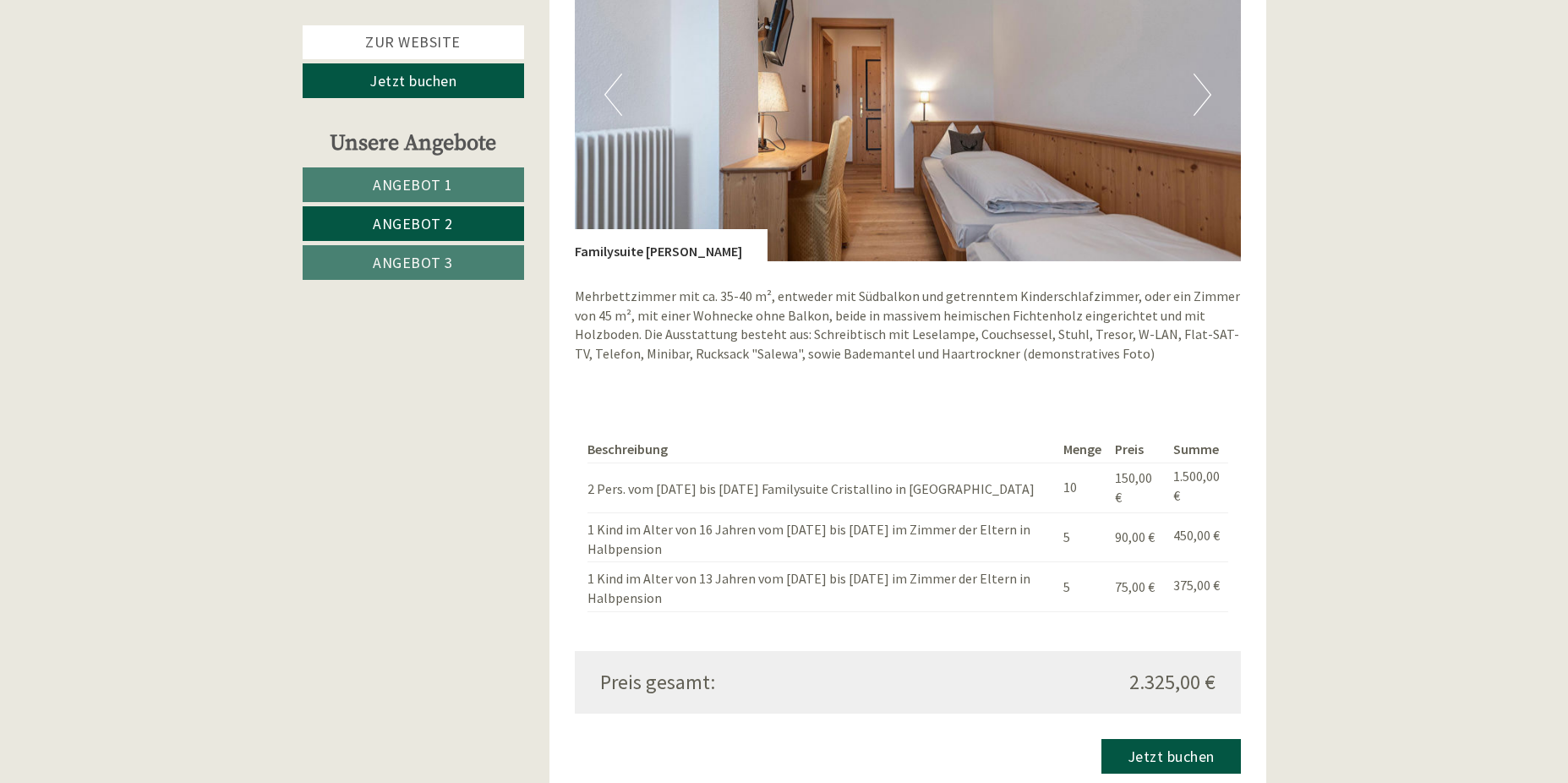
click at [1195, 88] on button "Next" at bounding box center [1202, 94] width 18 height 42
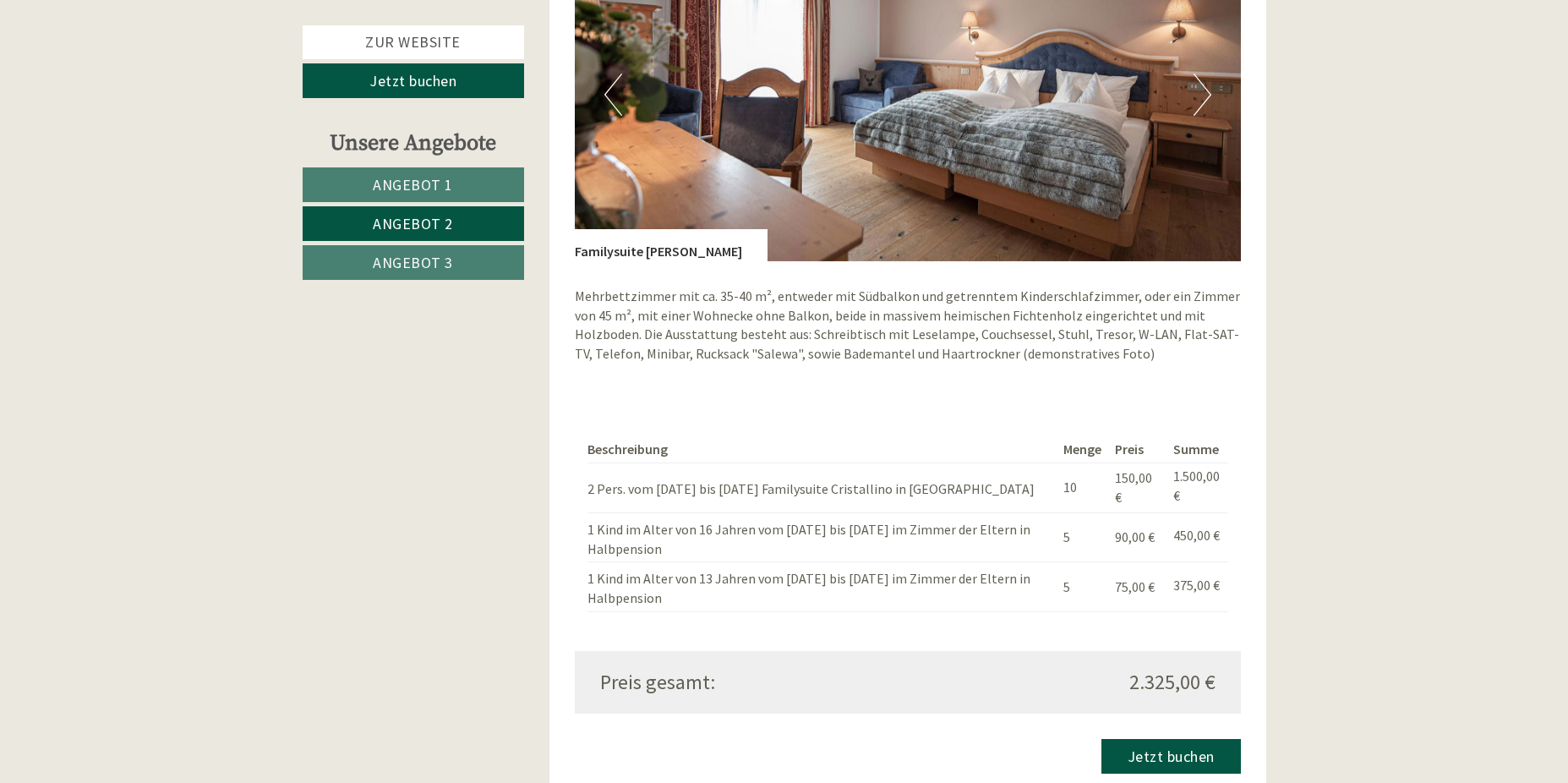
click at [1192, 89] on img at bounding box center [907, 95] width 666 height 333
click at [1208, 91] on button "Next" at bounding box center [1202, 94] width 18 height 42
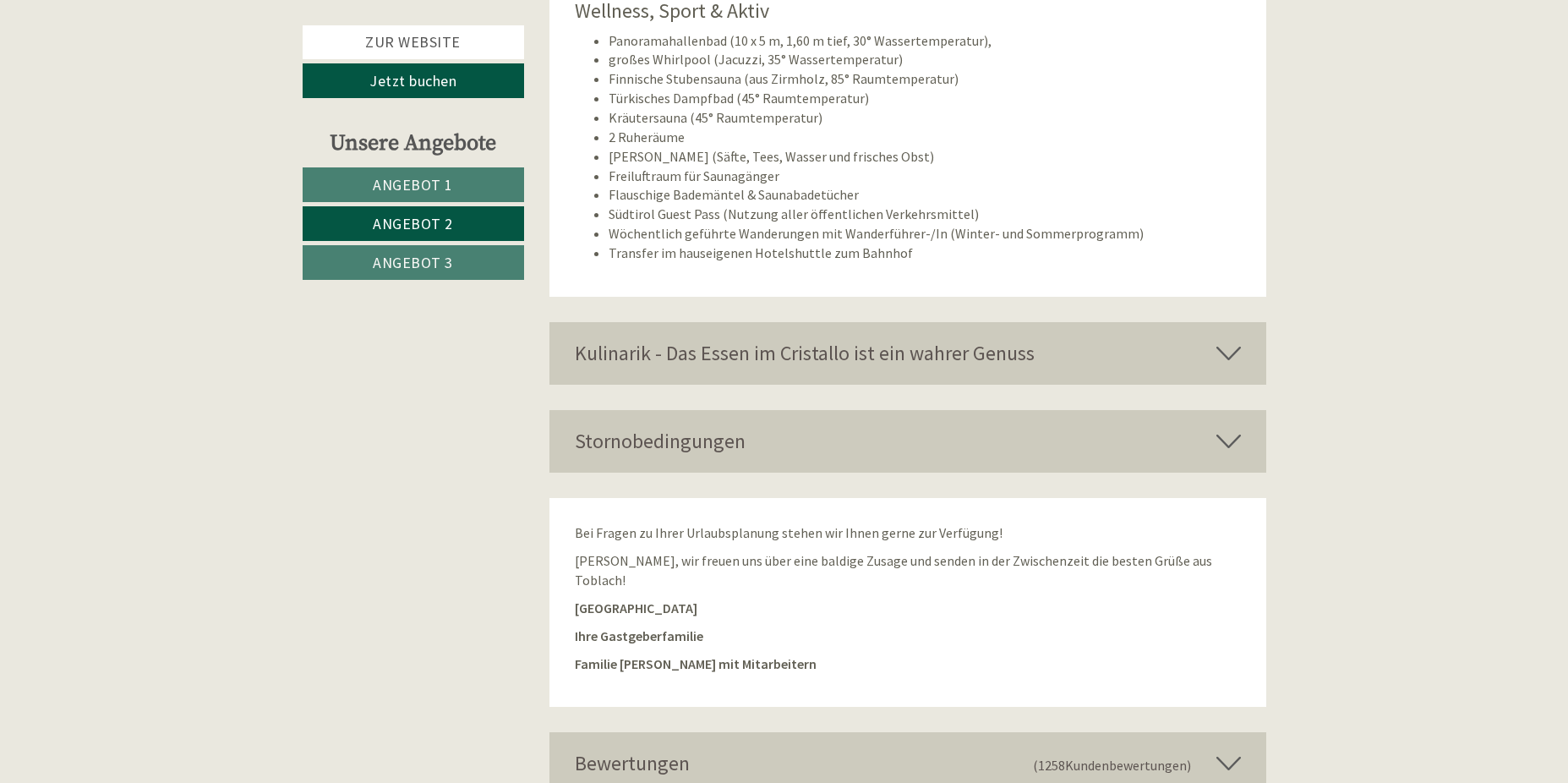
scroll to position [3182, 0]
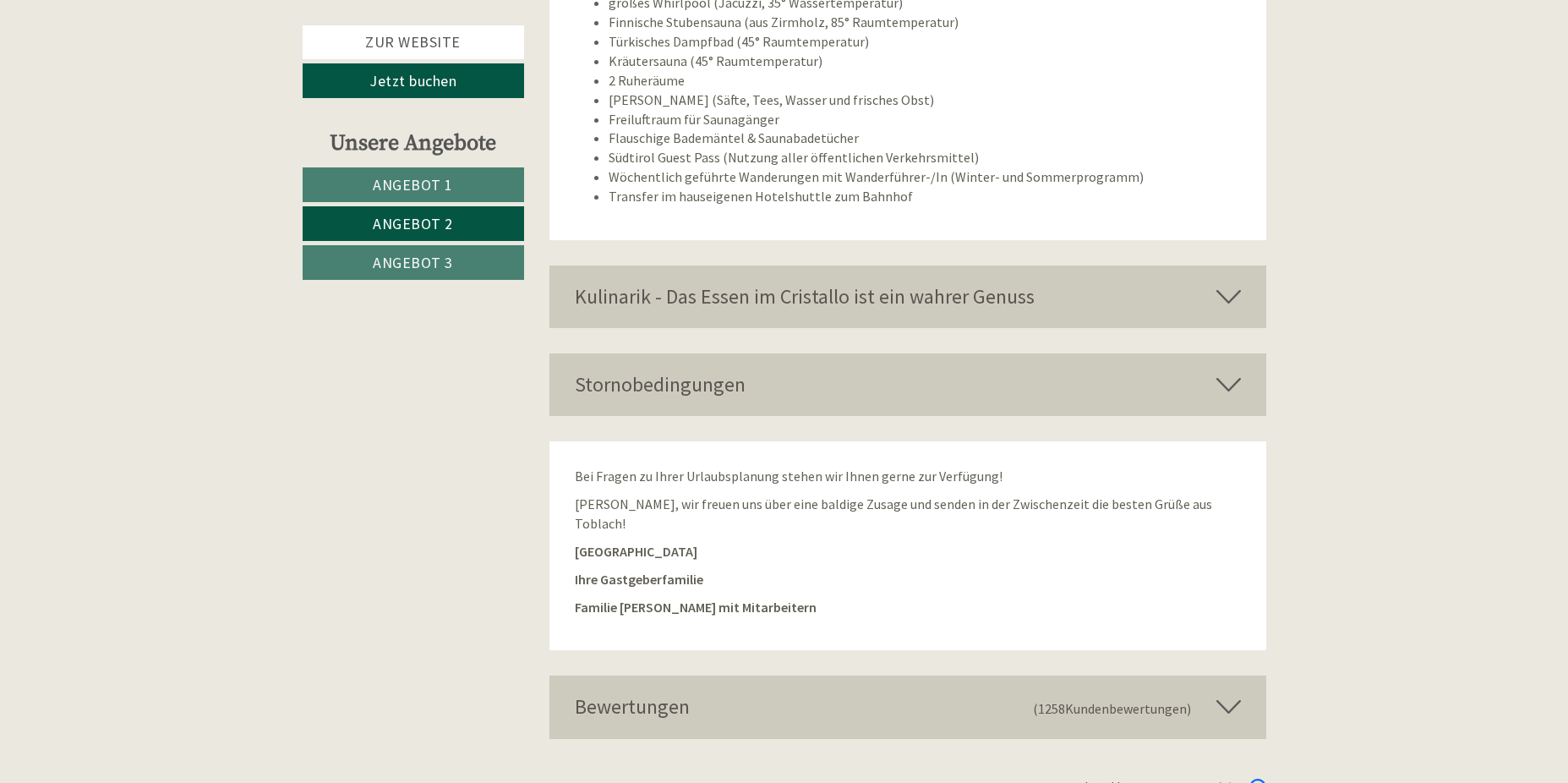
click at [1151, 692] on span "(1258 Kundenbewertungen )" at bounding box center [1124, 707] width 184 height 29
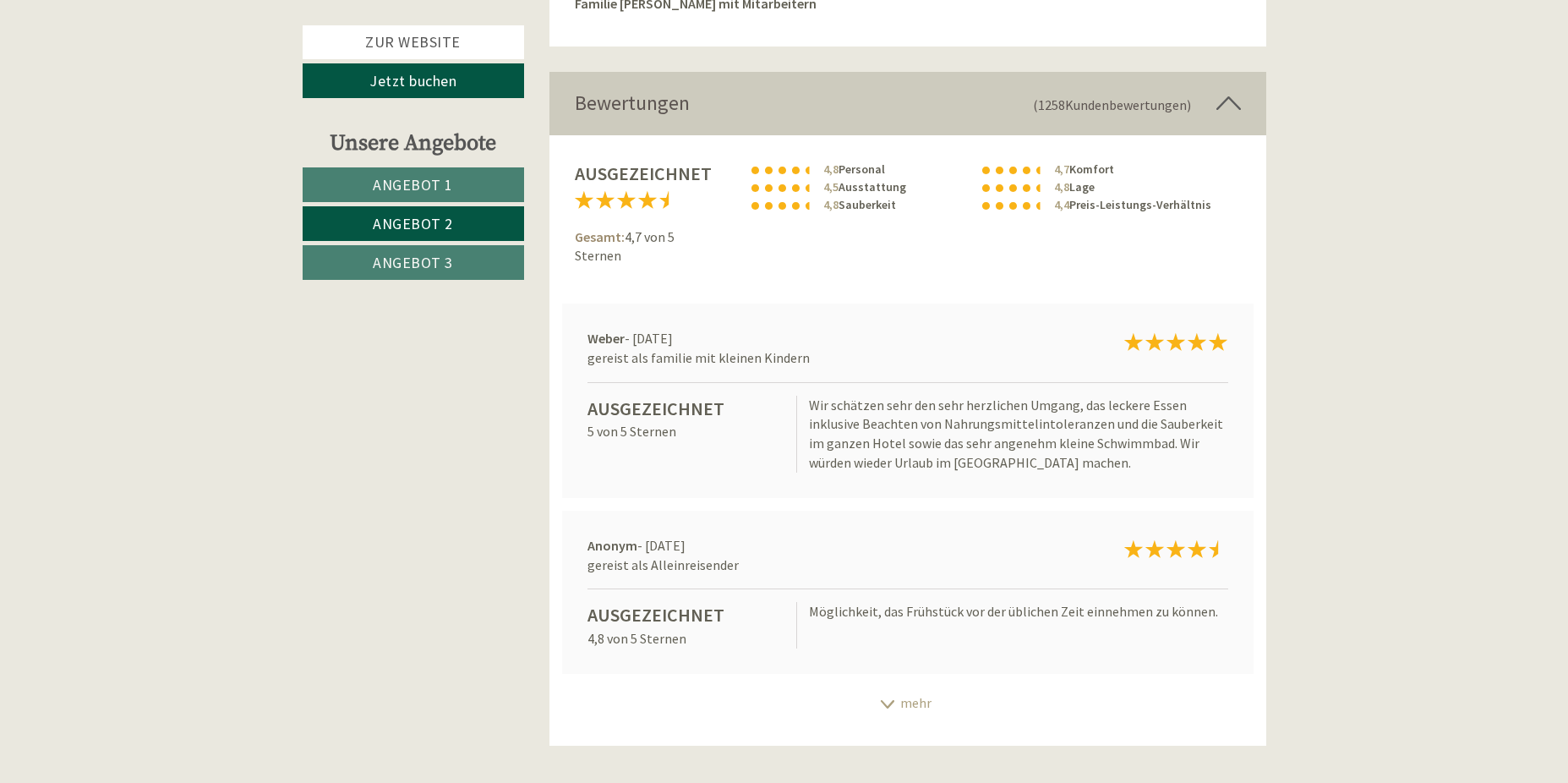
scroll to position [3792, 0]
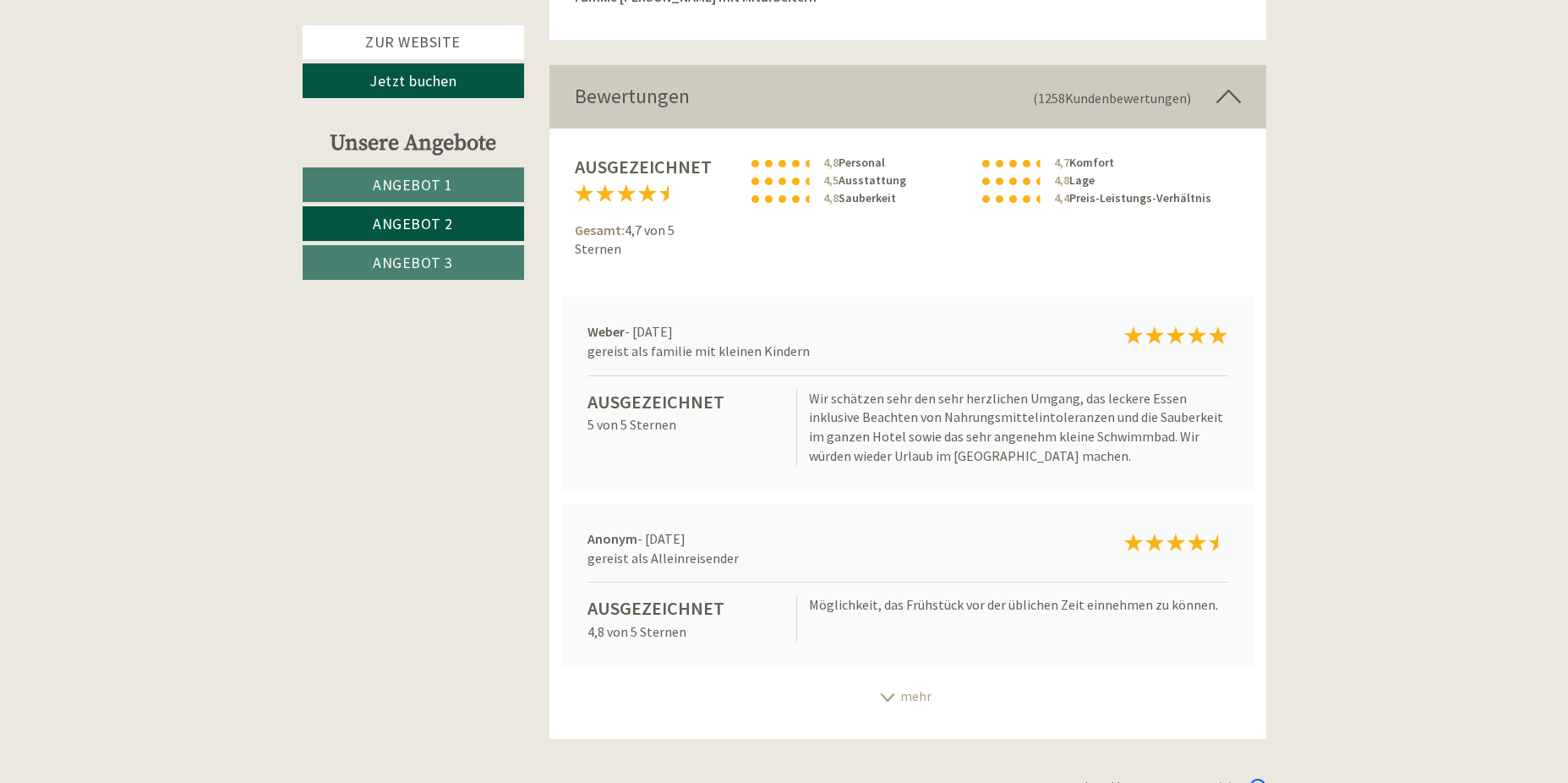
click at [888, 693] on icon at bounding box center [887, 698] width 17 height 9
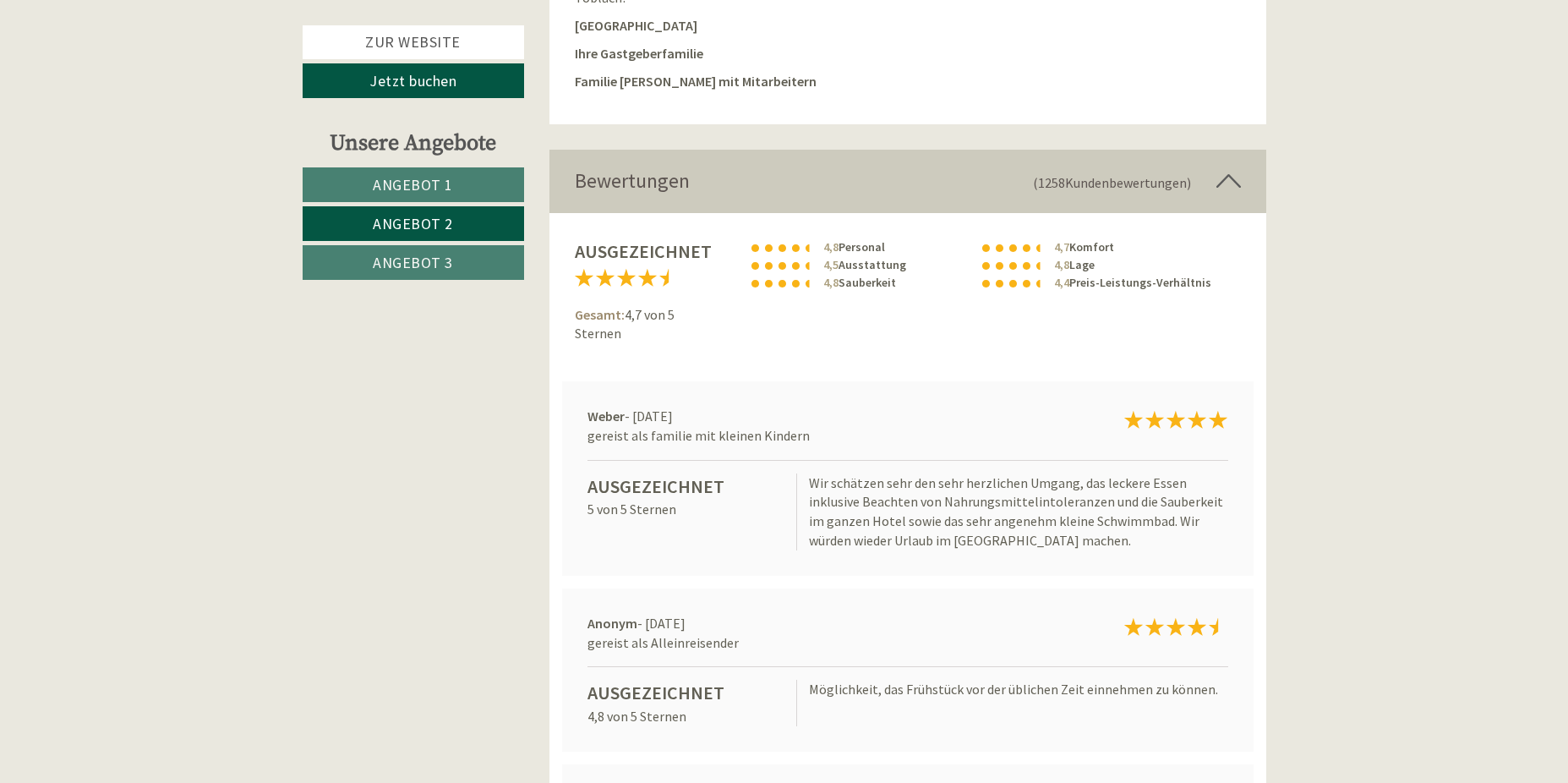
scroll to position [3623, 0]
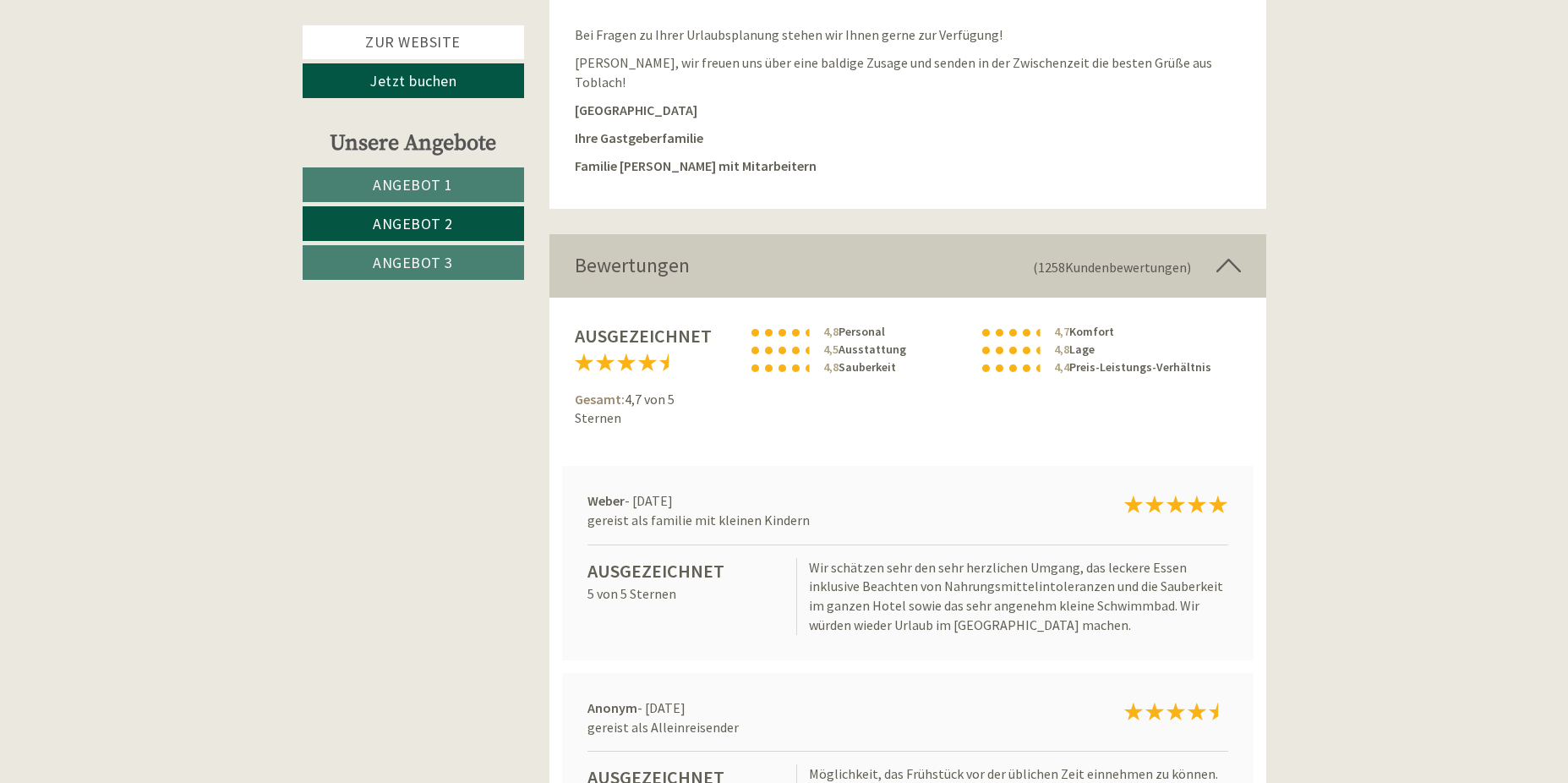
click at [418, 249] on link "Angebot 3" at bounding box center [413, 262] width 221 height 35
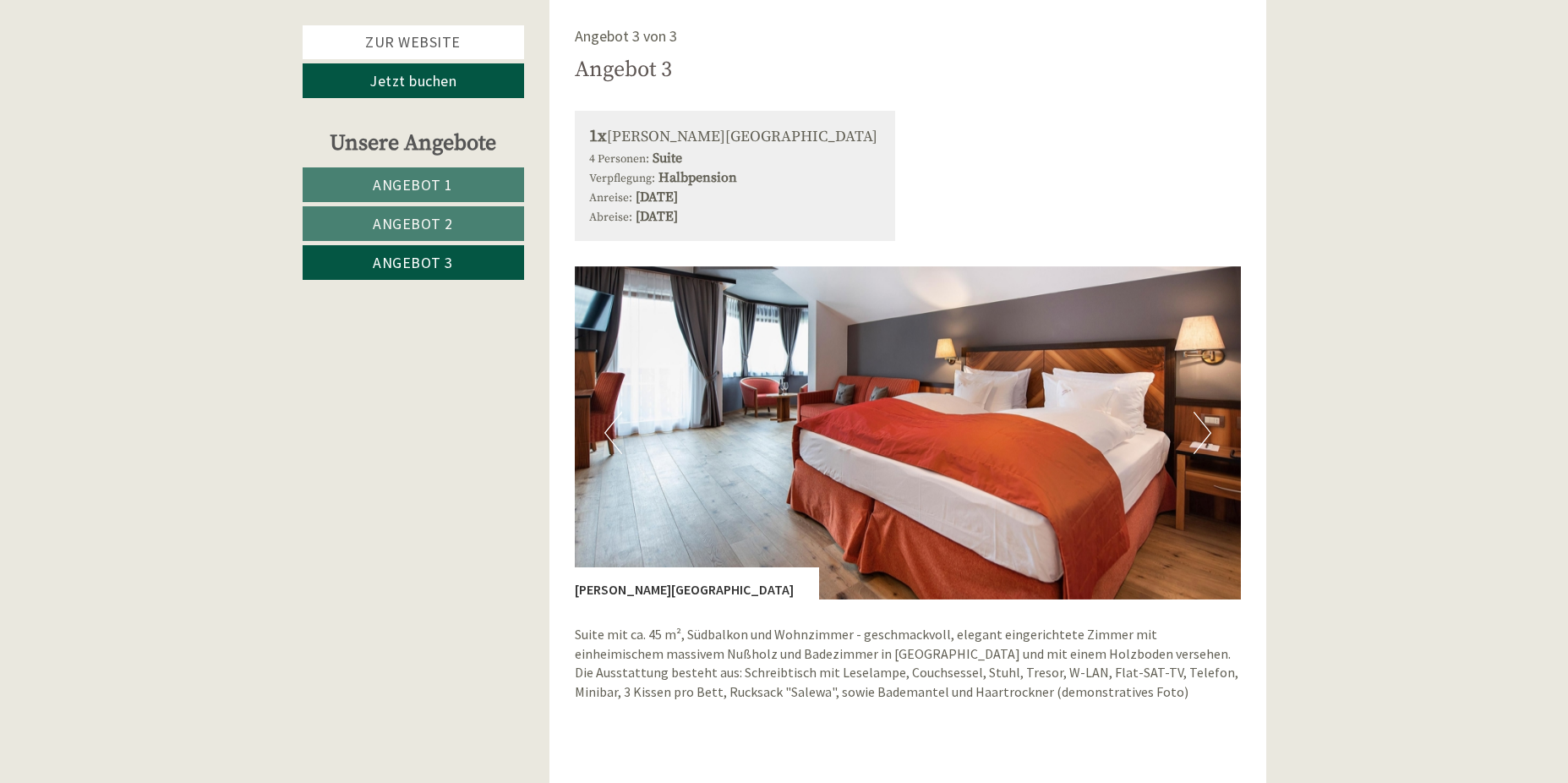
click at [427, 177] on span "Angebot 1" at bounding box center [413, 185] width 80 height 20
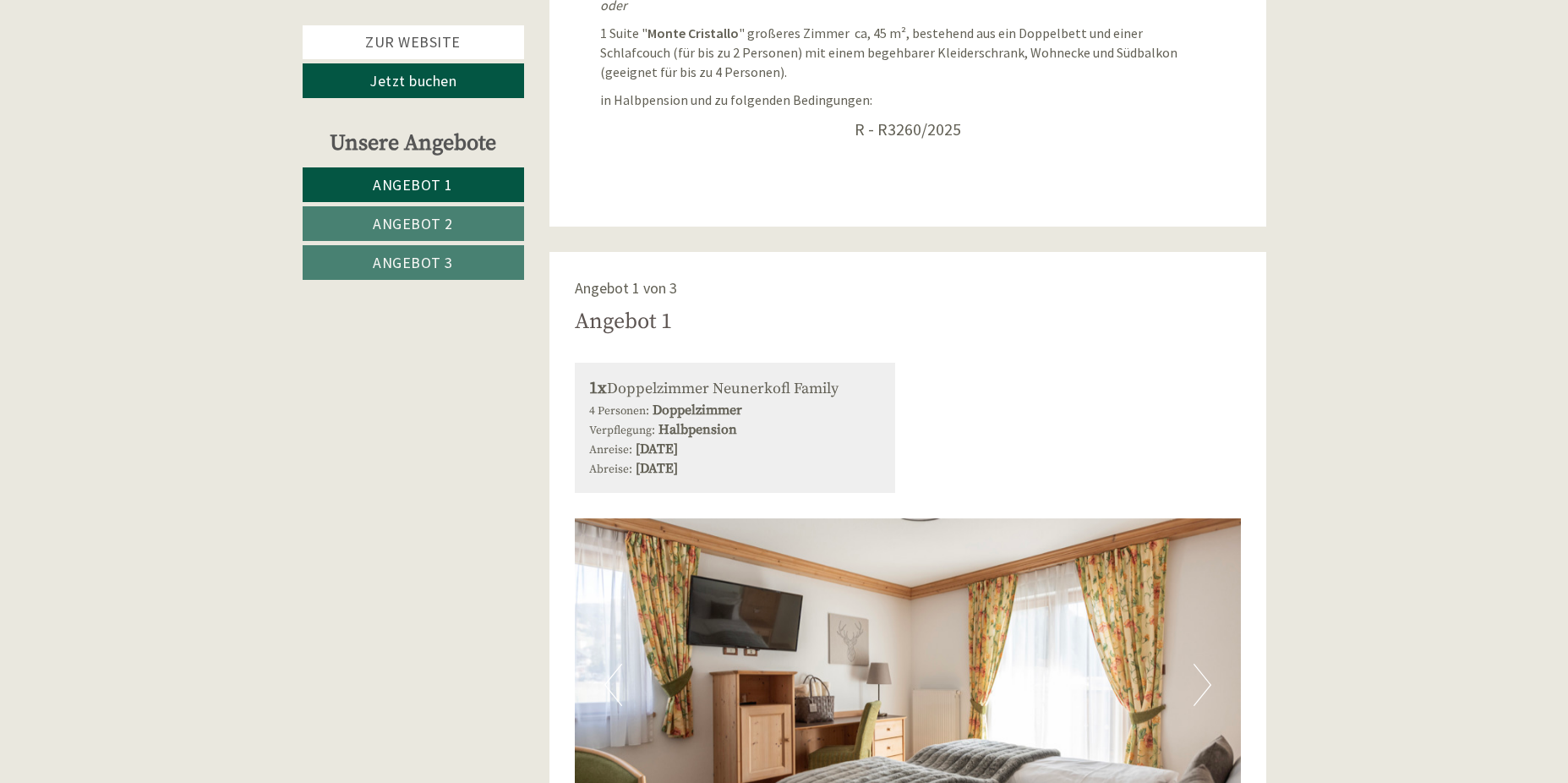
scroll to position [1013, 0]
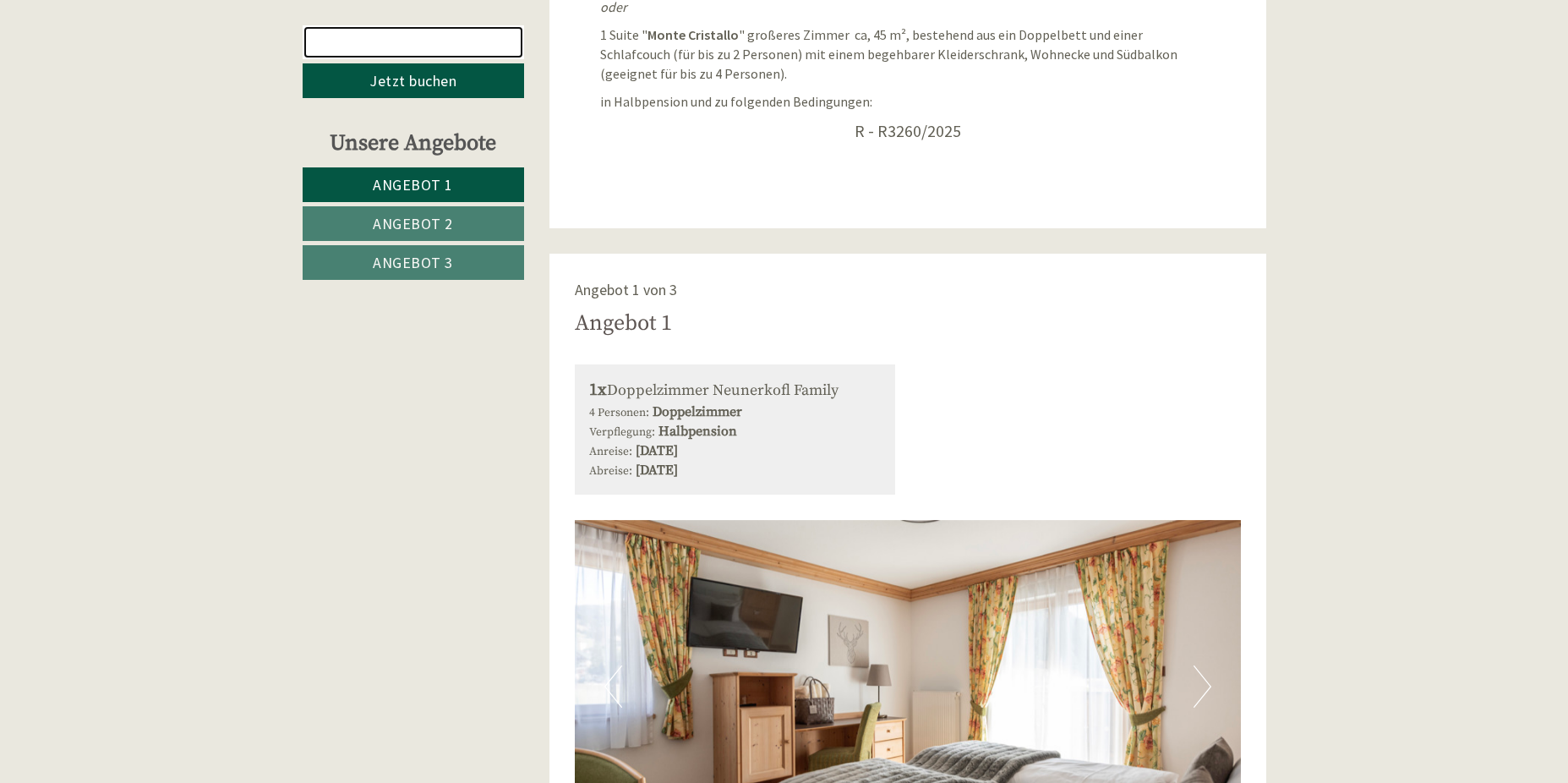
click at [397, 44] on link "Zur Website" at bounding box center [413, 43] width 221 height 34
